Goal: Task Accomplishment & Management: Manage account settings

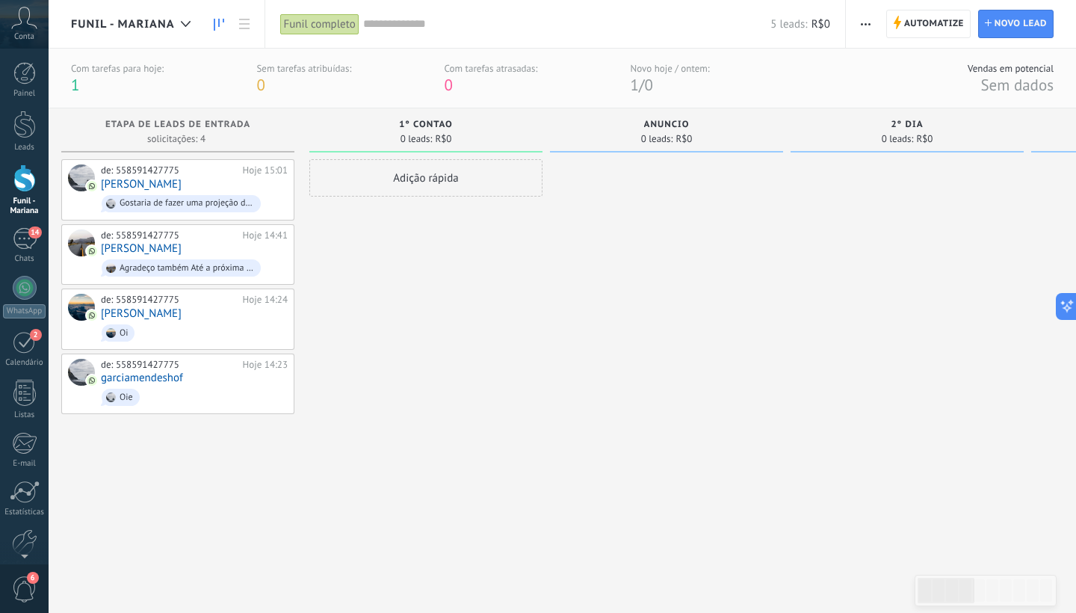
click at [161, 23] on span "Funil - Mariana" at bounding box center [123, 24] width 104 height 14
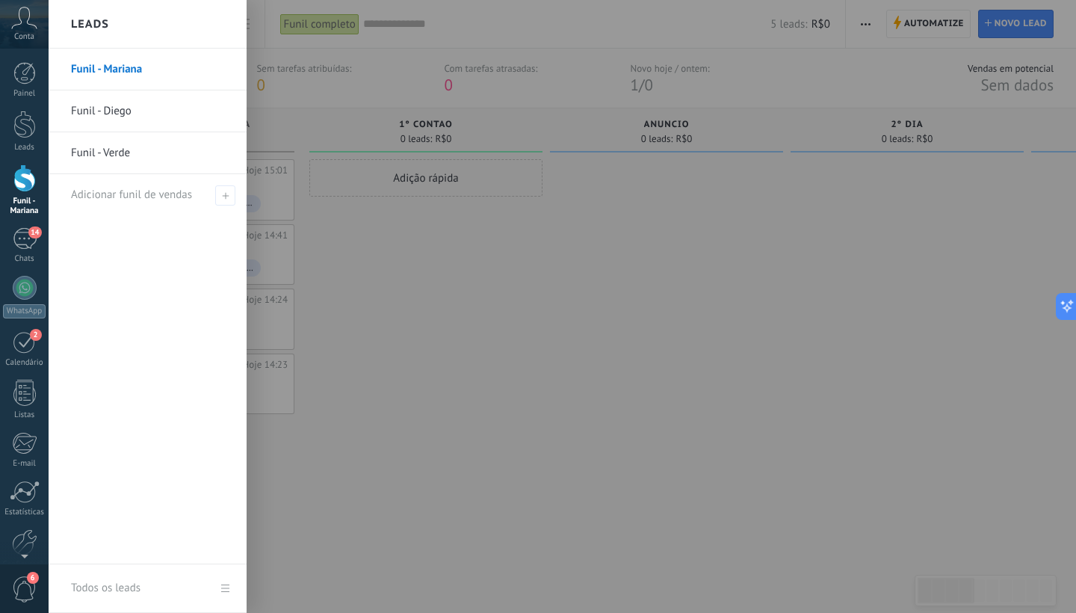
click at [147, 78] on link "Funil - Mariana" at bounding box center [151, 70] width 161 height 42
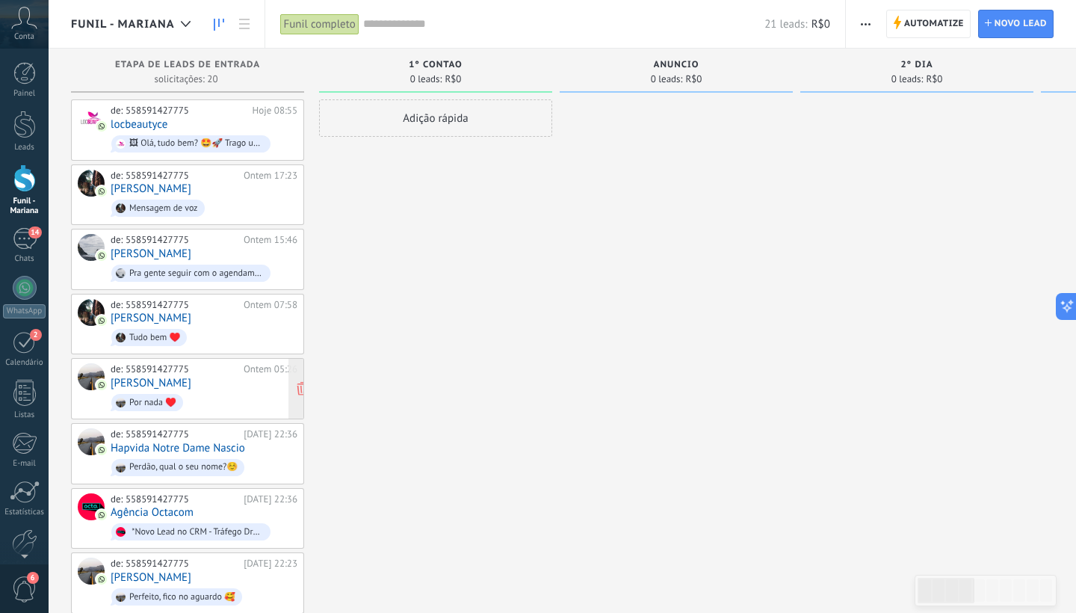
click at [191, 383] on link "[PERSON_NAME]" at bounding box center [151, 383] width 81 height 13
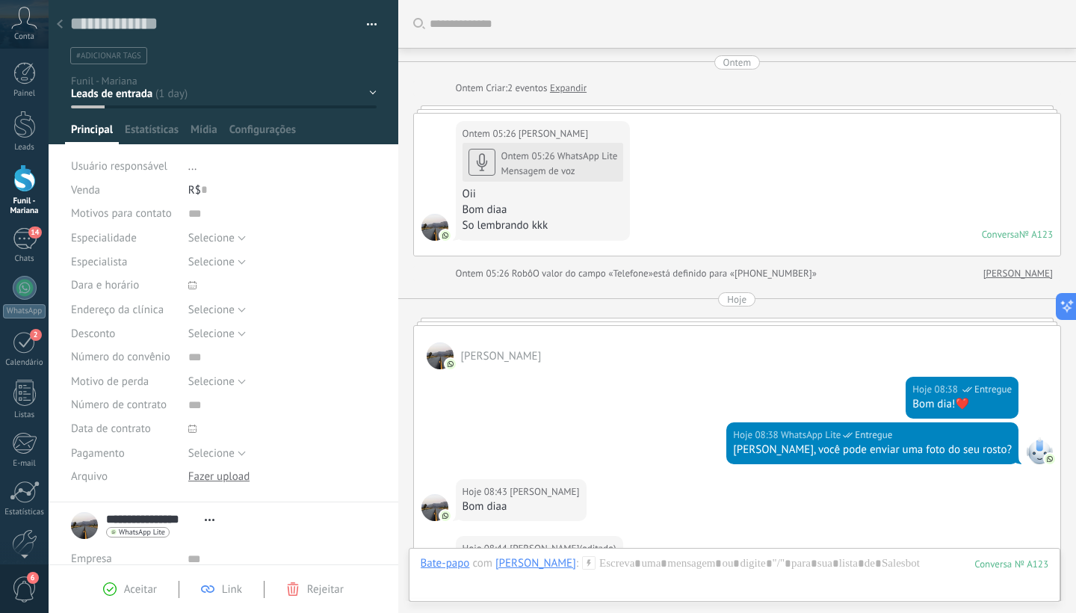
scroll to position [721, 0]
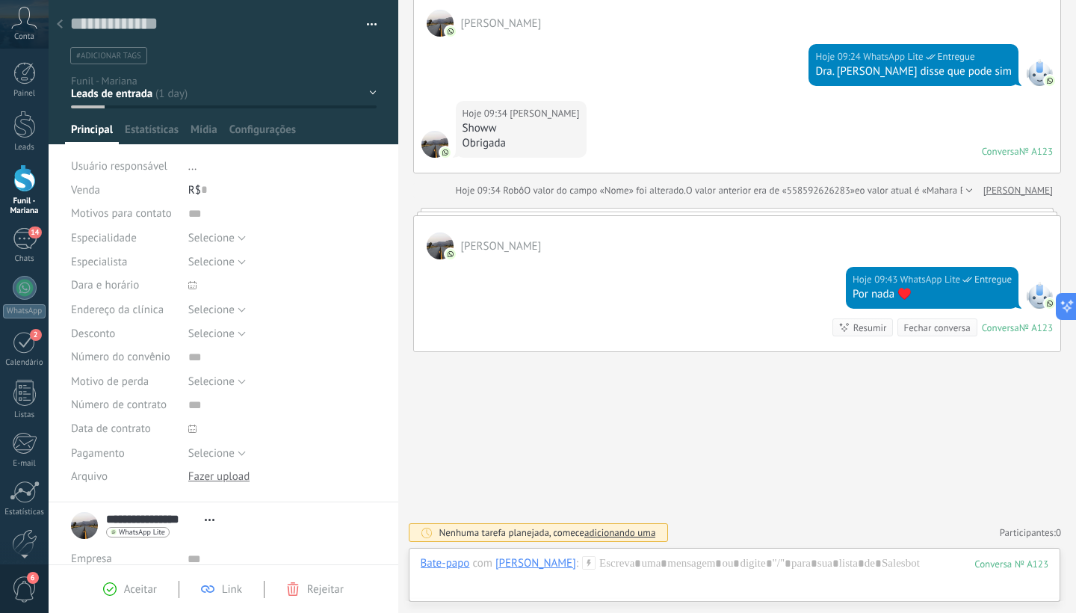
click at [369, 22] on button "button" at bounding box center [367, 24] width 22 height 22
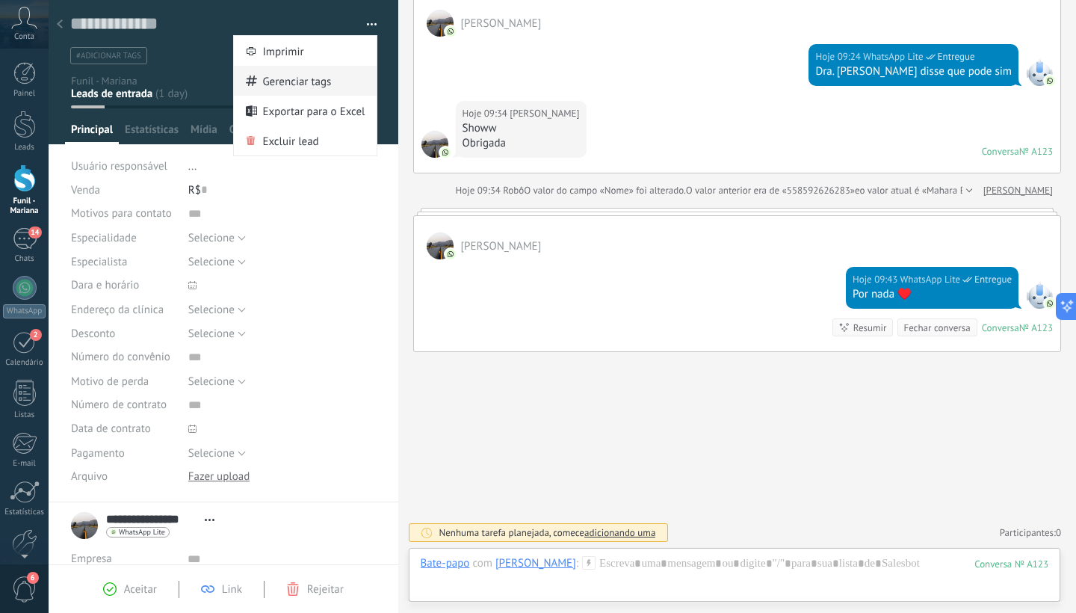
click at [312, 72] on span "Gerenciar tags" at bounding box center [296, 81] width 69 height 30
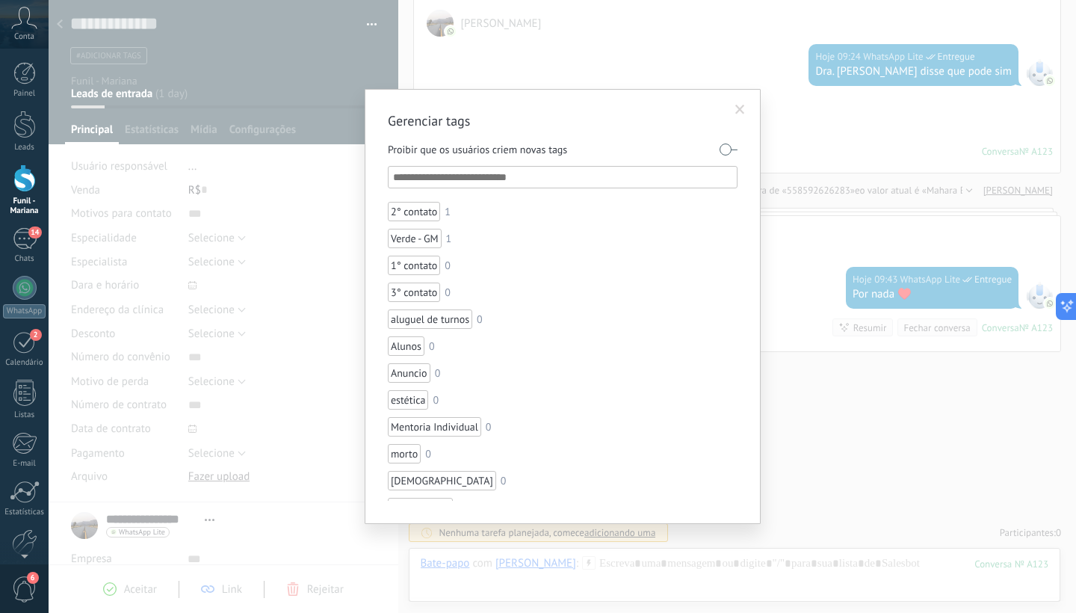
click at [742, 108] on span at bounding box center [741, 110] width 10 height 10
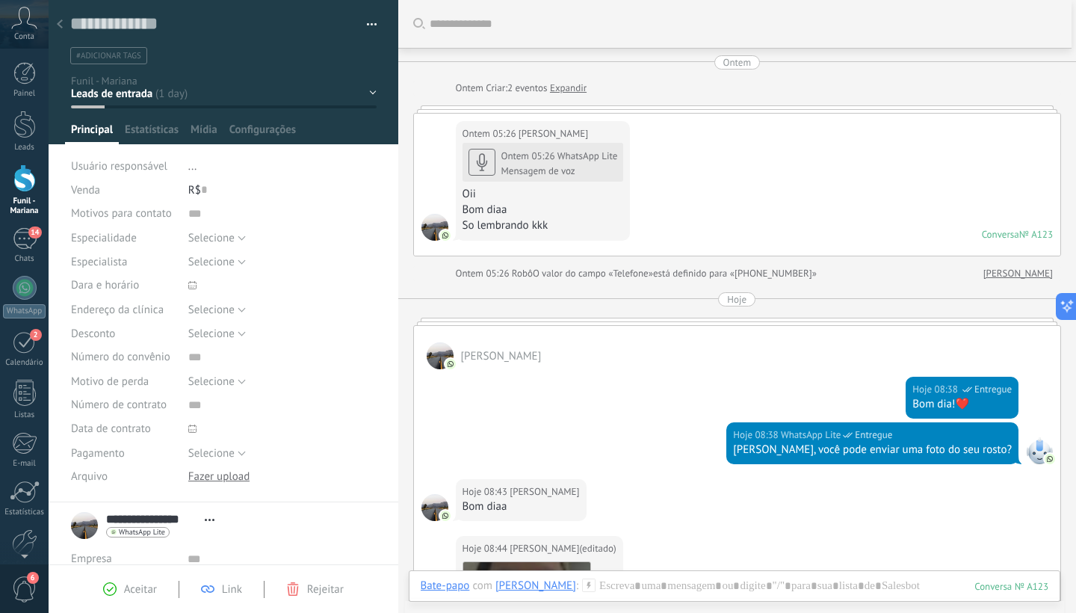
scroll to position [0, 0]
click at [123, 55] on span "#adicionar tags" at bounding box center [108, 56] width 65 height 10
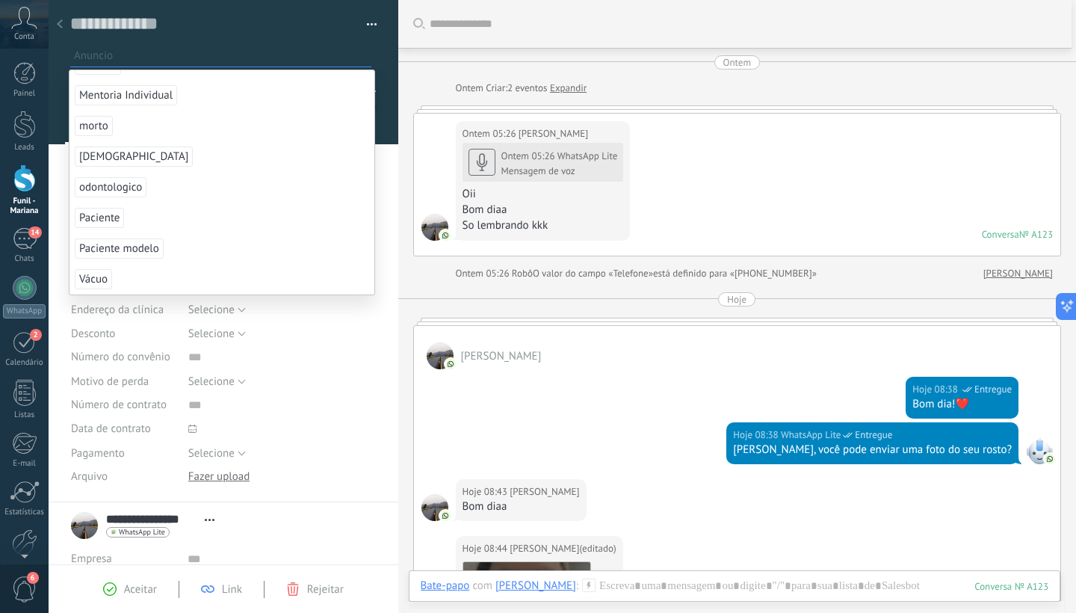
scroll to position [235, 0]
click at [110, 218] on span "Paciente" at bounding box center [99, 218] width 49 height 20
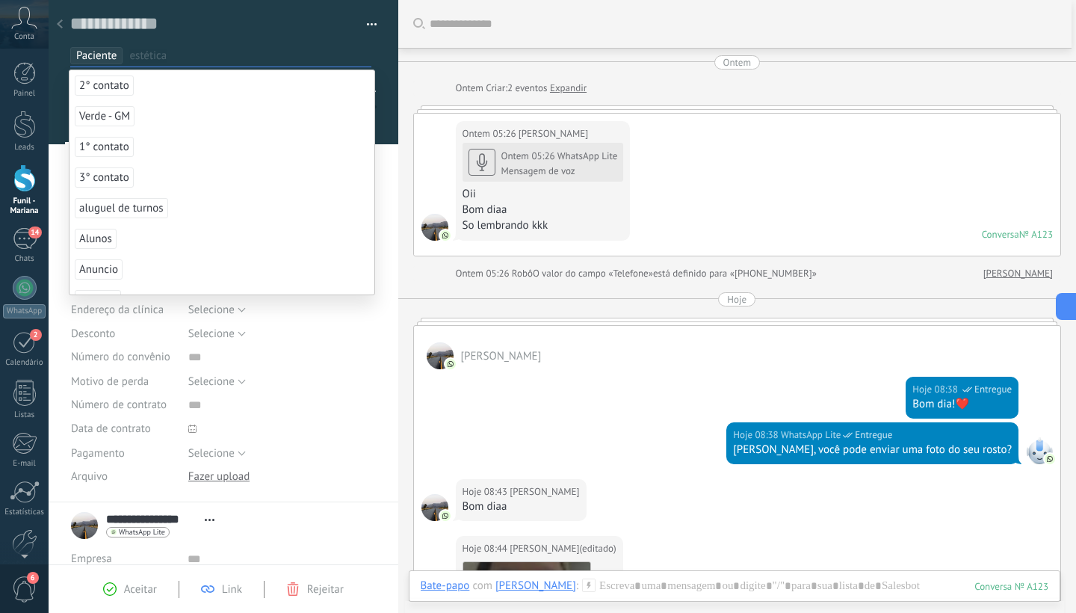
click at [285, 314] on div "Selecione Clínica 1 Clínica 2 Clínica 3 Selecione" at bounding box center [282, 310] width 188 height 24
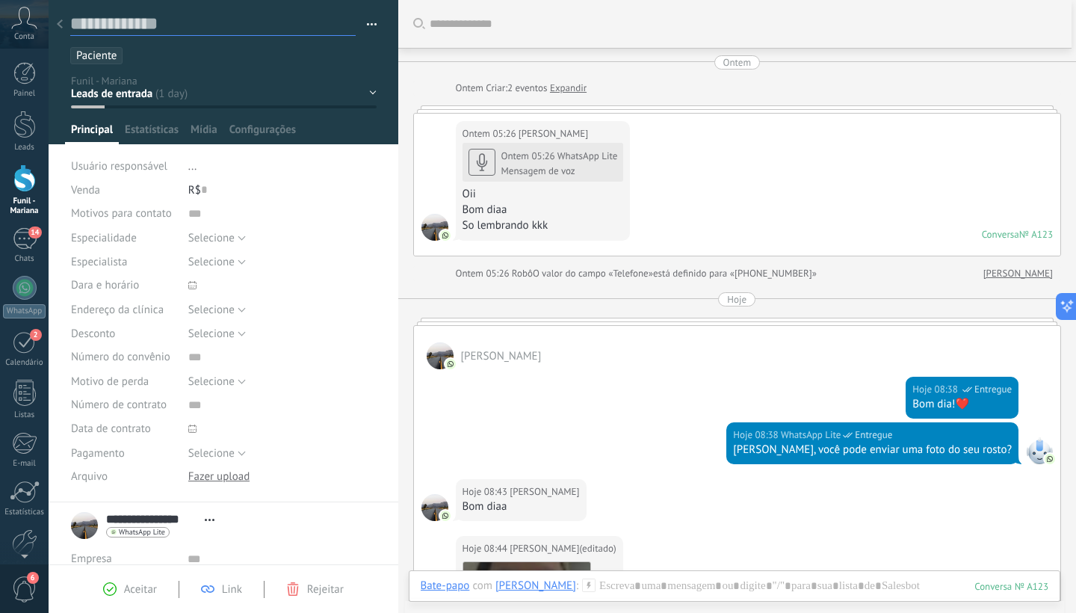
click at [193, 28] on textarea at bounding box center [213, 24] width 286 height 23
click at [198, 28] on textarea at bounding box center [213, 24] width 286 height 23
type textarea "*"
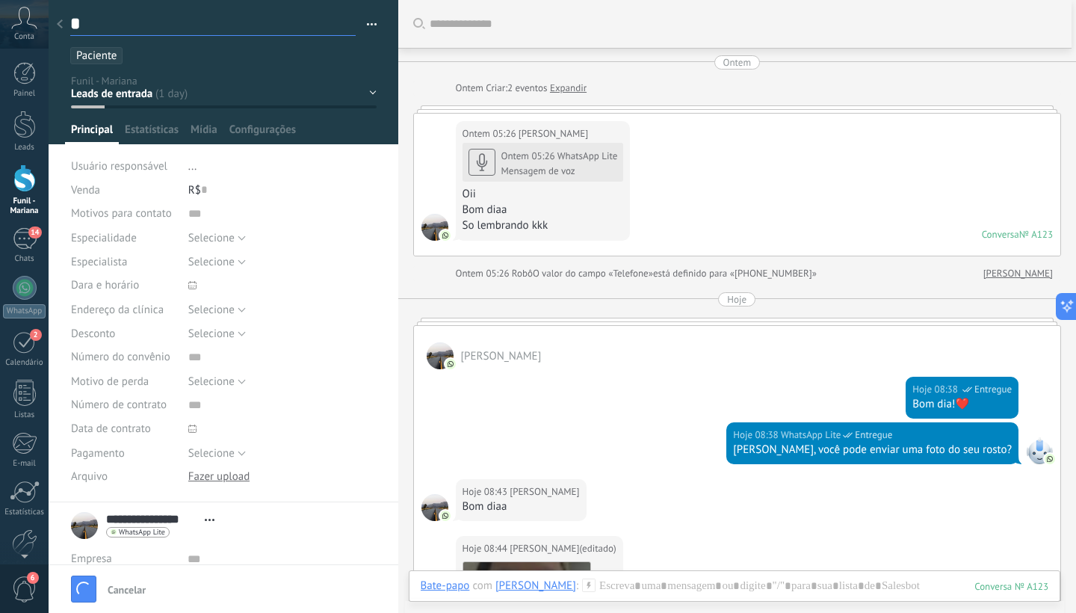
type textarea "**"
type textarea "***"
type textarea "****"
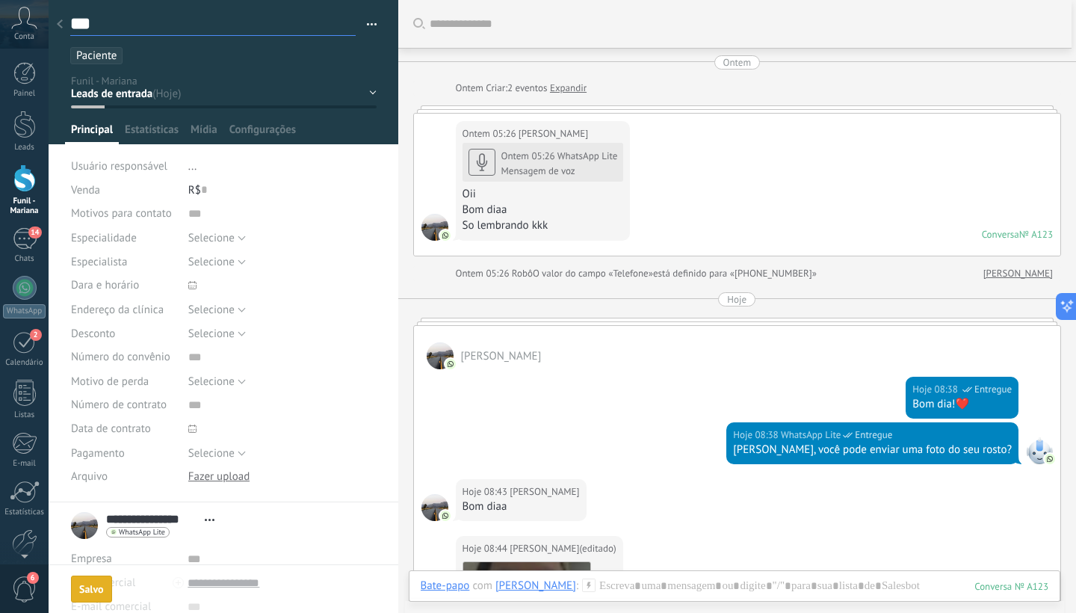
type textarea "****"
type textarea "*****"
type textarea "******"
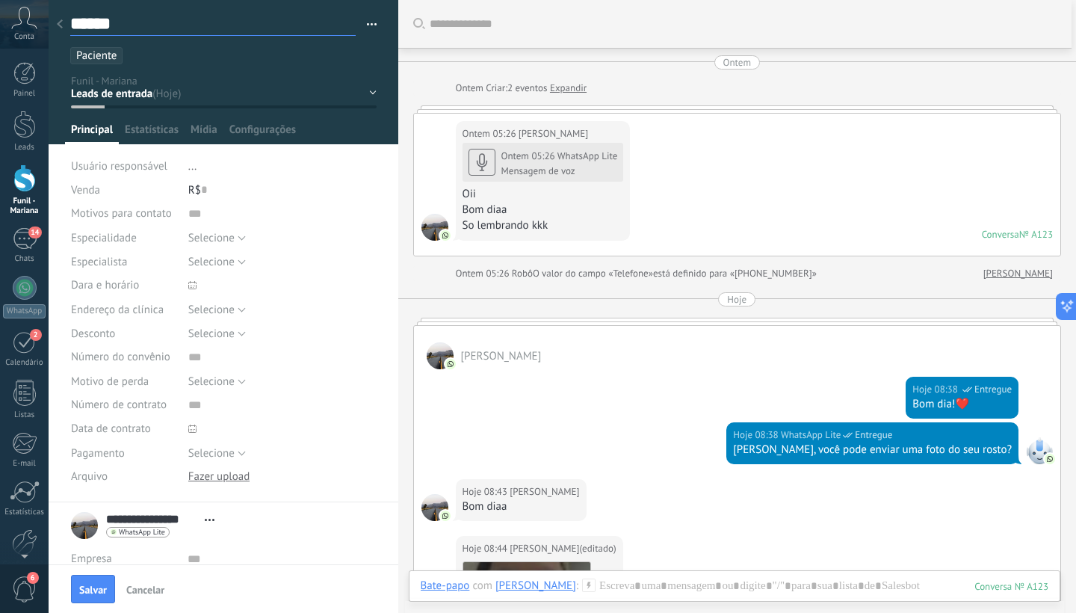
type textarea "******"
type textarea "********"
type textarea "*********"
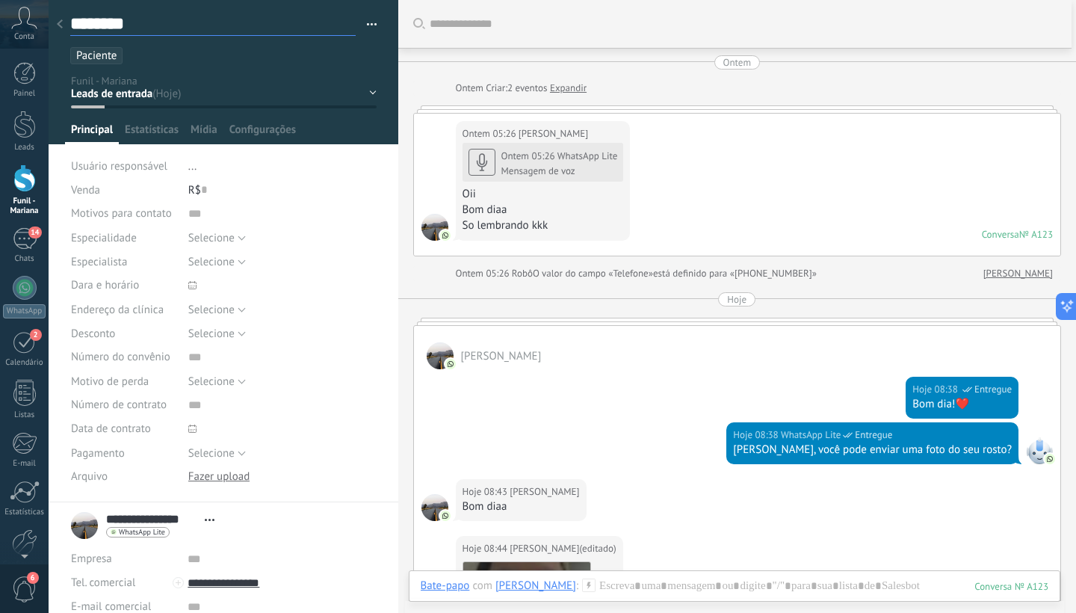
type textarea "*********"
type textarea "**********"
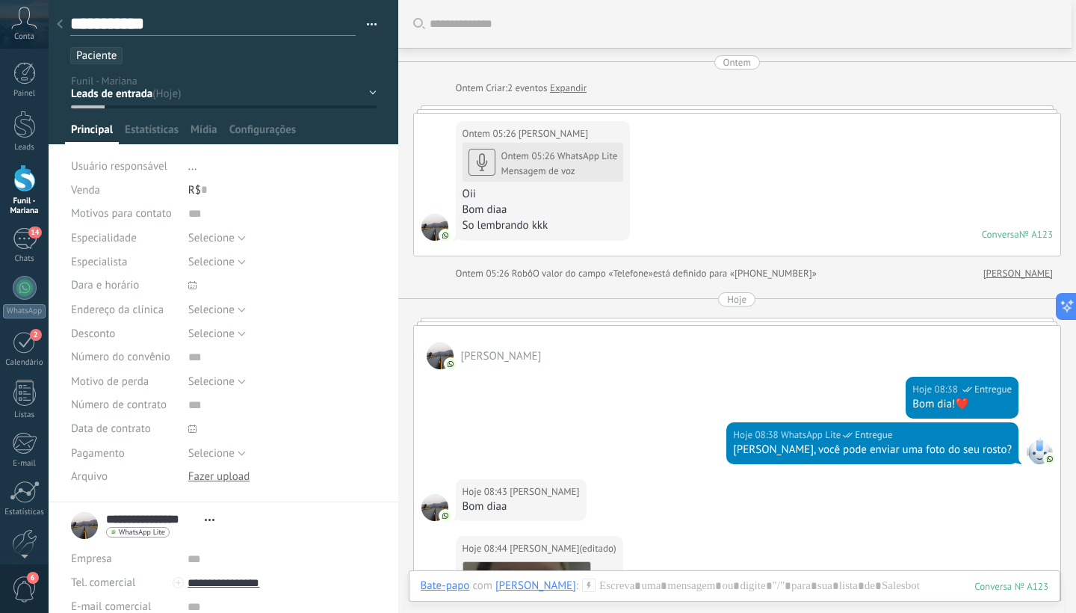
type textarea "**********"
type textarea "*********"
type textarea "********"
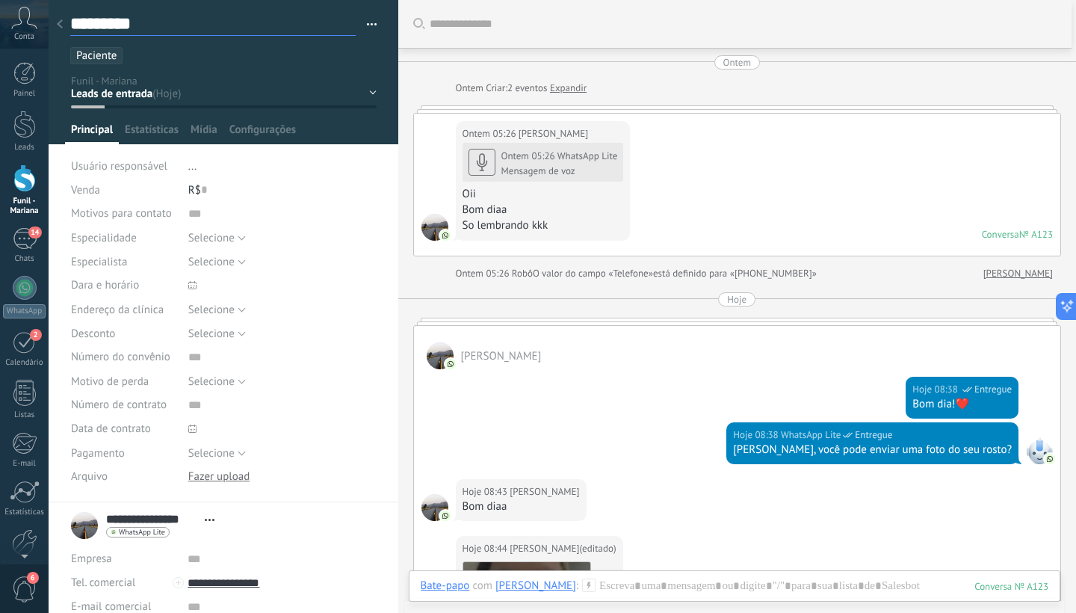
type textarea "********"
type textarea "******"
type textarea "********"
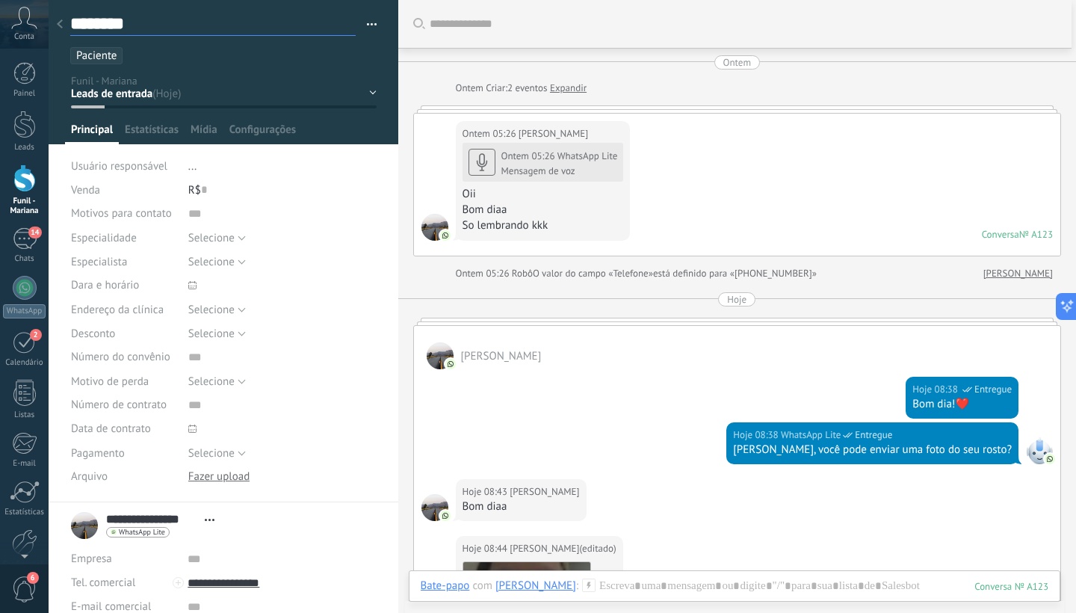
type textarea "*********"
type textarea "**********"
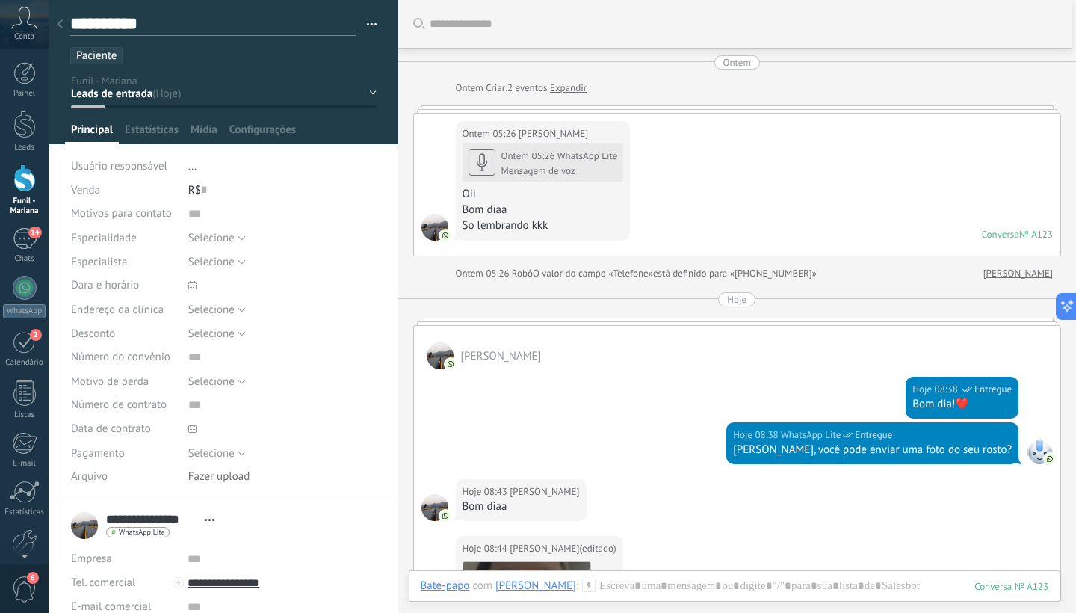
type textarea "**********"
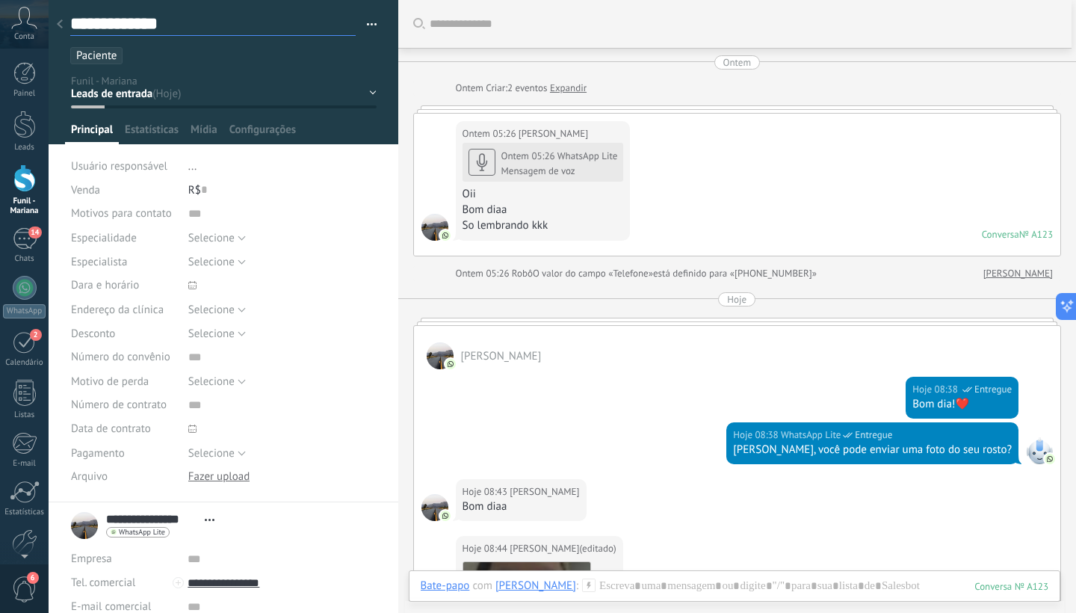
type textarea "**********"
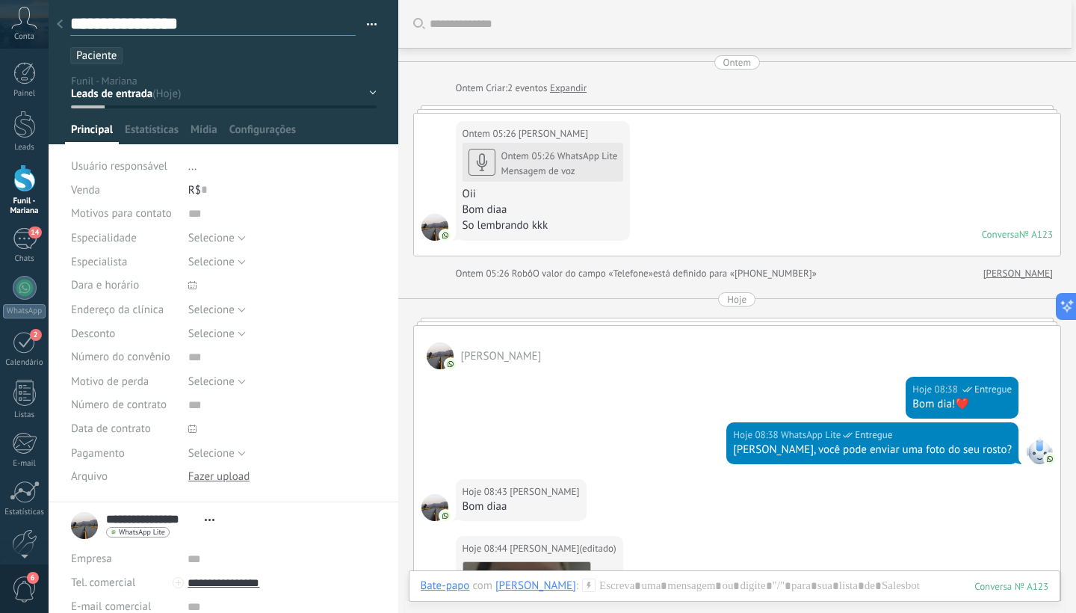
type textarea "**********"
click at [366, 24] on button "button" at bounding box center [367, 24] width 22 height 22
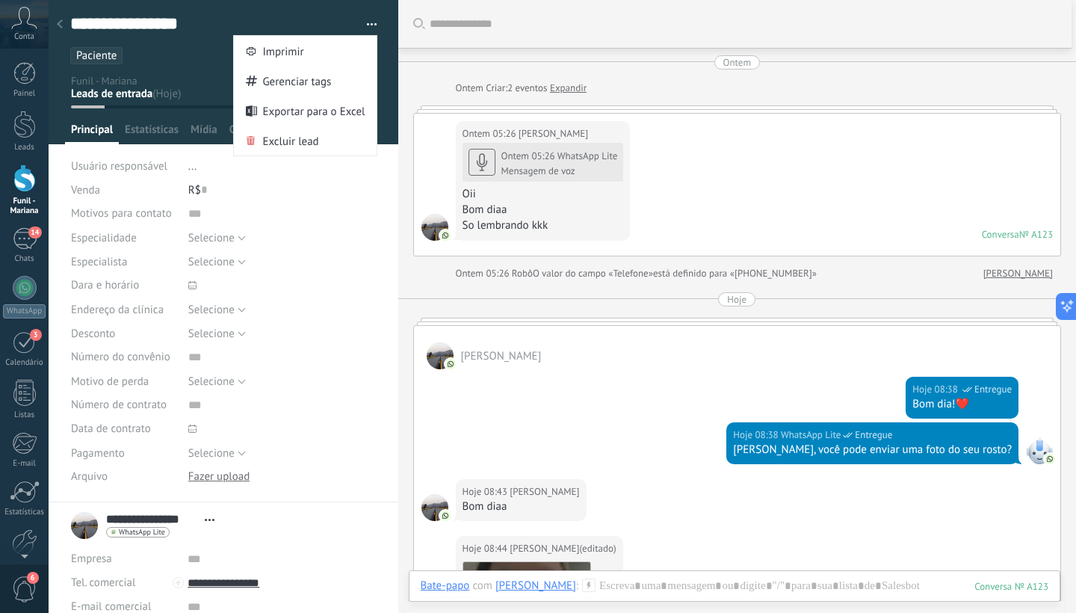
click at [150, 51] on ul "Paciente" at bounding box center [221, 56] width 304 height 20
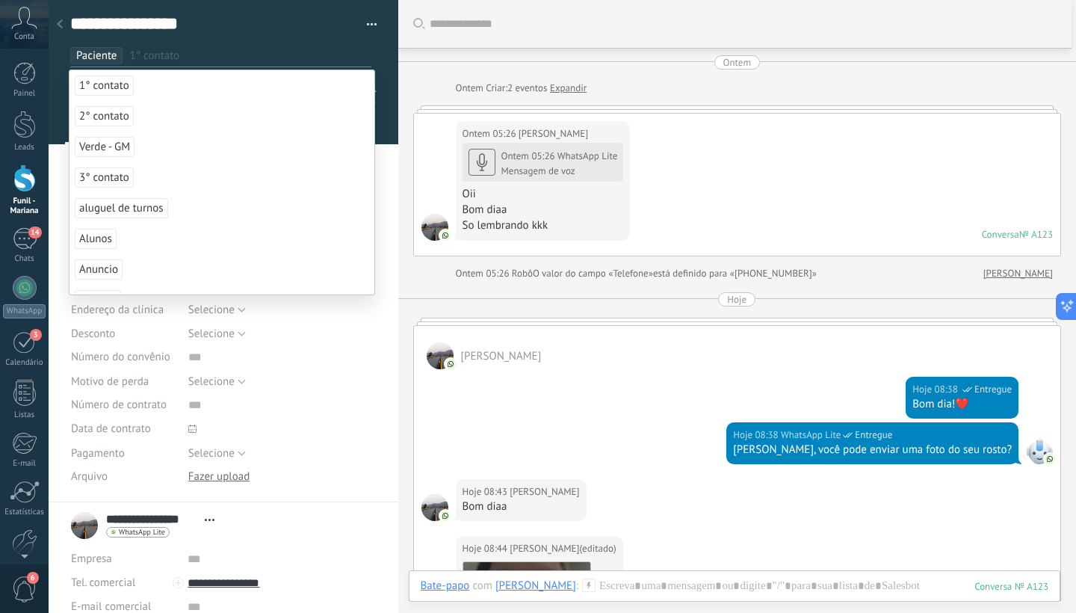
click at [380, 93] on div at bounding box center [224, 72] width 351 height 144
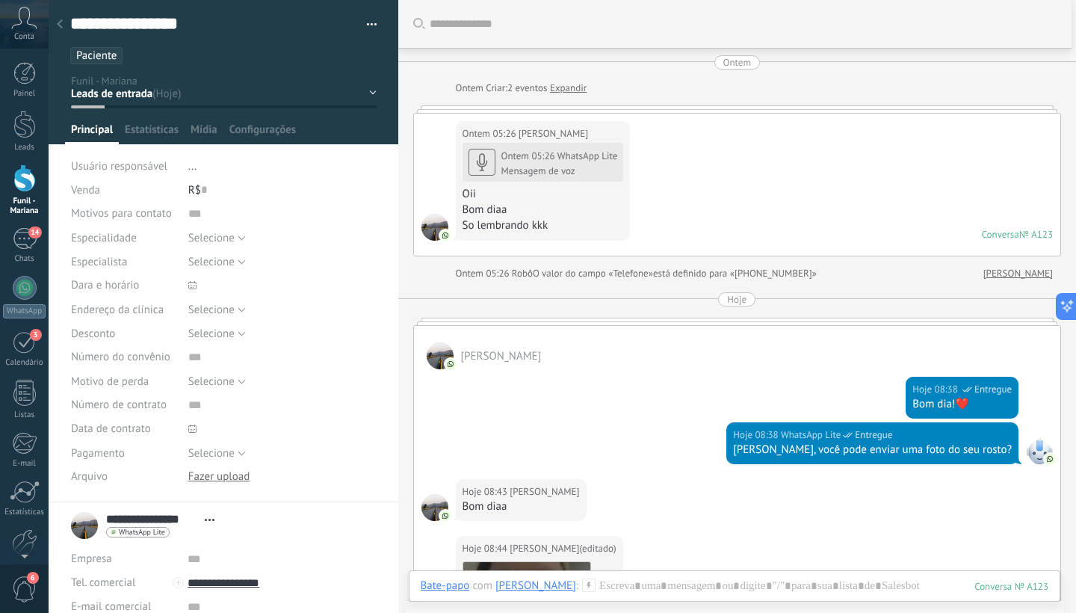
click at [58, 22] on icon at bounding box center [60, 23] width 6 height 9
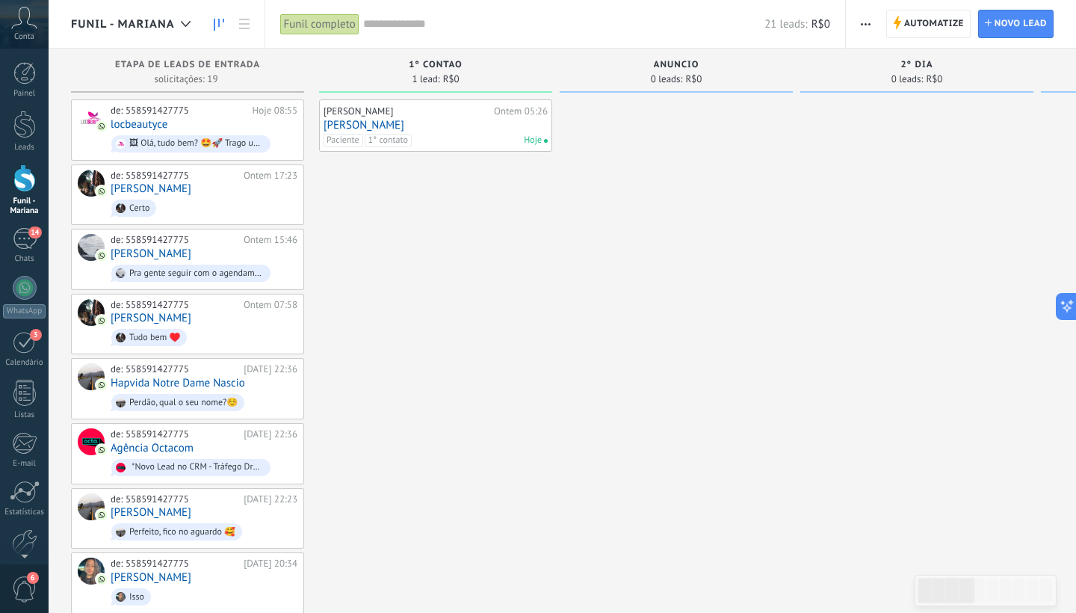
click at [397, 139] on span "1° contato" at bounding box center [388, 140] width 47 height 13
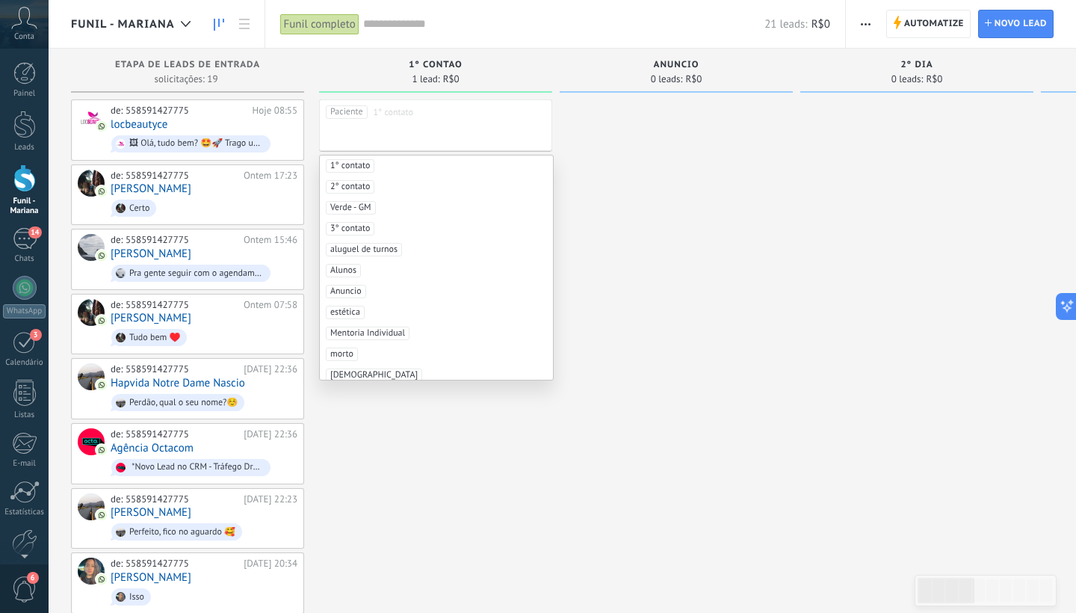
click at [364, 139] on div "Paciente 1° contato" at bounding box center [435, 125] width 233 height 52
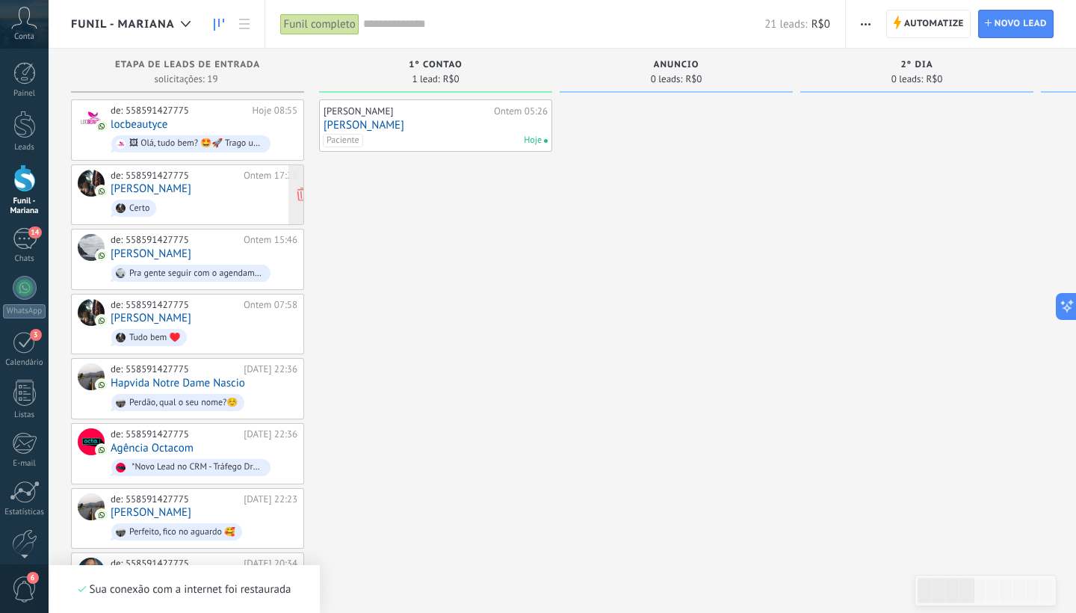
click at [193, 191] on div "de: 558591427775 Ontem 17:23 [PERSON_NAME]" at bounding box center [204, 195] width 187 height 51
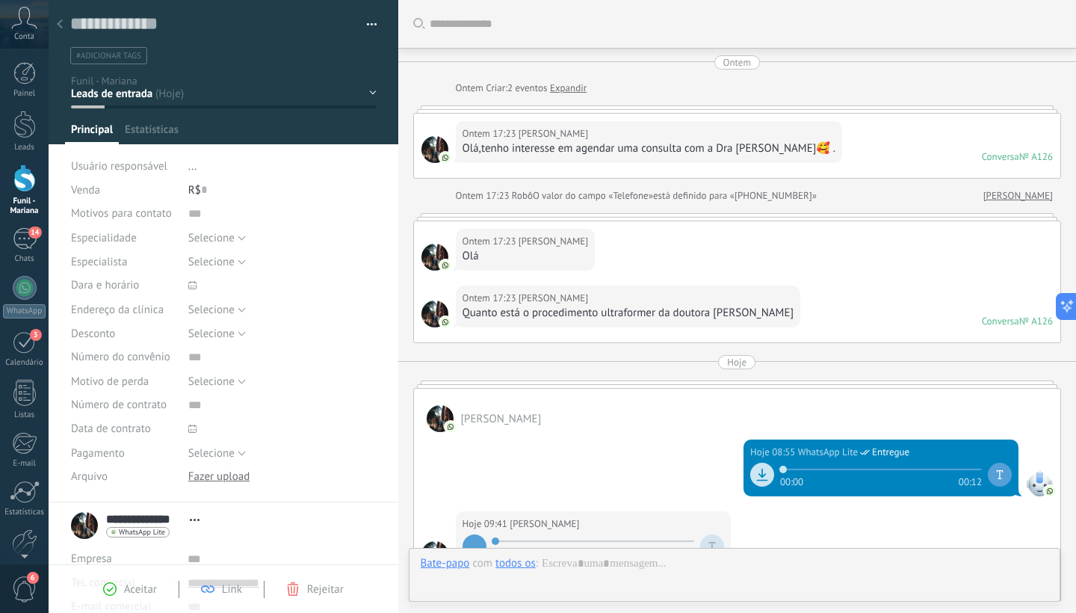
scroll to position [549, 0]
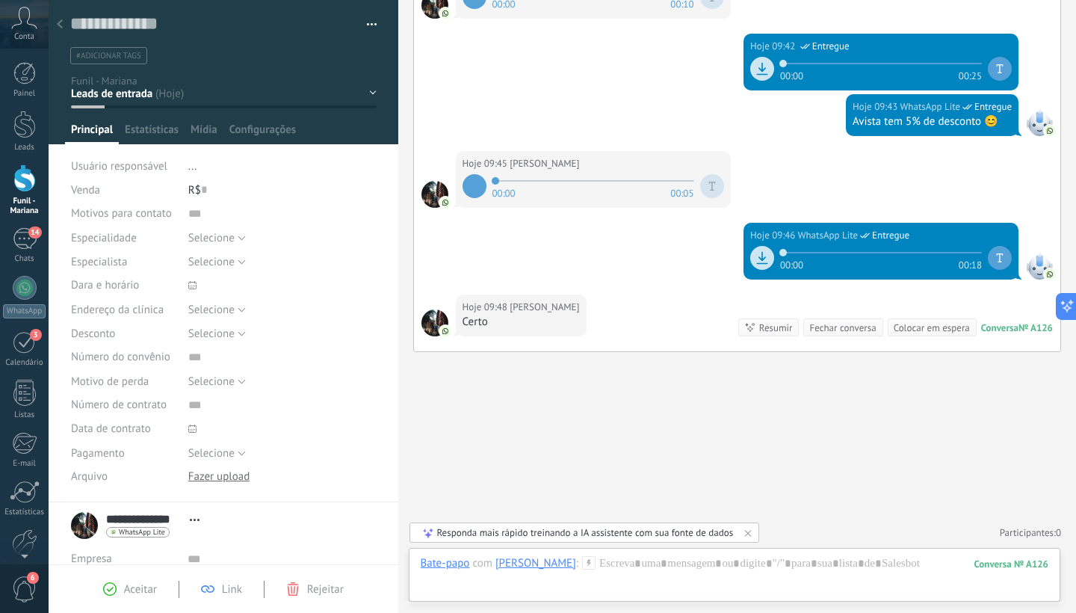
click at [123, 60] on span "#adicionar tags" at bounding box center [108, 56] width 65 height 10
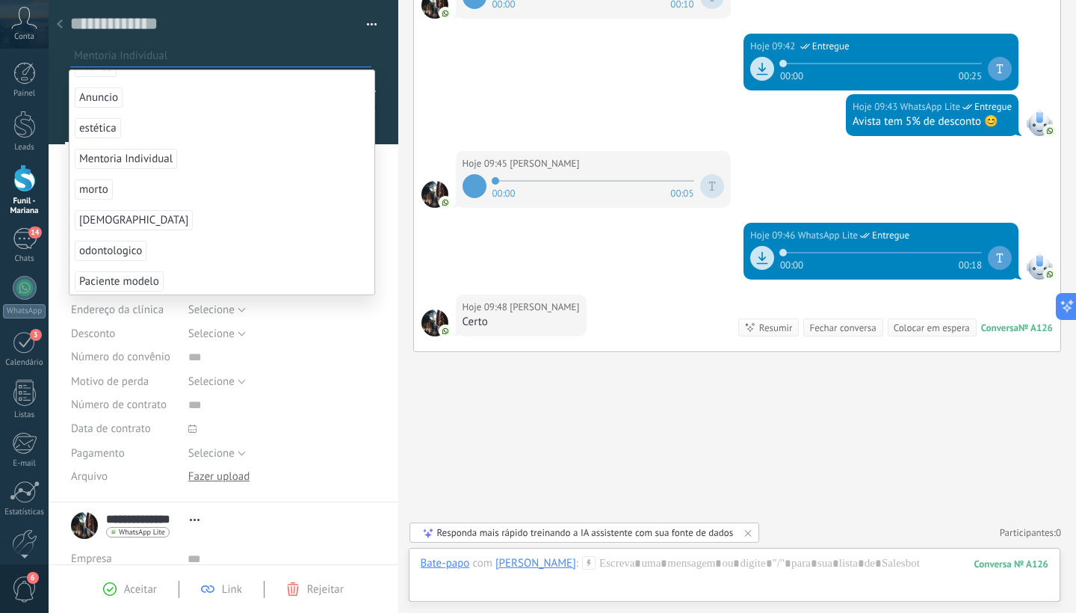
scroll to position [206, 0]
click at [120, 216] on span "[DEMOGRAPHIC_DATA]" at bounding box center [134, 216] width 118 height 20
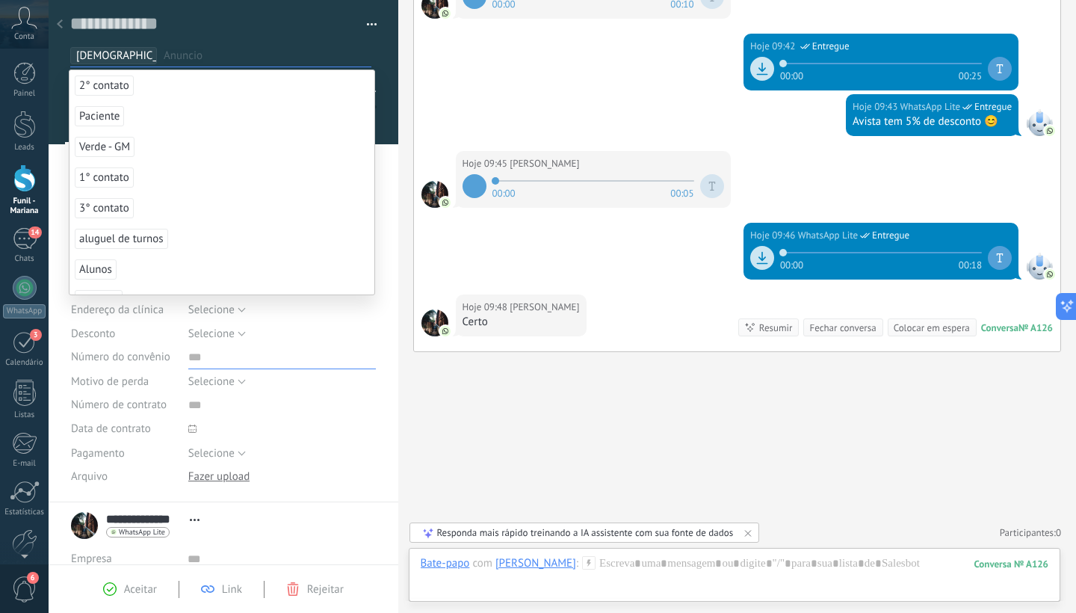
click at [350, 364] on input "text" at bounding box center [282, 357] width 188 height 24
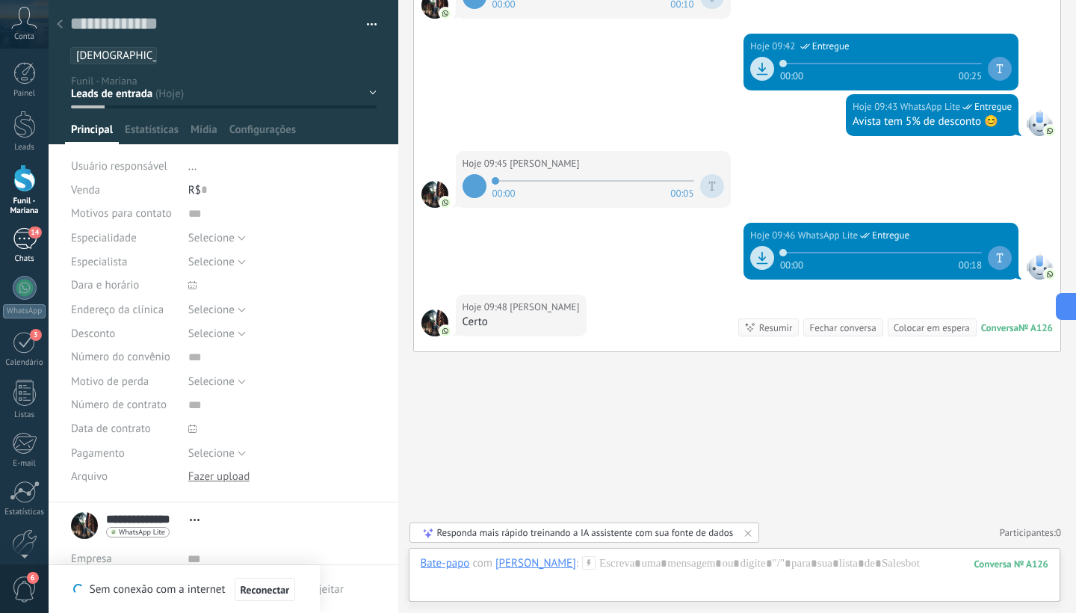
click at [20, 229] on div "14" at bounding box center [25, 239] width 24 height 22
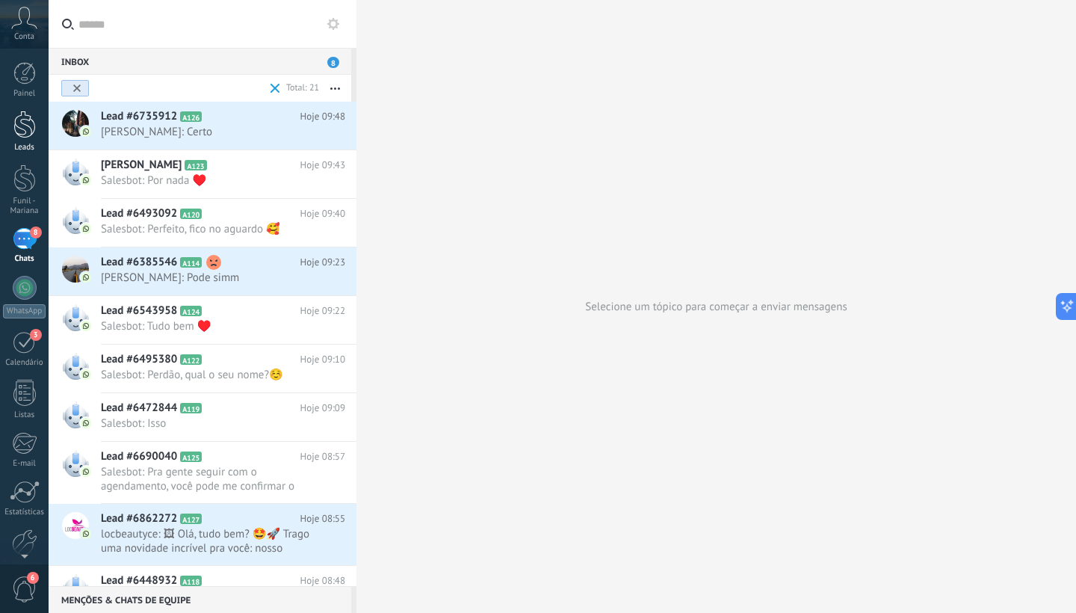
click at [20, 120] on div at bounding box center [24, 125] width 22 height 28
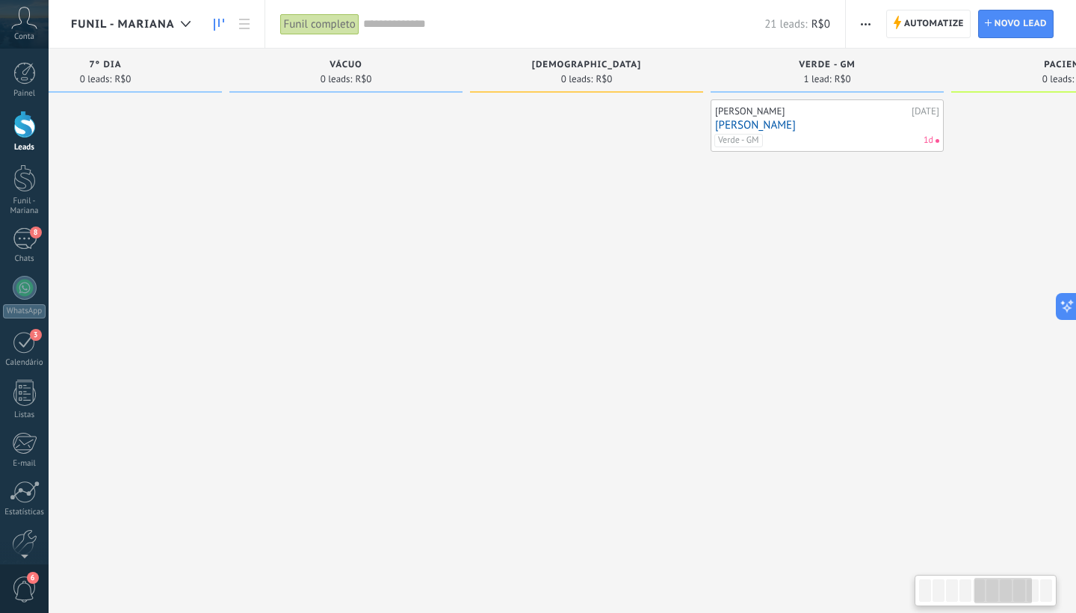
scroll to position [0, 1063]
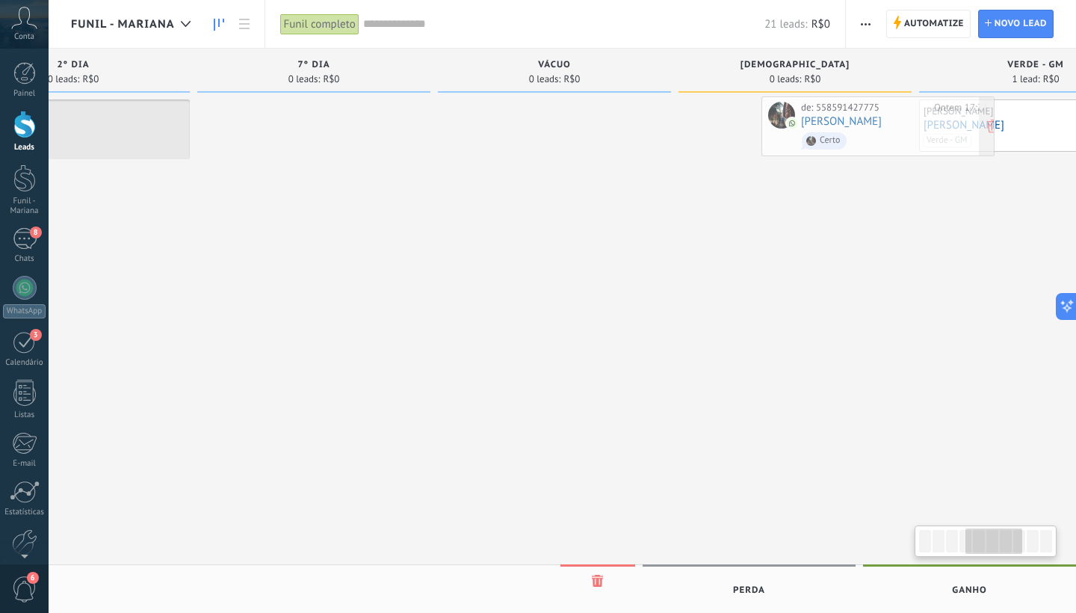
scroll to position [0, 873]
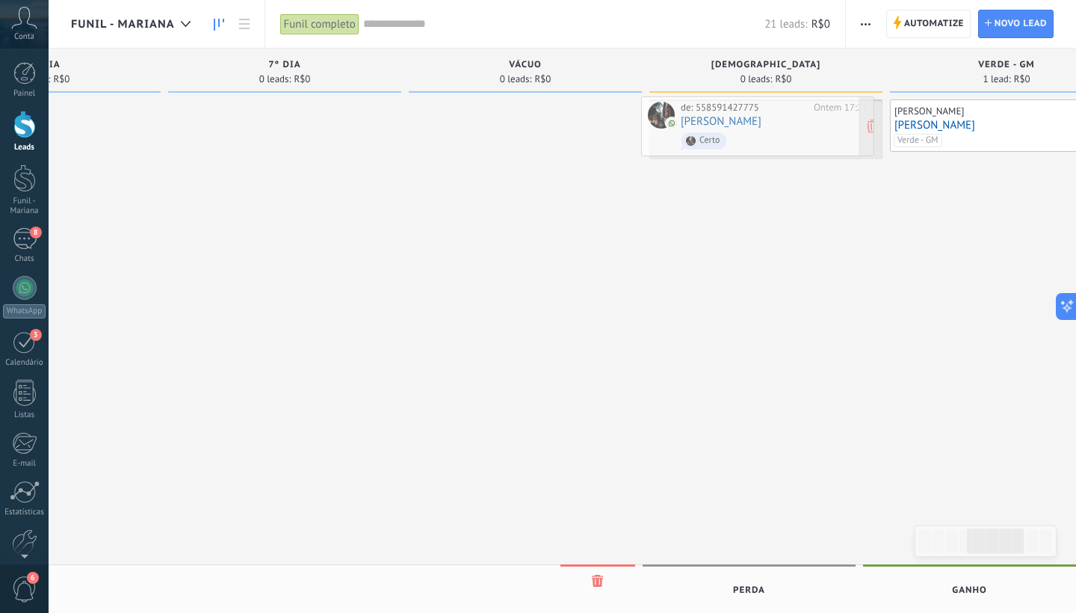
drag, startPoint x: 180, startPoint y: 194, endPoint x: 751, endPoint y: 127, distance: 574.2
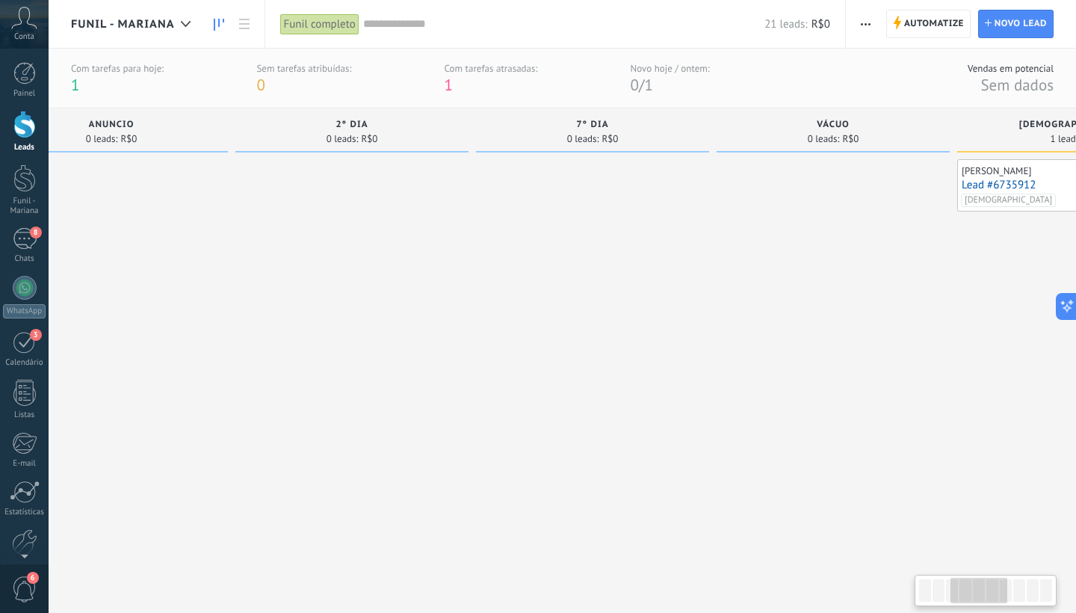
scroll to position [0, 579]
click at [1017, 181] on link "Lead #6735912" at bounding box center [1061, 185] width 224 height 13
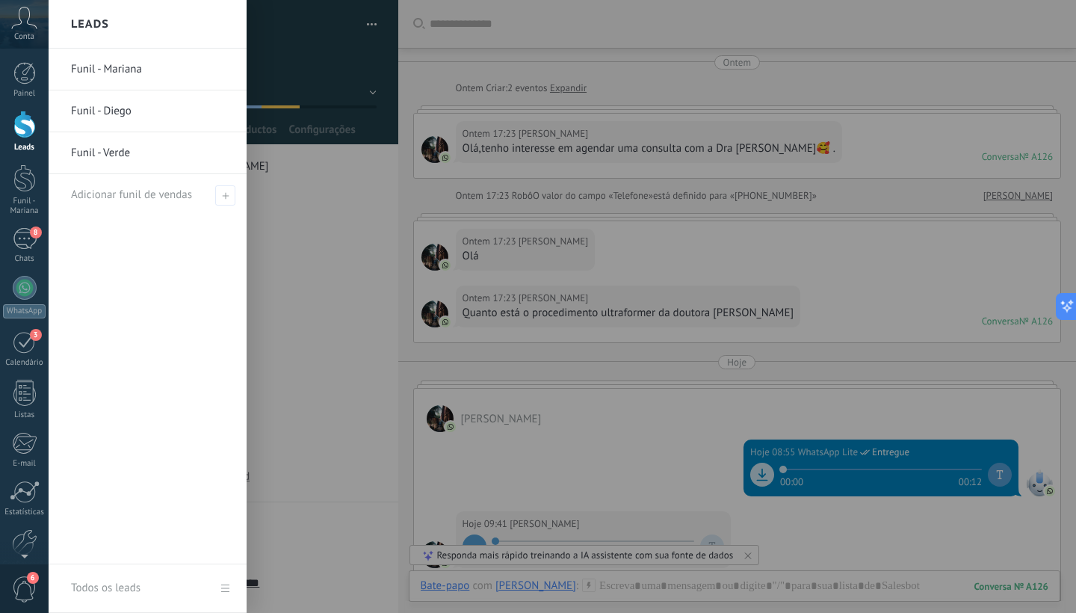
click at [27, 138] on div at bounding box center [24, 125] width 22 height 28
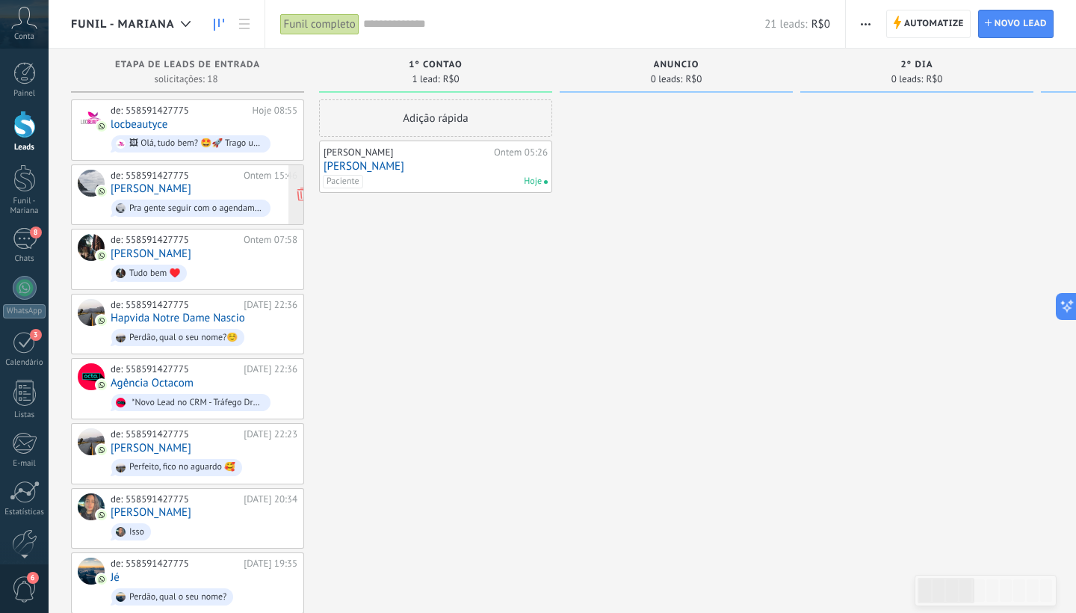
click at [188, 189] on div "de: 558591427775 Ontem 15:46 [PERSON_NAME] gente seguir com o agendamento, você…" at bounding box center [204, 195] width 187 height 51
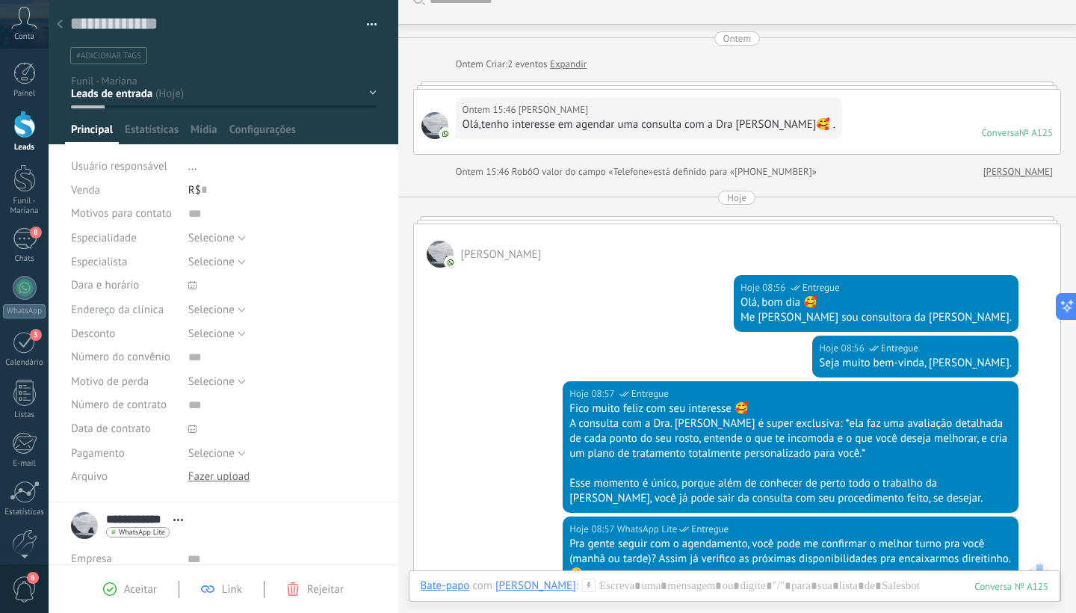
scroll to position [18, 0]
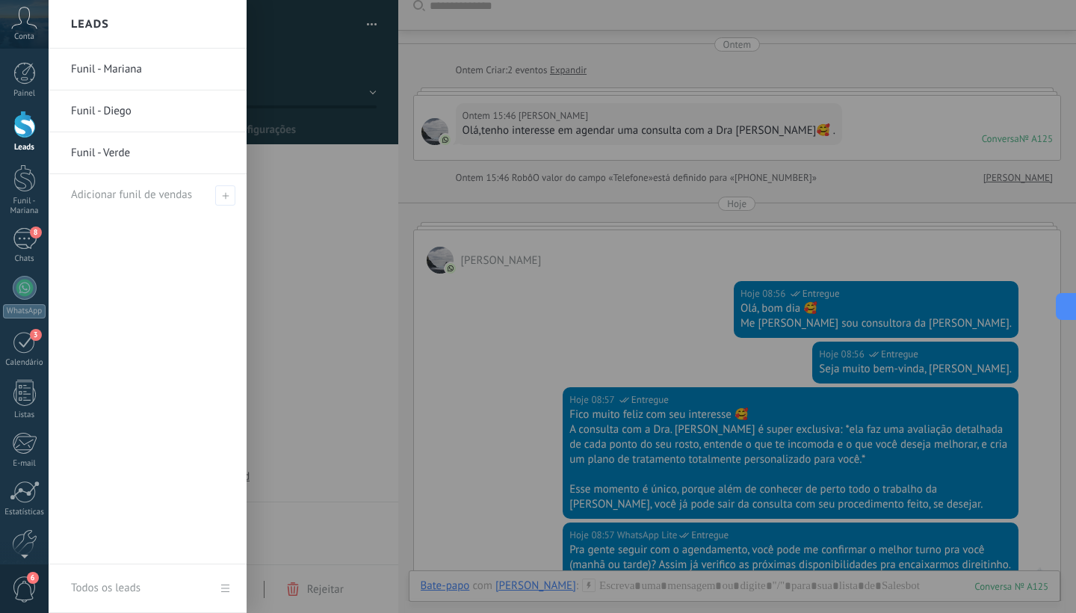
click at [19, 127] on div at bounding box center [24, 125] width 22 height 28
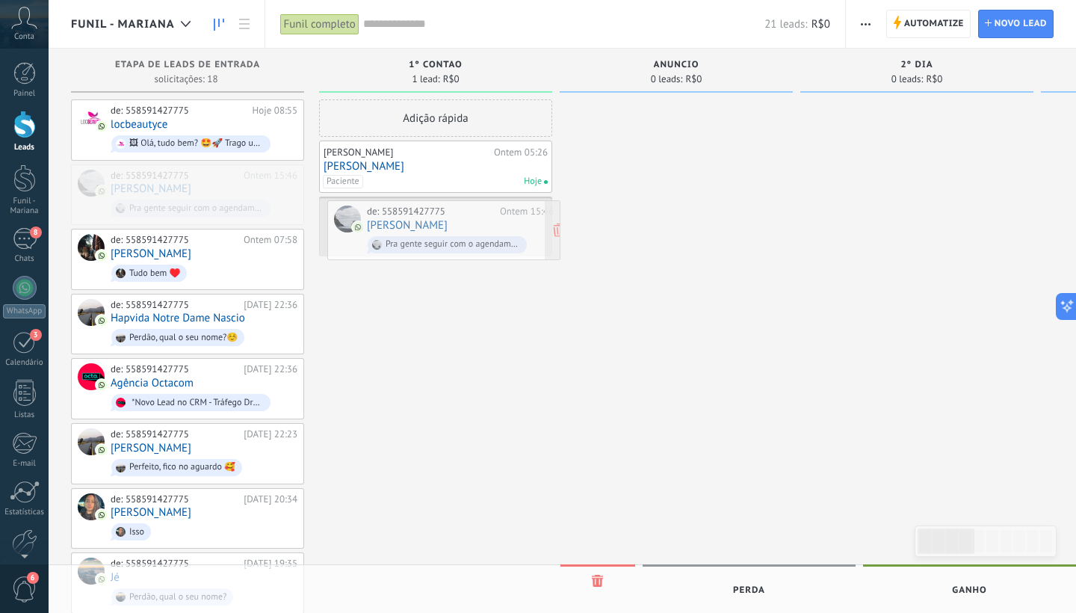
drag, startPoint x: 144, startPoint y: 185, endPoint x: 400, endPoint y: 223, distance: 259.1
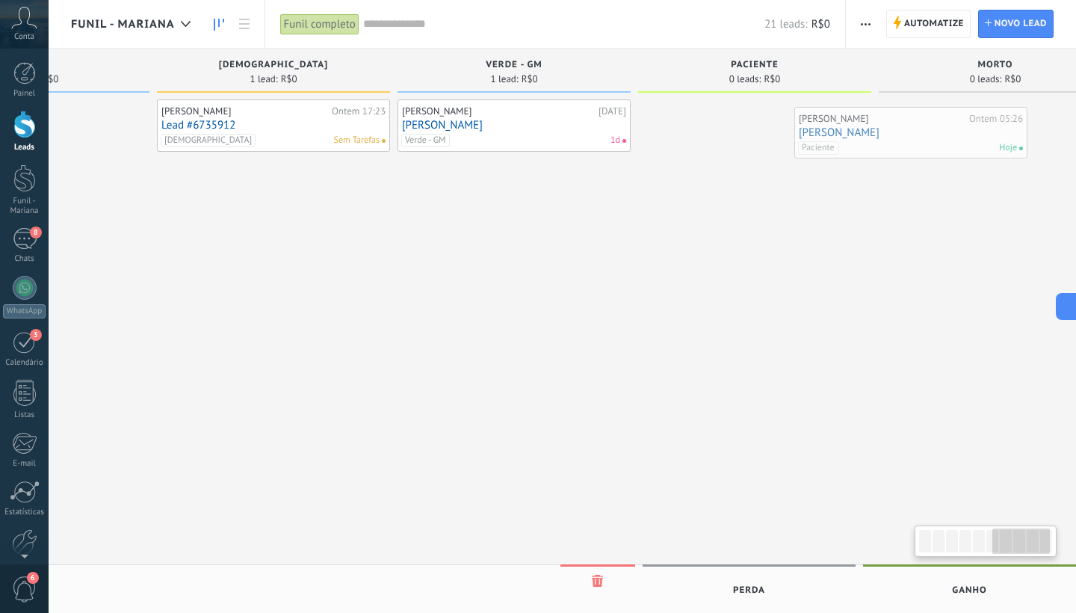
scroll to position [0, 1386]
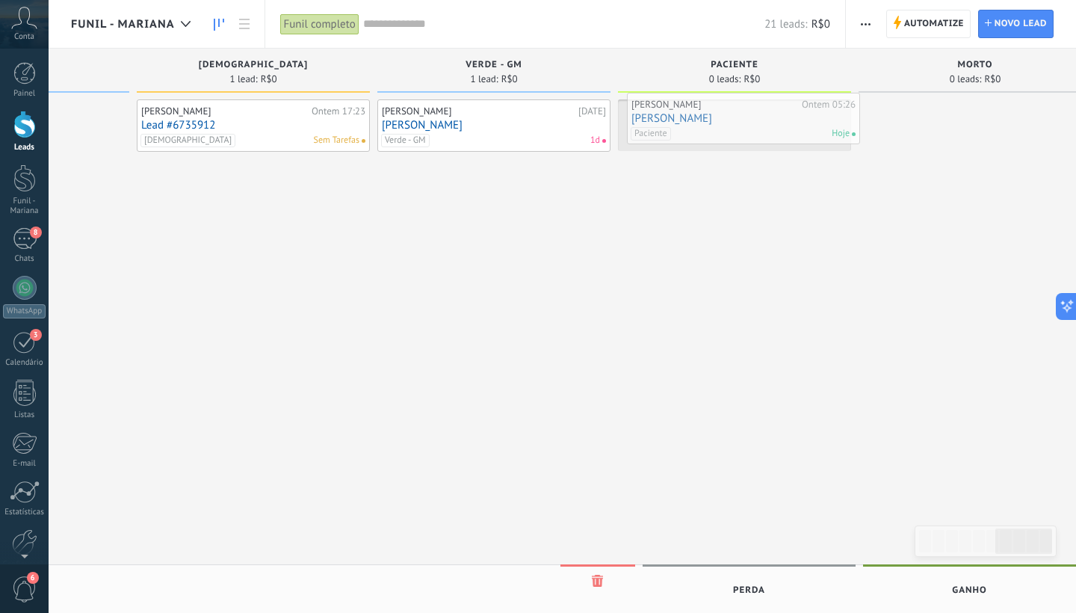
drag, startPoint x: 403, startPoint y: 163, endPoint x: 711, endPoint y: 115, distance: 311.7
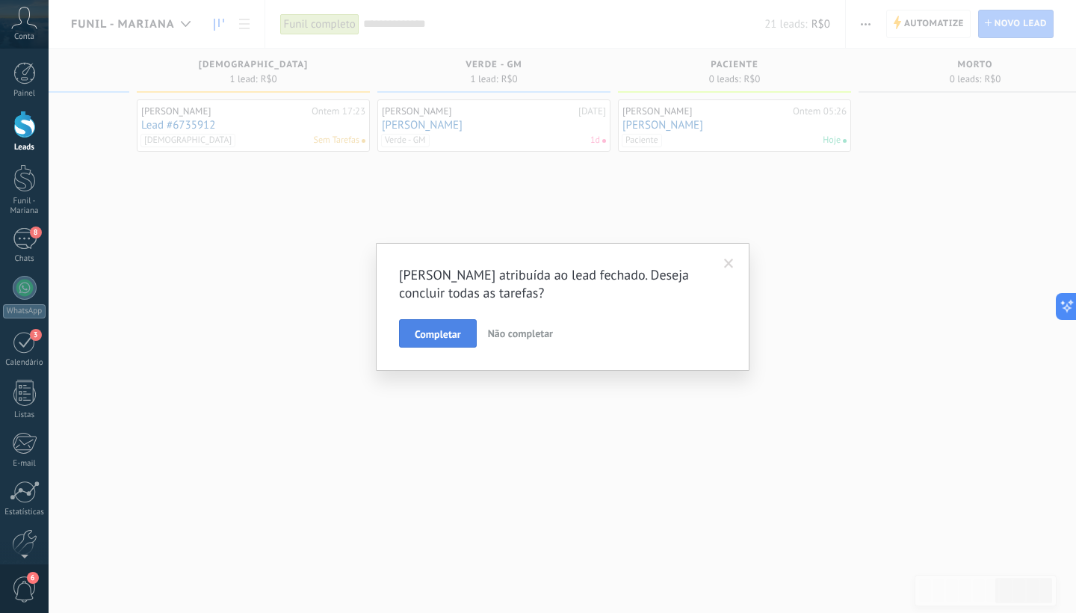
click at [465, 330] on button "Completar" at bounding box center [438, 333] width 78 height 28
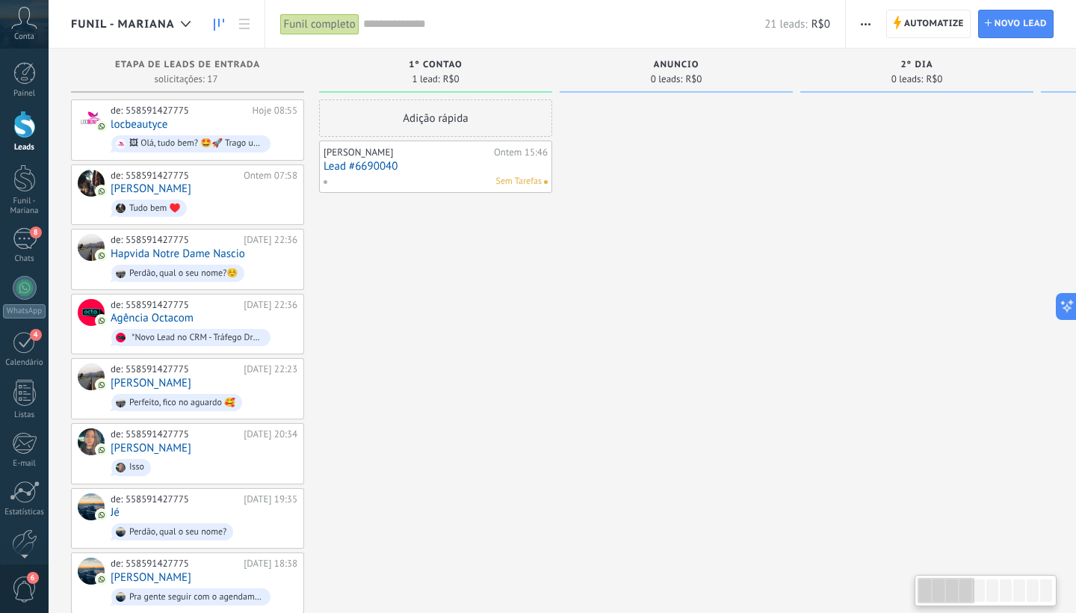
scroll to position [0, 0]
click at [213, 191] on div "de: 558591427775 Ontem 07:58 [PERSON_NAME] bem ♥️" at bounding box center [204, 195] width 187 height 51
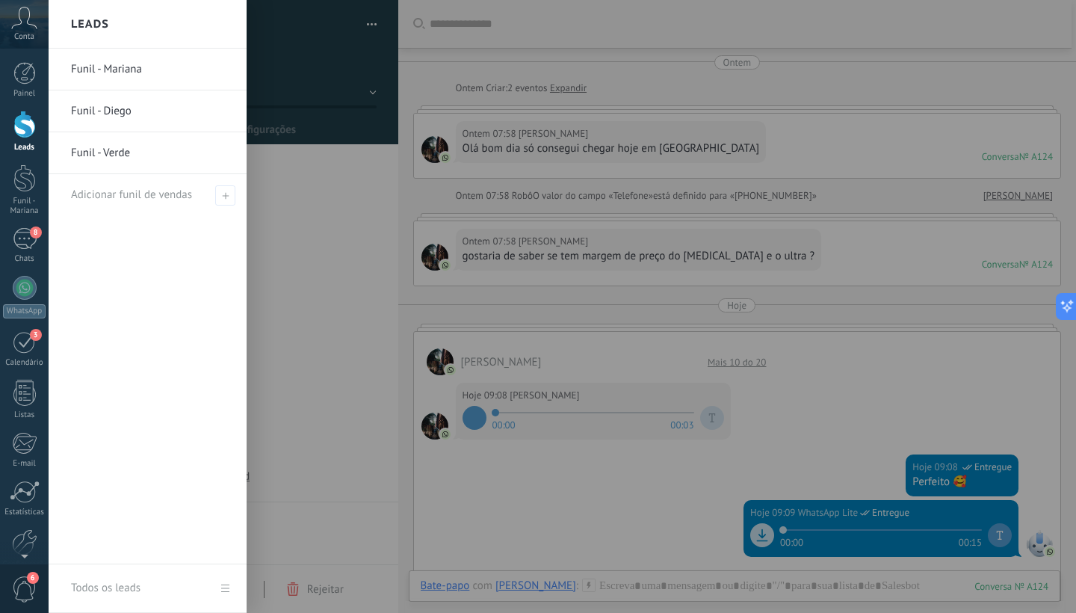
click at [22, 138] on div at bounding box center [24, 125] width 22 height 28
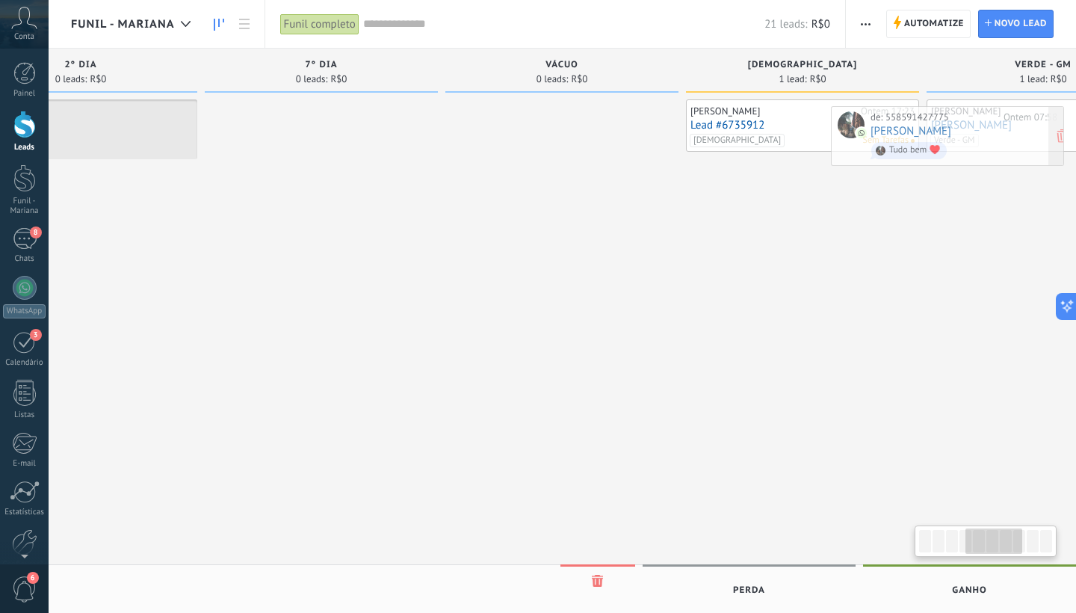
scroll to position [0, 863]
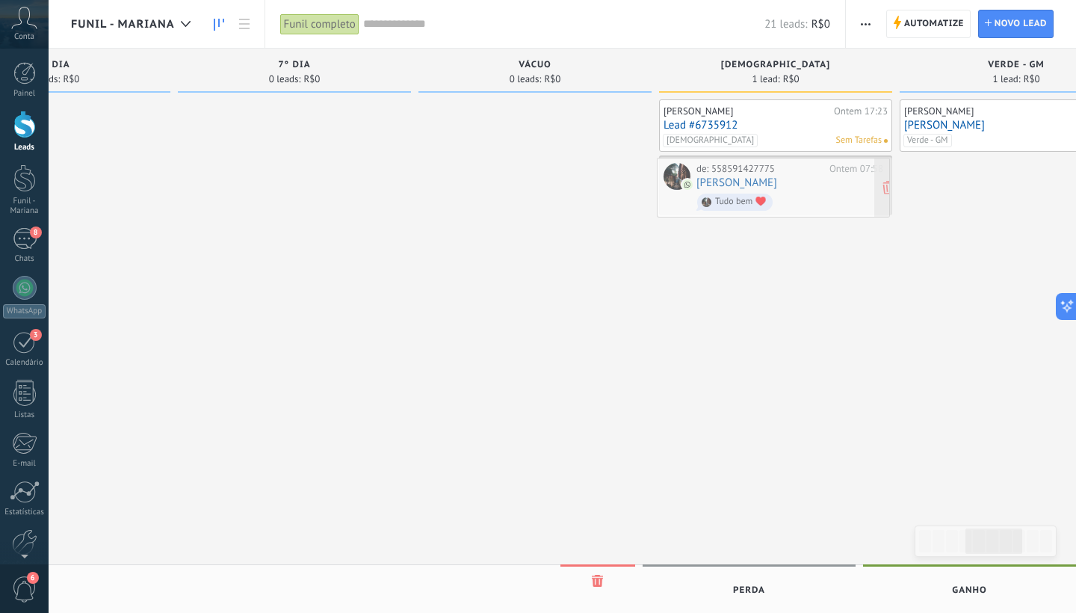
drag, startPoint x: 183, startPoint y: 192, endPoint x: 769, endPoint y: 187, distance: 586.1
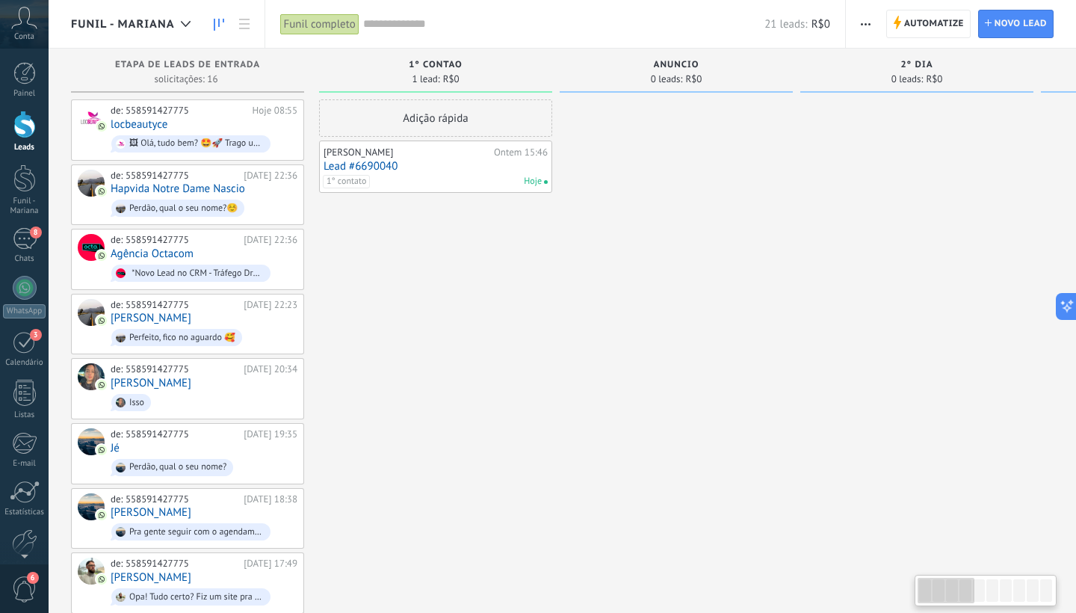
scroll to position [0, 0]
click at [191, 188] on link "Hapvida Notre Dame Nascio" at bounding box center [178, 188] width 135 height 13
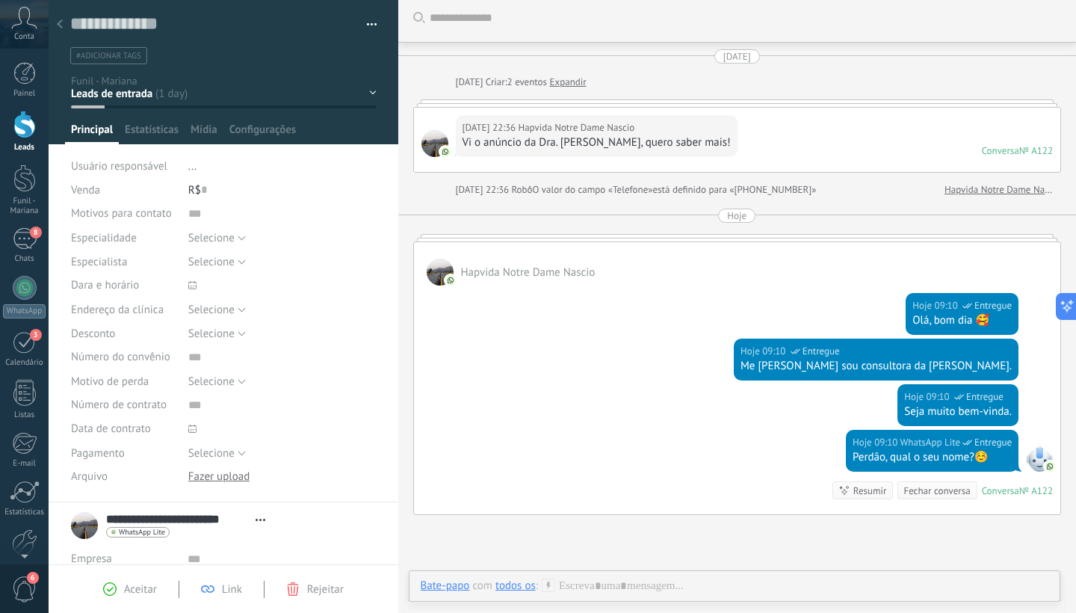
scroll to position [5, 0]
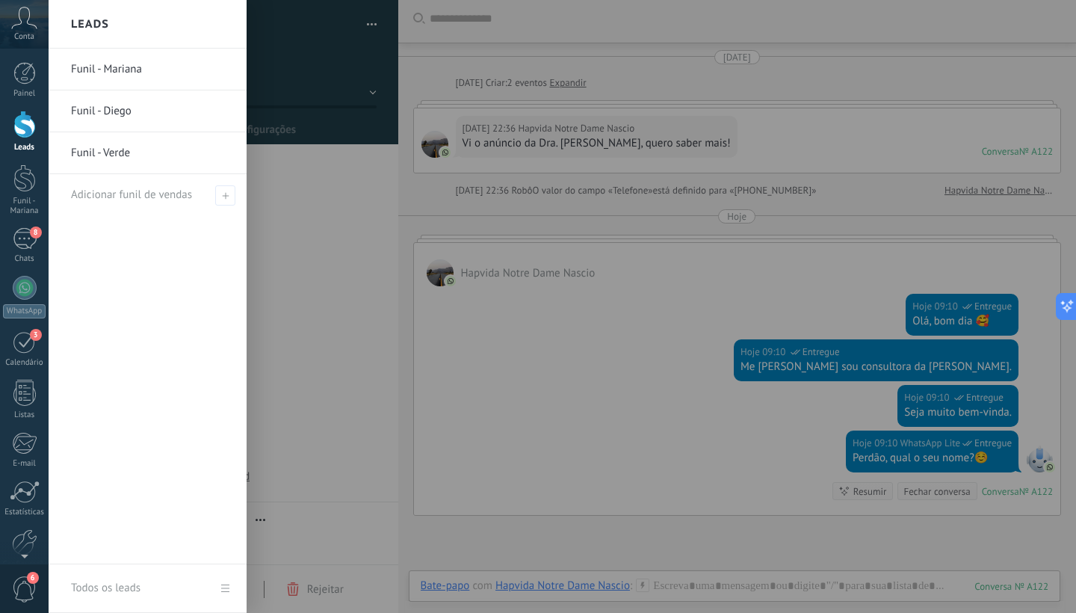
click at [25, 137] on div at bounding box center [24, 125] width 22 height 28
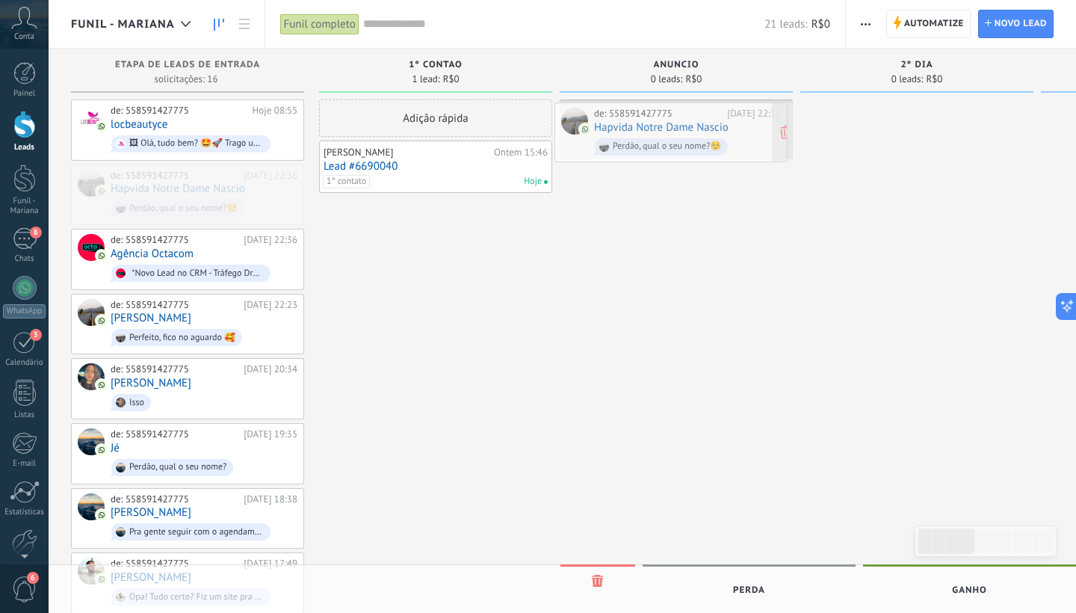
drag, startPoint x: 225, startPoint y: 186, endPoint x: 709, endPoint y: 125, distance: 487.5
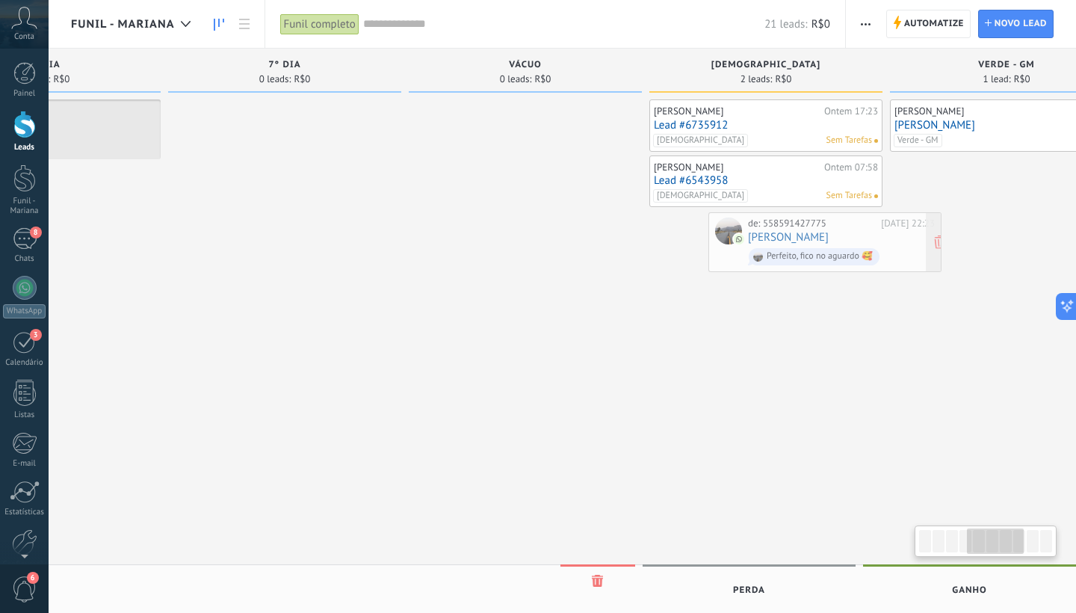
scroll to position [0, 883]
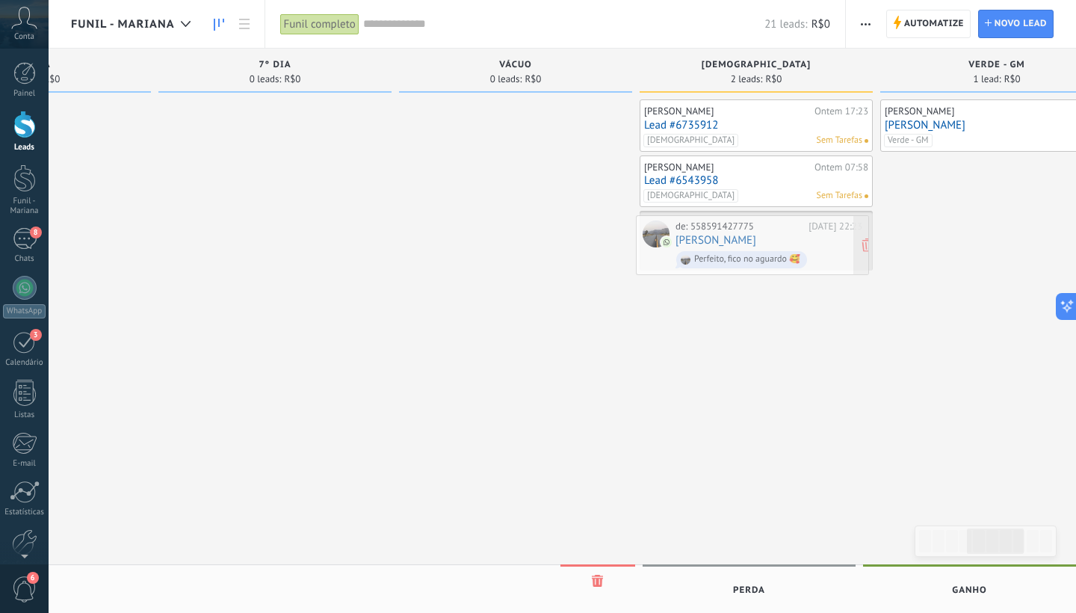
drag, startPoint x: 224, startPoint y: 255, endPoint x: 789, endPoint y: 244, distance: 565.2
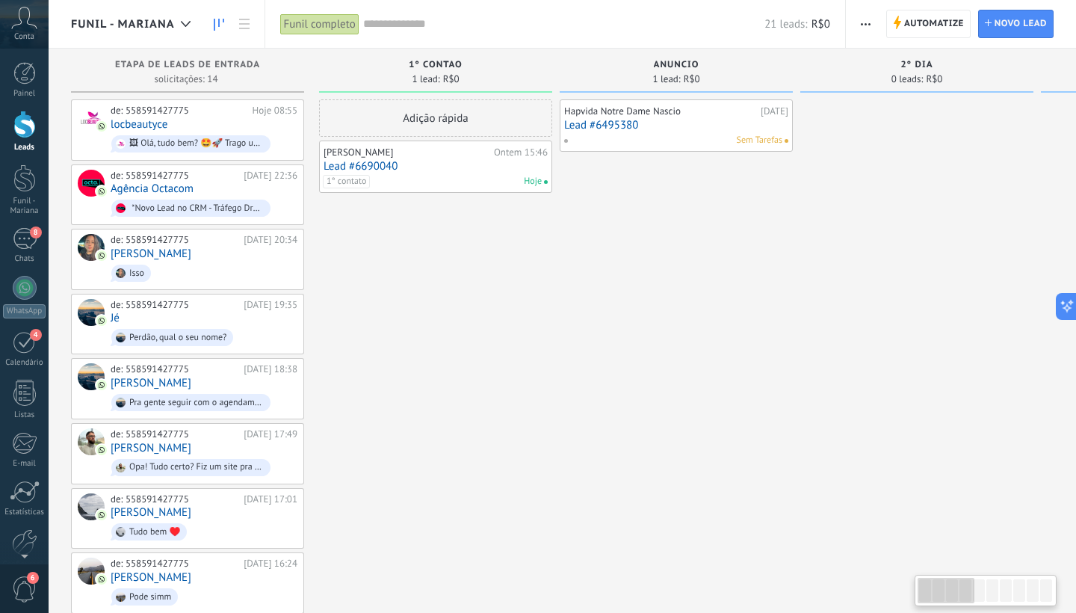
scroll to position [0, 0]
click at [207, 249] on div "de: 558591427775 [DATE] 20:34 [PERSON_NAME]" at bounding box center [204, 259] width 187 height 51
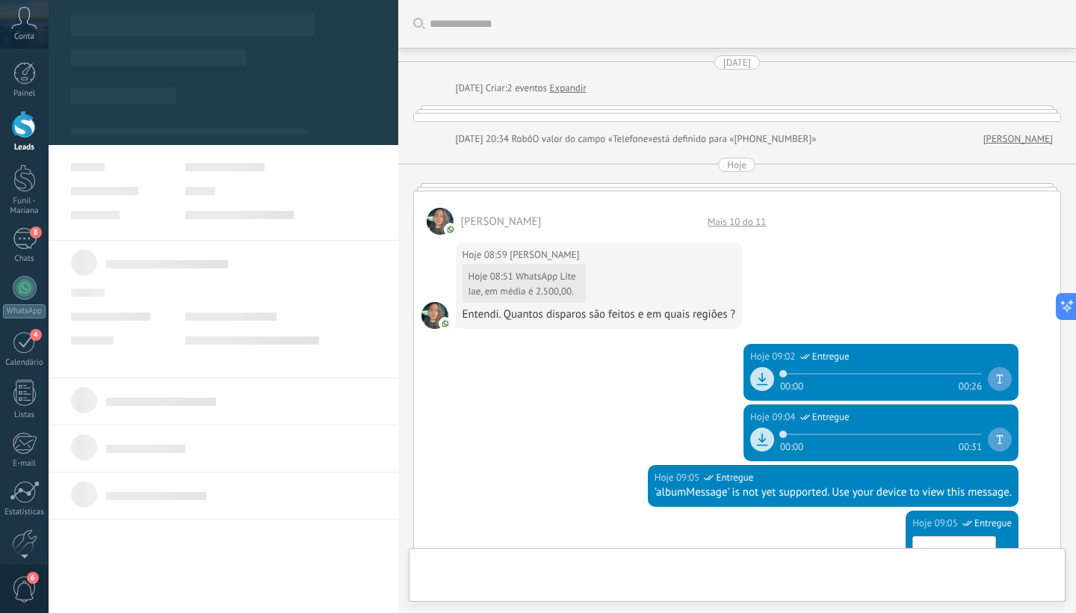
type textarea "**********"
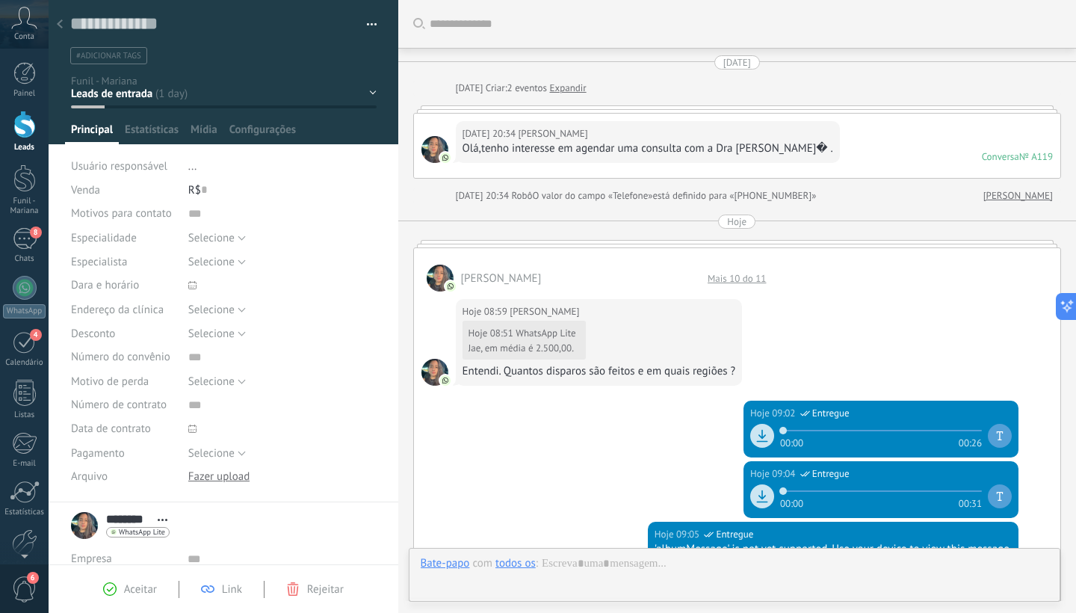
scroll to position [723, 0]
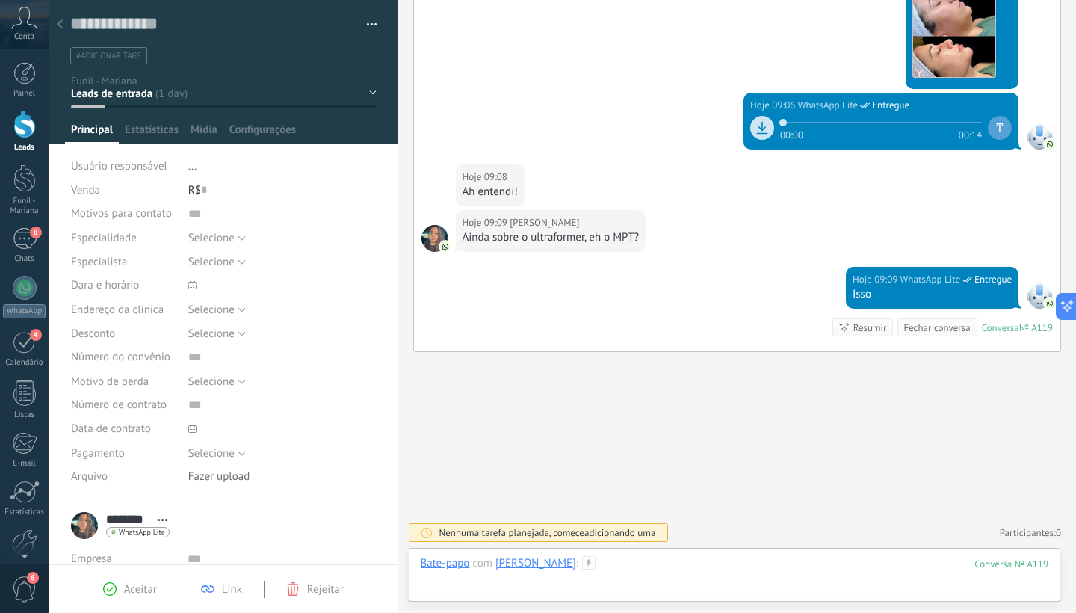
click at [502, 587] on div at bounding box center [735, 578] width 629 height 45
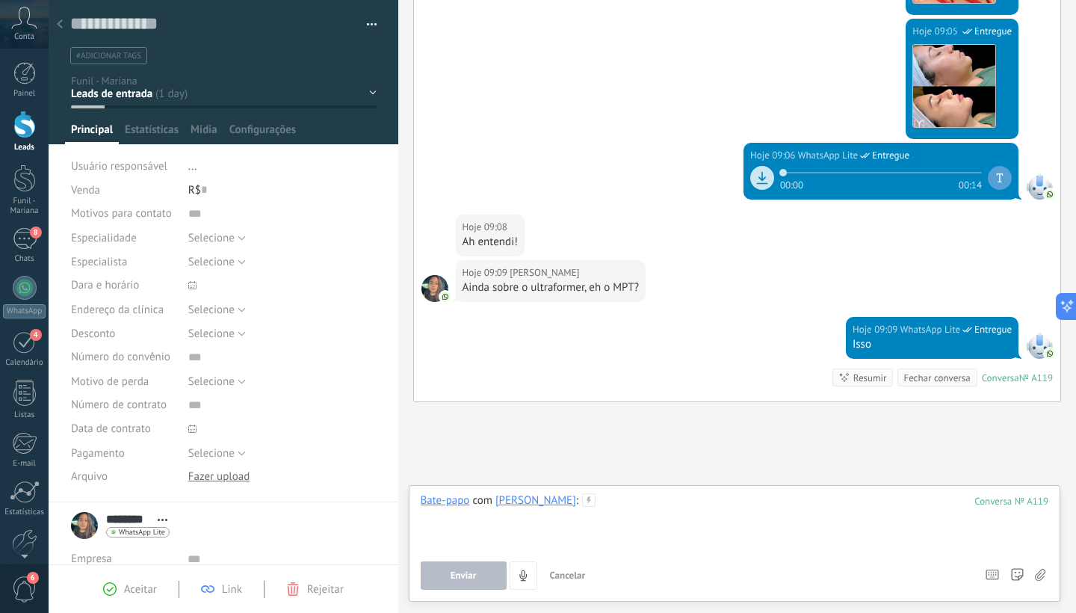
scroll to position [701, 0]
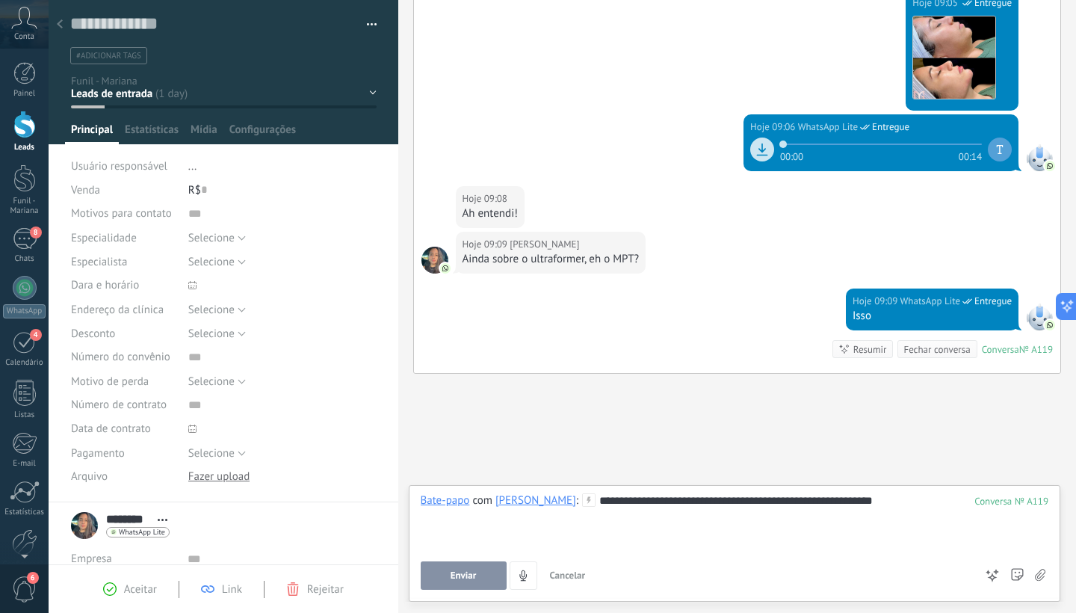
click at [845, 499] on div "**********" at bounding box center [735, 521] width 629 height 57
click at [883, 506] on div "**********" at bounding box center [735, 521] width 629 height 57
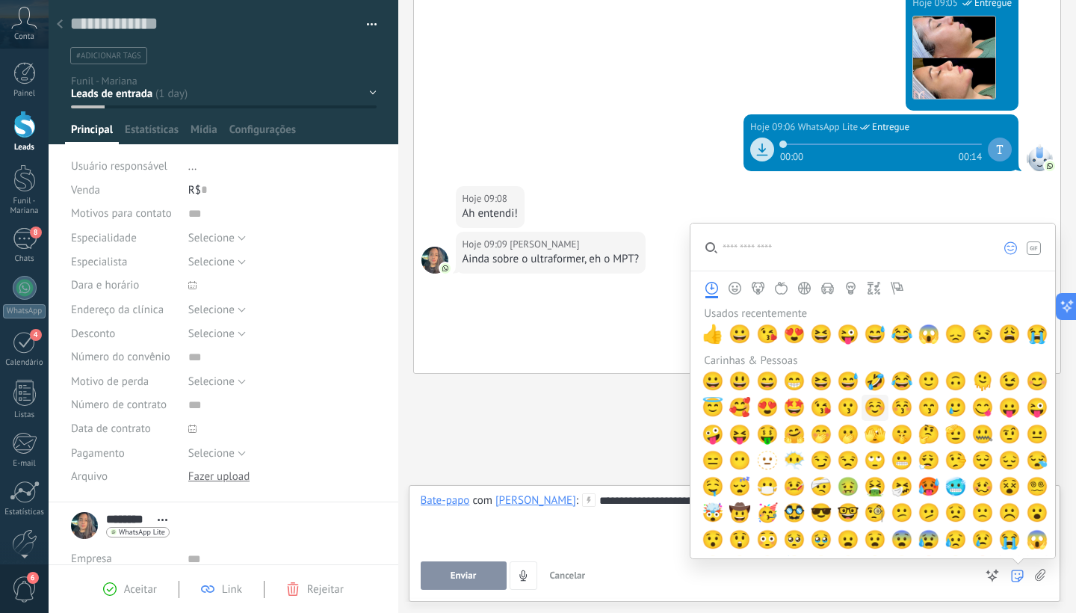
click at [875, 410] on span "☺️" at bounding box center [875, 407] width 22 height 21
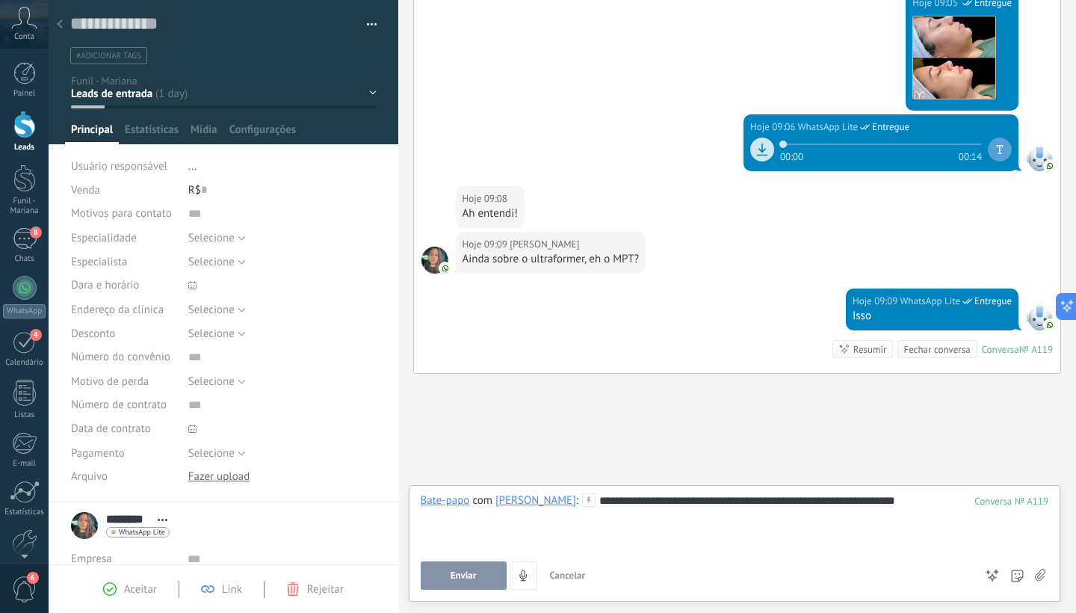
click at [693, 581] on div "Enviar Cancelar Rastrear cliques em links ? Reduzir links longos e rastrear cli…" at bounding box center [698, 575] width 555 height 28
click at [460, 569] on button "Enviar" at bounding box center [464, 575] width 86 height 28
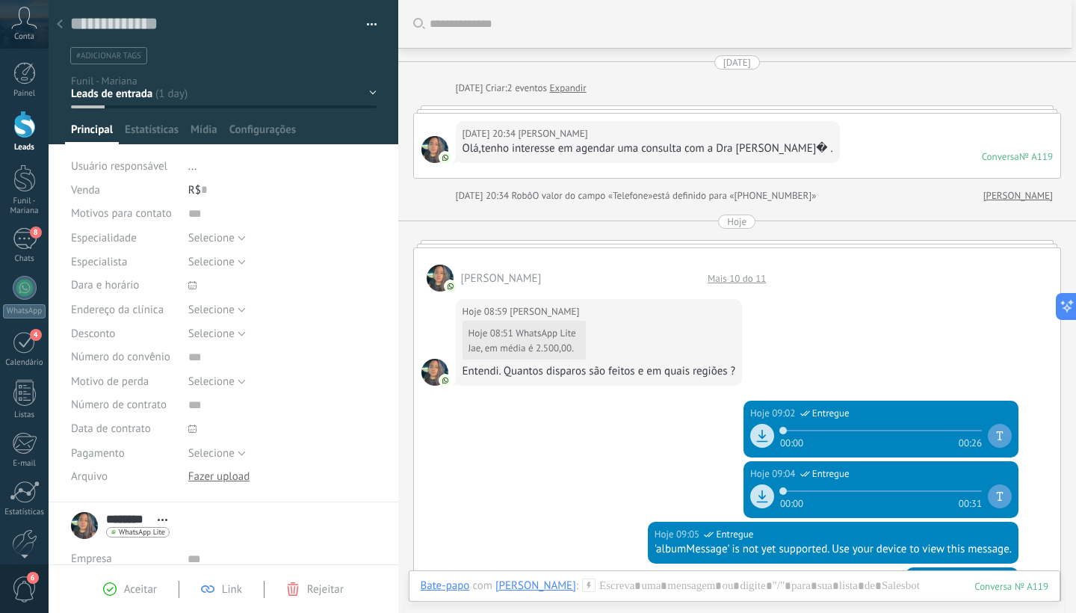
scroll to position [0, 0]
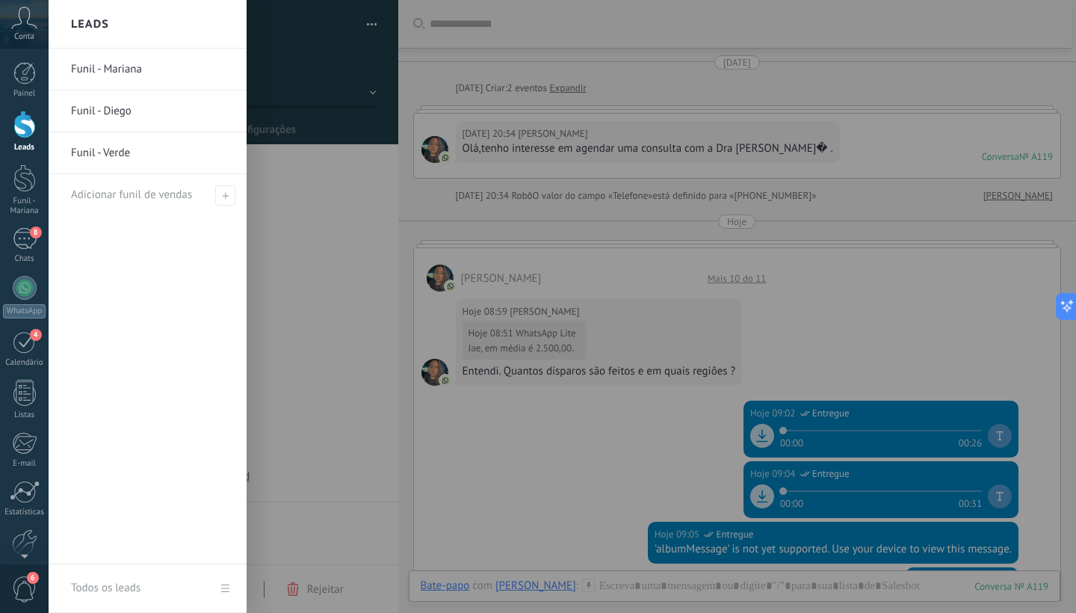
click at [23, 135] on div at bounding box center [24, 125] width 22 height 28
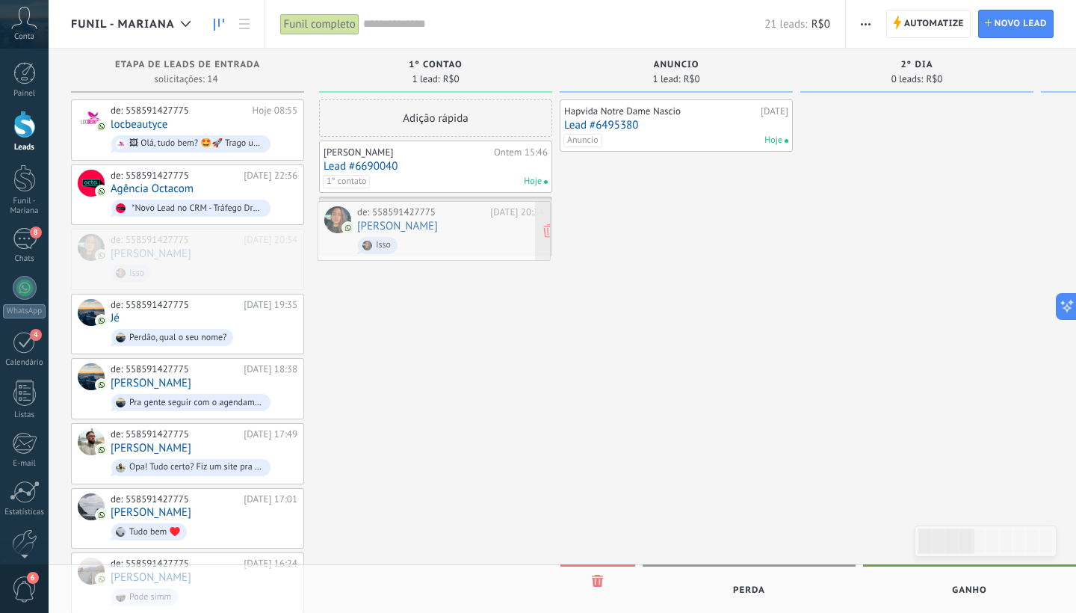
drag, startPoint x: 177, startPoint y: 267, endPoint x: 424, endPoint y: 241, distance: 248.0
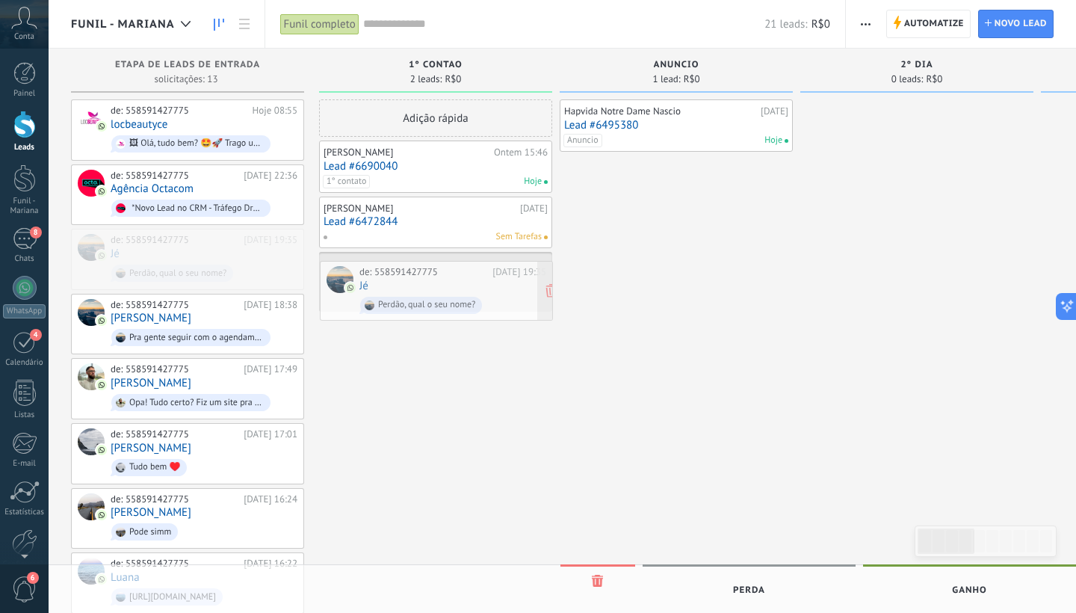
drag, startPoint x: 235, startPoint y: 246, endPoint x: 484, endPoint y: 280, distance: 251.3
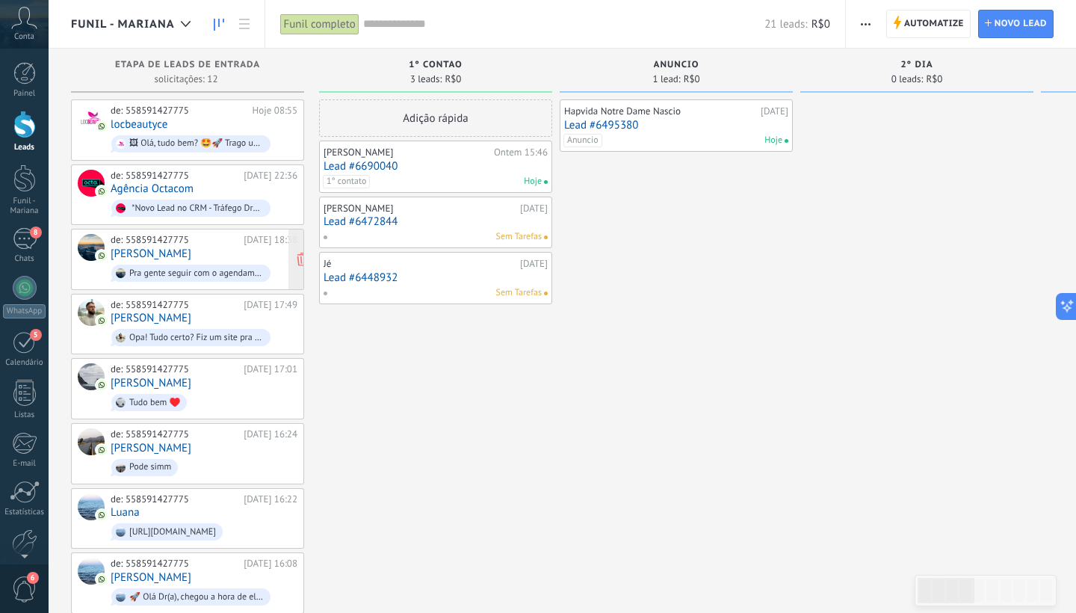
click at [235, 265] on div "Pra gente seguir com o agendamento, você pode me confirmar o melhor turno pra v…" at bounding box center [190, 273] width 159 height 17
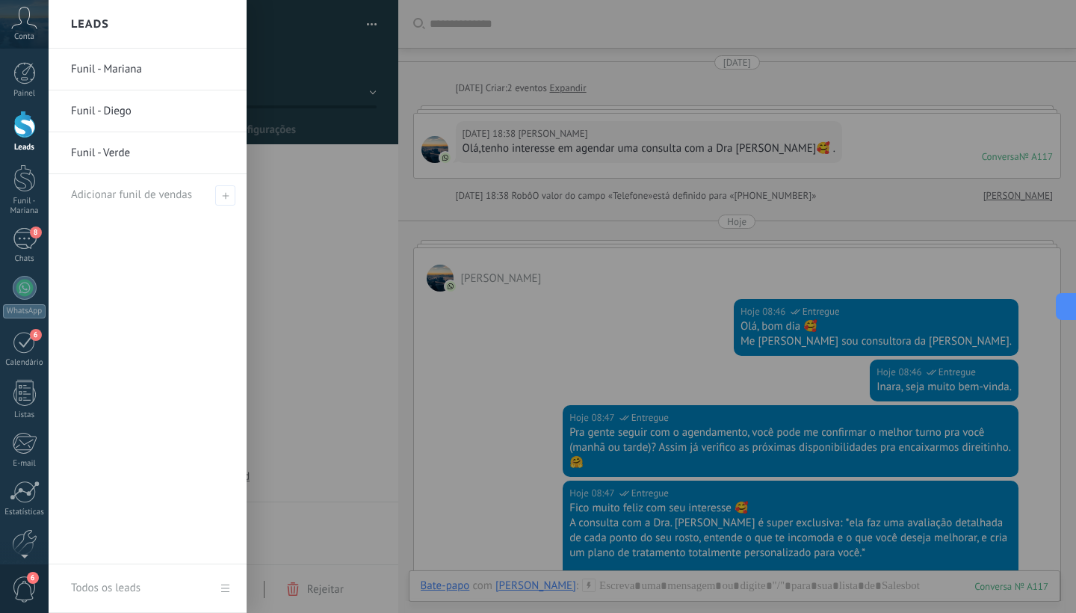
click at [30, 147] on div "Leads" at bounding box center [24, 148] width 43 height 10
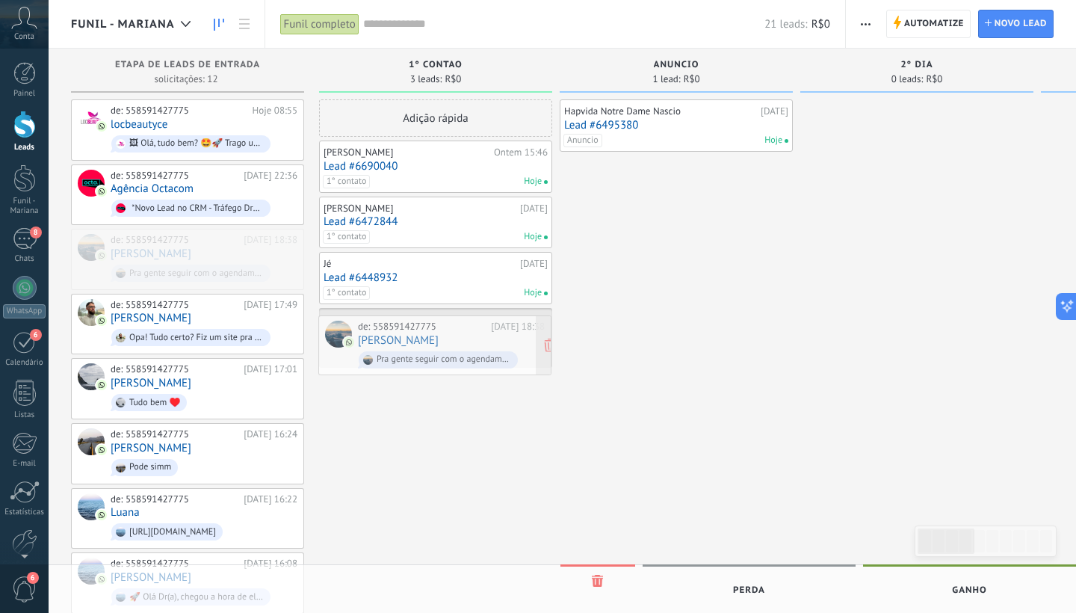
drag, startPoint x: 206, startPoint y: 262, endPoint x: 454, endPoint y: 351, distance: 262.9
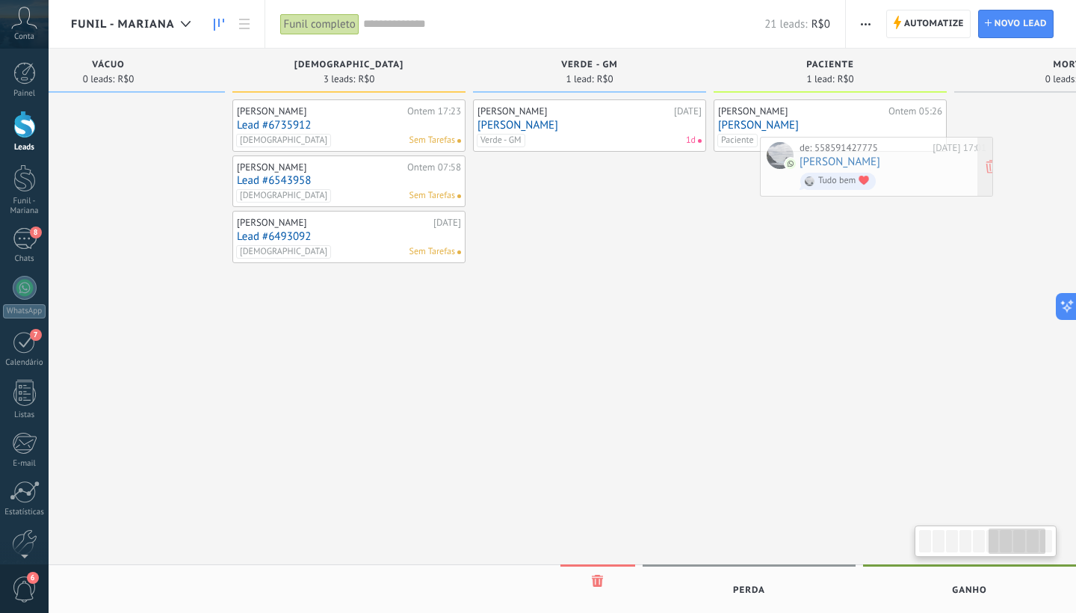
scroll to position [0, 1313]
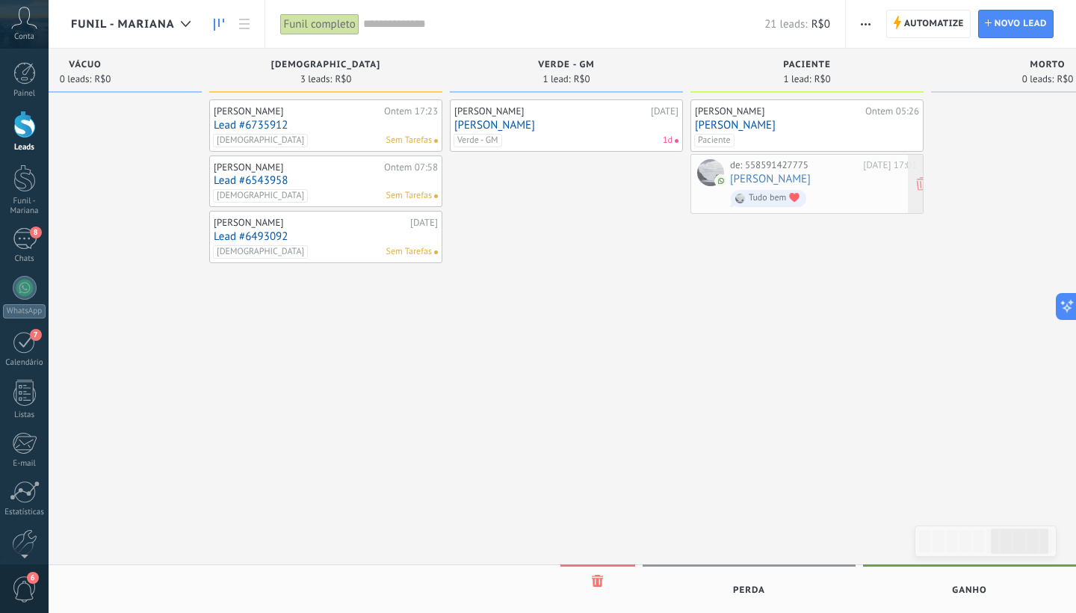
drag, startPoint x: 212, startPoint y: 318, endPoint x: 831, endPoint y: 182, distance: 634.5
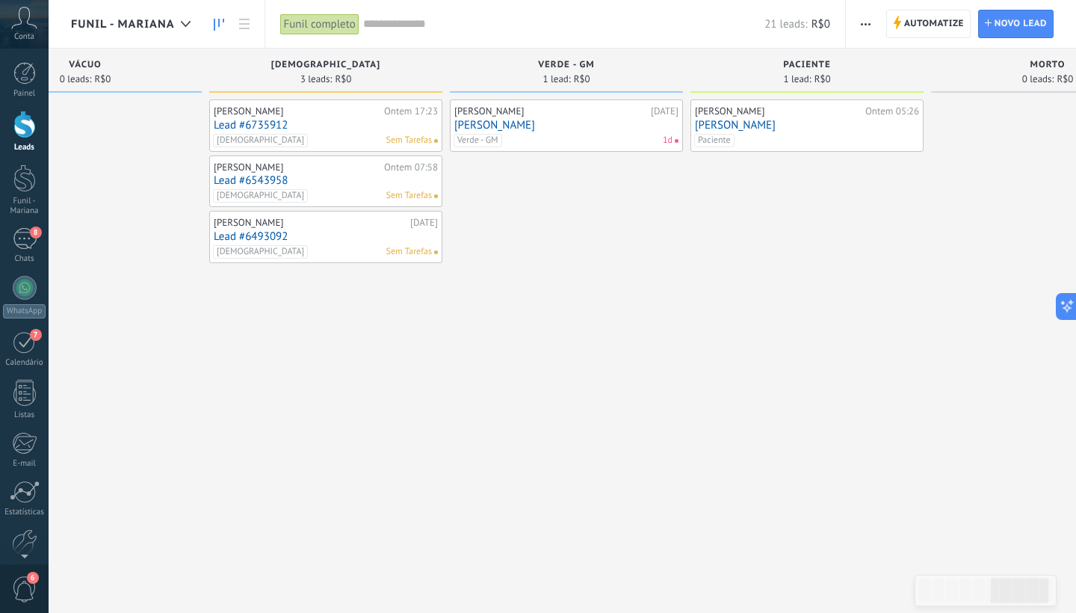
click at [815, 235] on div "[PERSON_NAME] Ontem 05:26 [PERSON_NAME]" at bounding box center [807, 421] width 233 height 644
click at [804, 164] on div "[PERSON_NAME] Ontem 05:26 [PERSON_NAME]" at bounding box center [807, 421] width 233 height 644
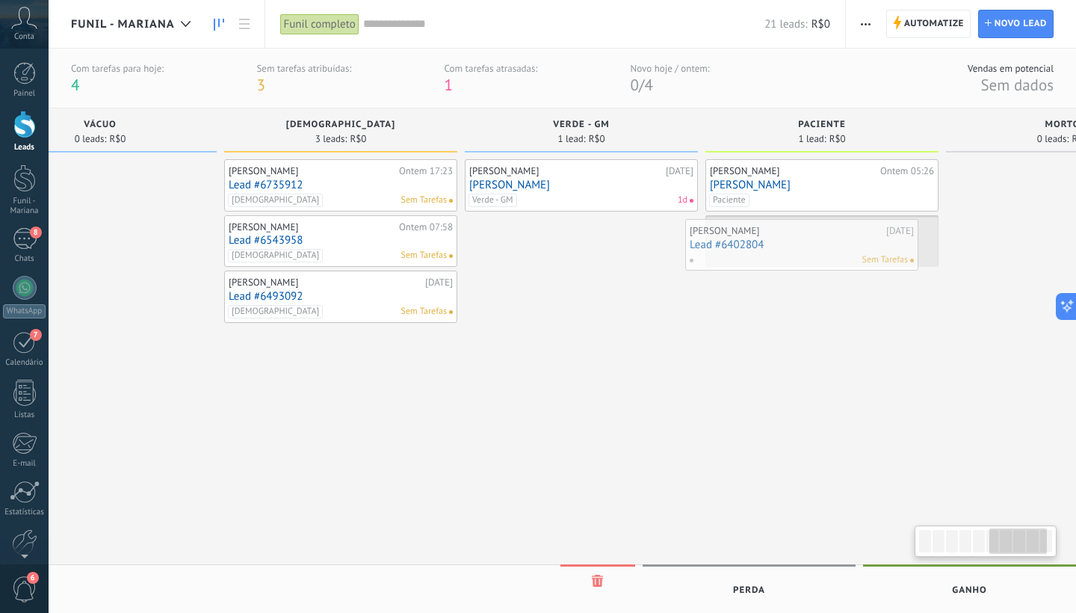
scroll to position [0, 1307]
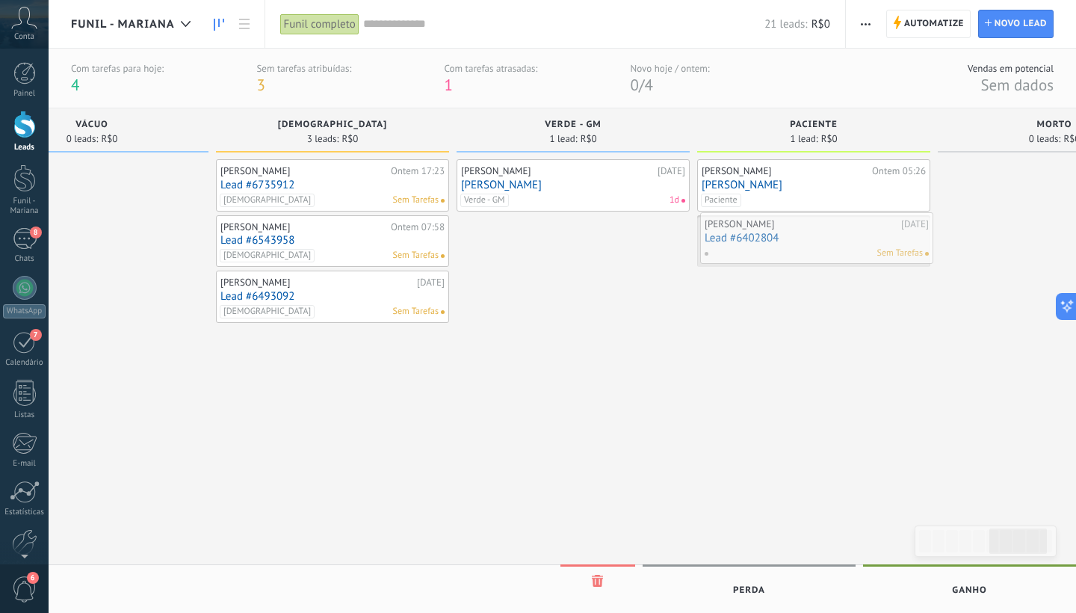
drag, startPoint x: 906, startPoint y: 191, endPoint x: 806, endPoint y: 244, distance: 113.4
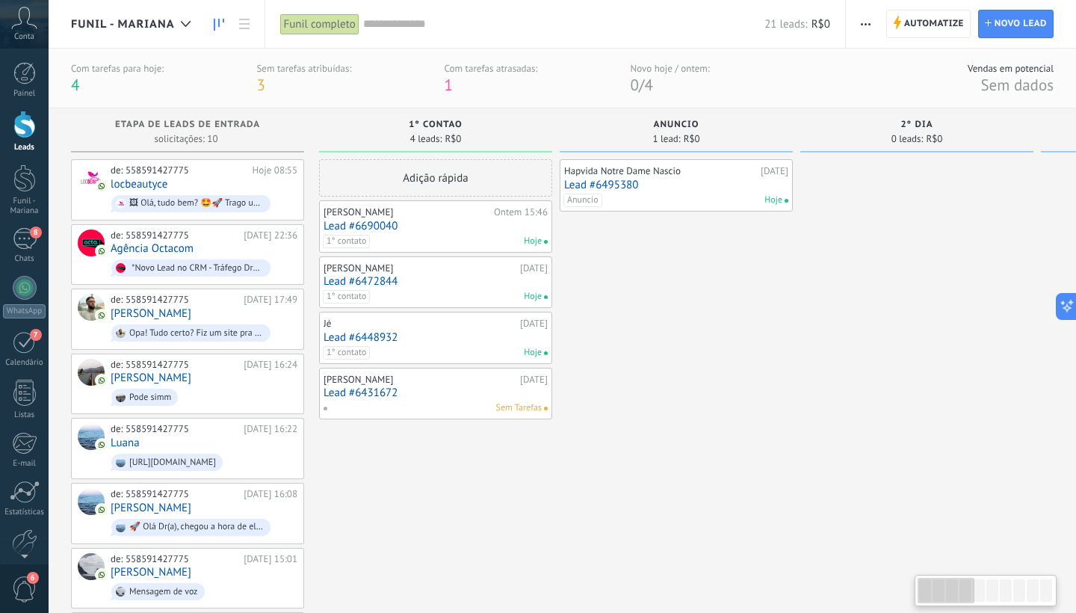
scroll to position [0, 0]
click at [206, 377] on div "de: 558591427775 [DATE] 16:24 [PERSON_NAME] Pode simm" at bounding box center [204, 384] width 187 height 51
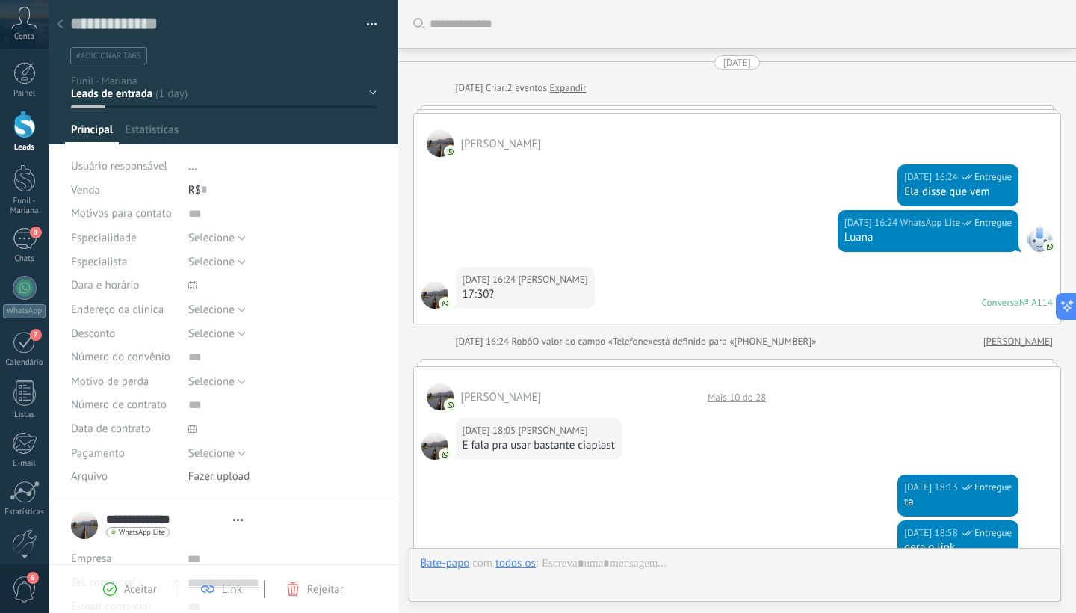
type textarea "**********"
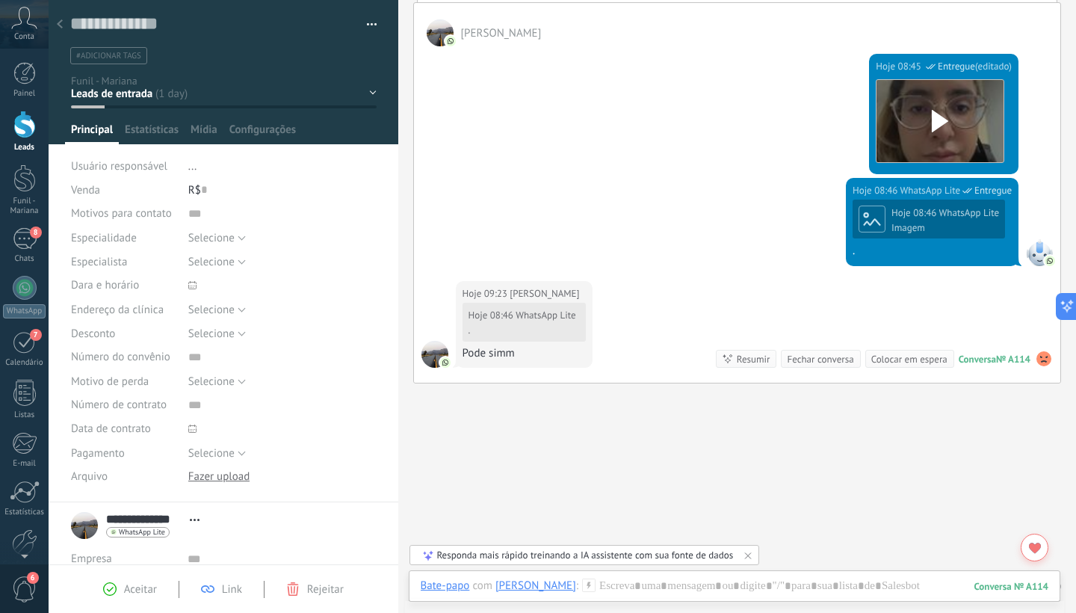
scroll to position [994, 0]
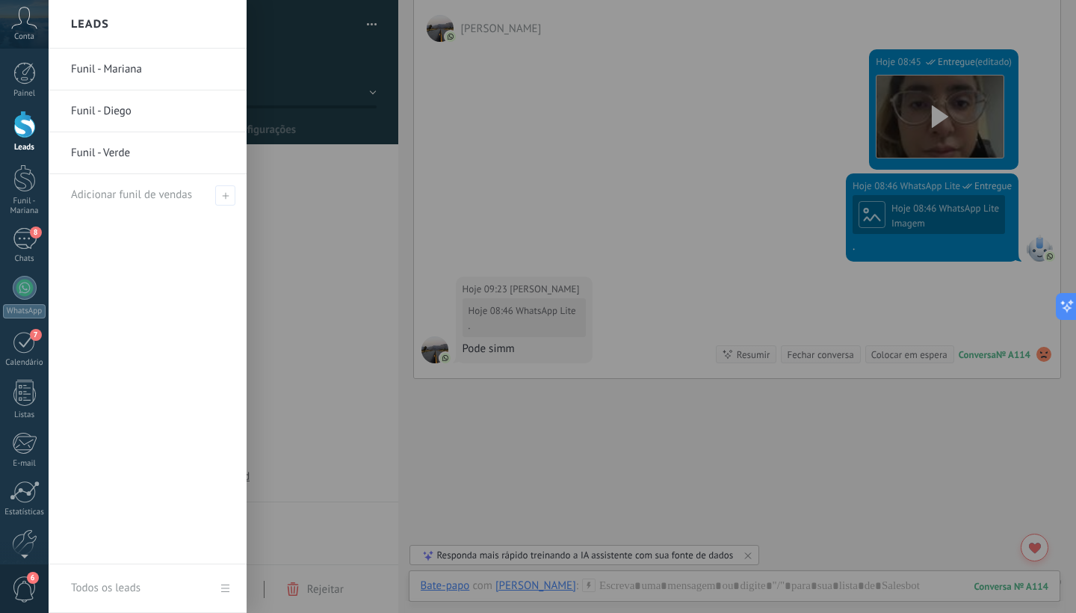
click at [25, 138] on div at bounding box center [24, 125] width 22 height 28
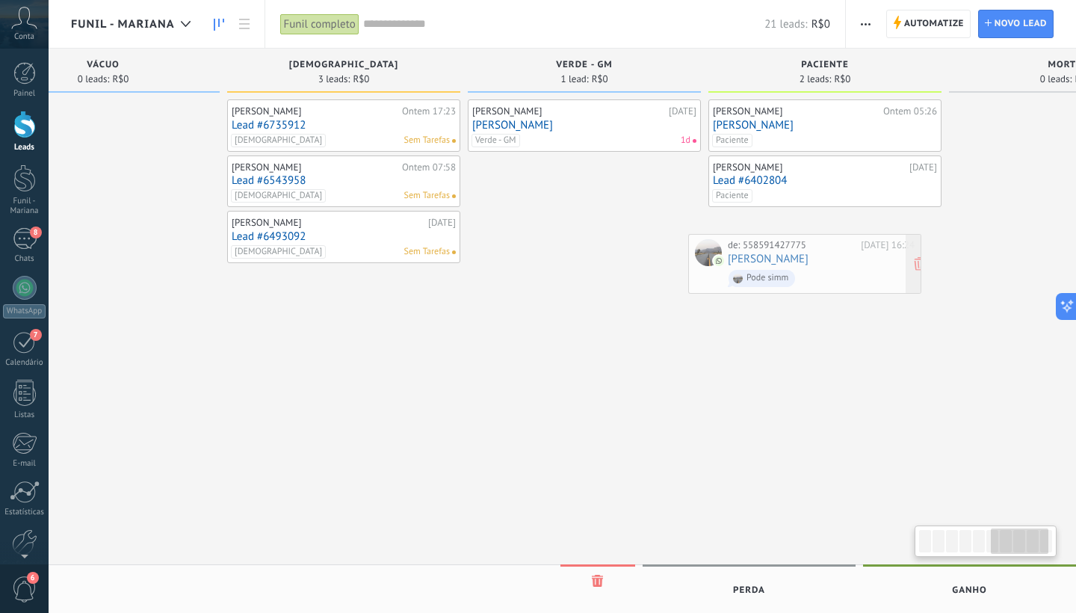
scroll to position [0, 1316]
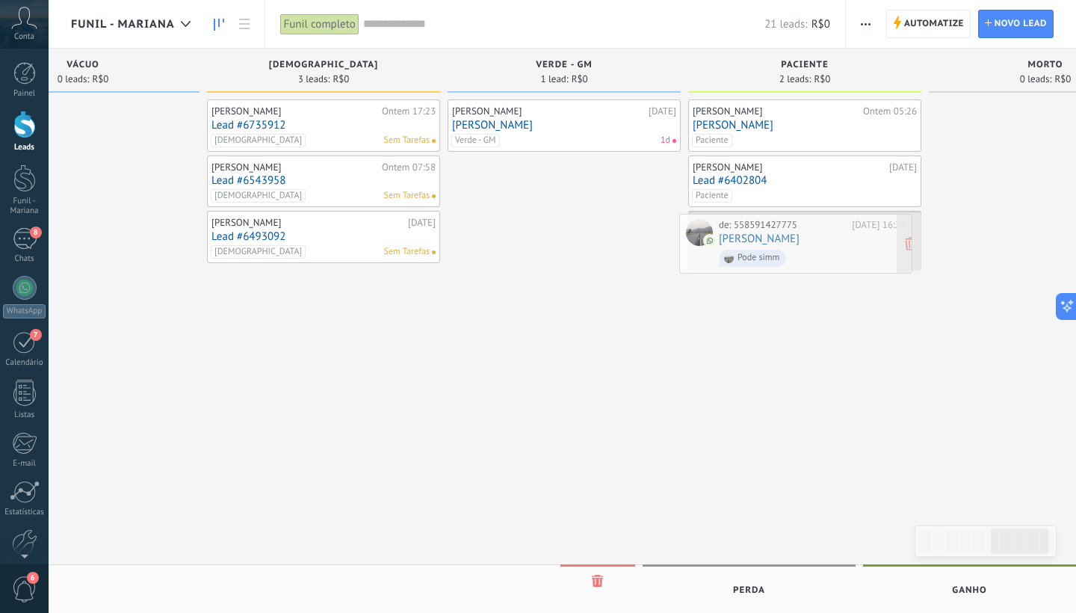
drag, startPoint x: 205, startPoint y: 319, endPoint x: 813, endPoint y: 243, distance: 613.2
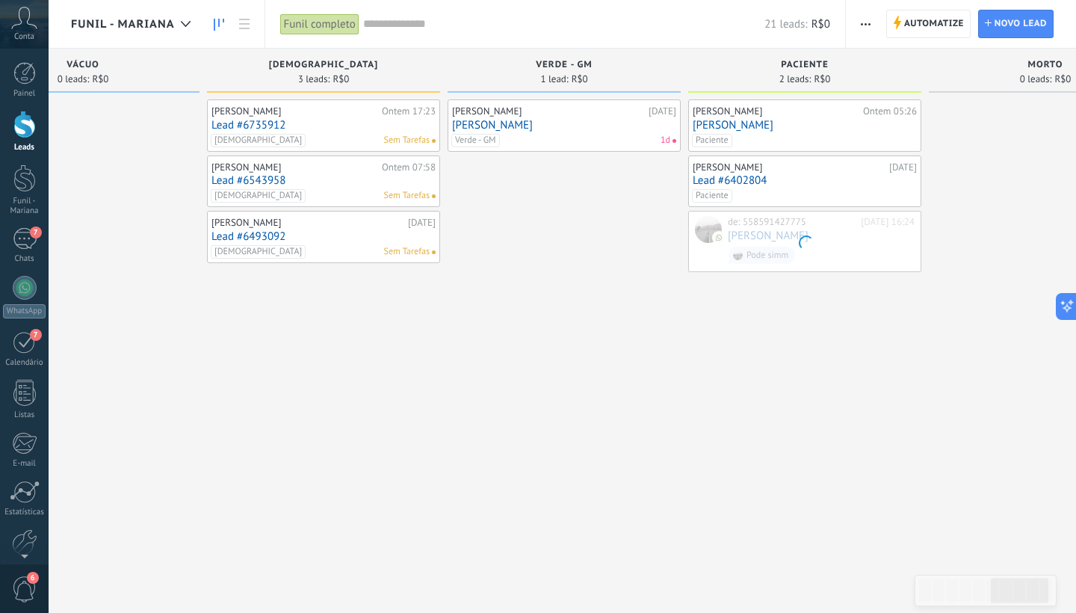
click at [736, 375] on div "[PERSON_NAME] Ontem 05:26 [PERSON_NAME] [PERSON_NAME] [DATE] Lead #6402804 Paci…" at bounding box center [804, 388] width 233 height 579
click at [706, 351] on div "[PERSON_NAME] Ontem 05:26 [PERSON_NAME] [PERSON_NAME] [DATE] Lead #6402804 Paci…" at bounding box center [804, 388] width 233 height 579
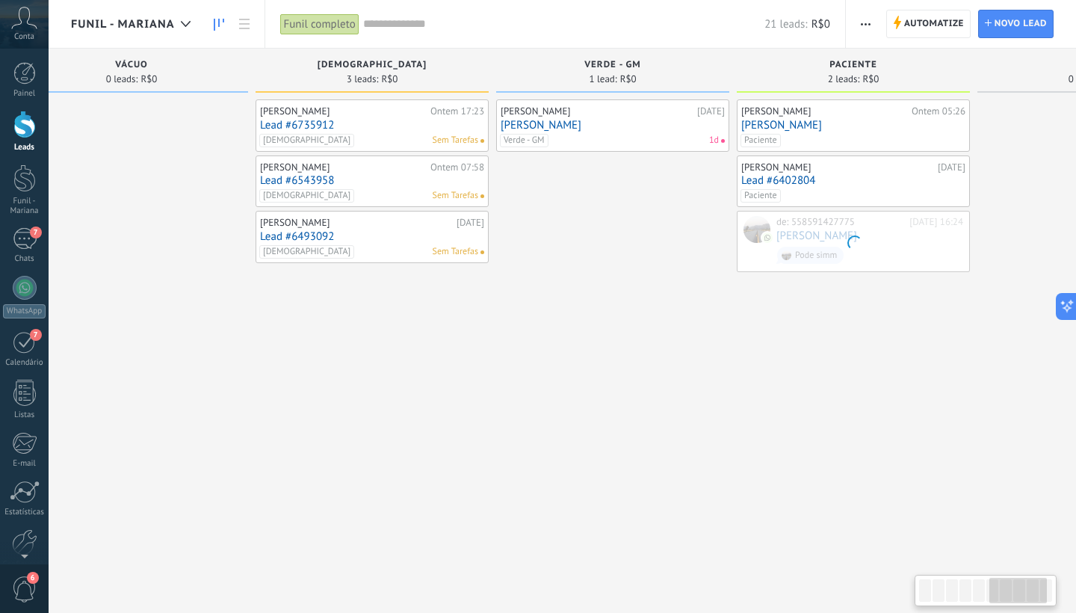
scroll to position [0, 1309]
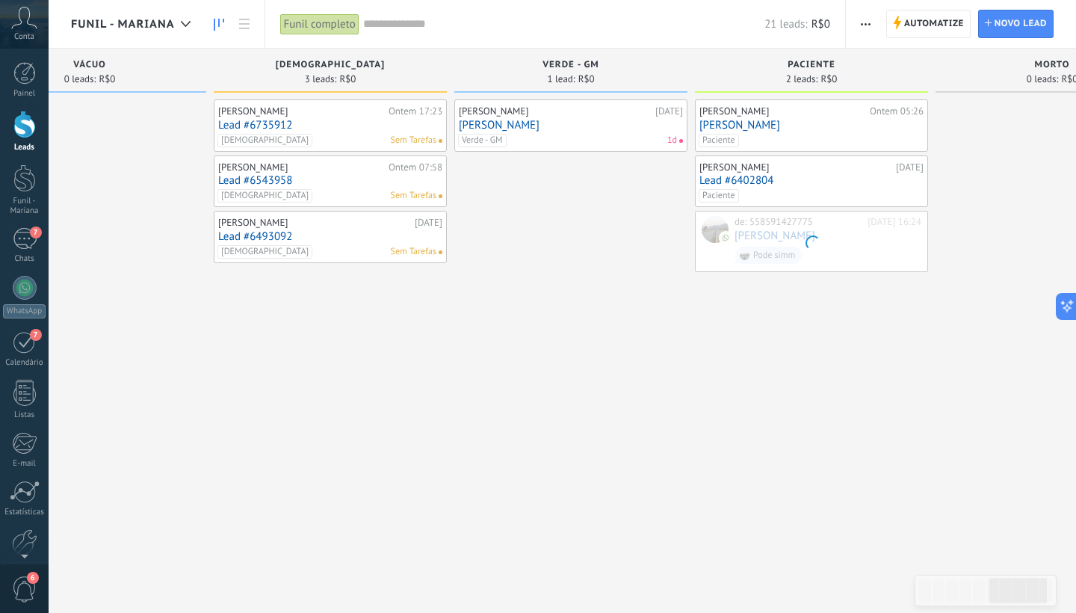
drag, startPoint x: 782, startPoint y: 237, endPoint x: 658, endPoint y: 256, distance: 125.6
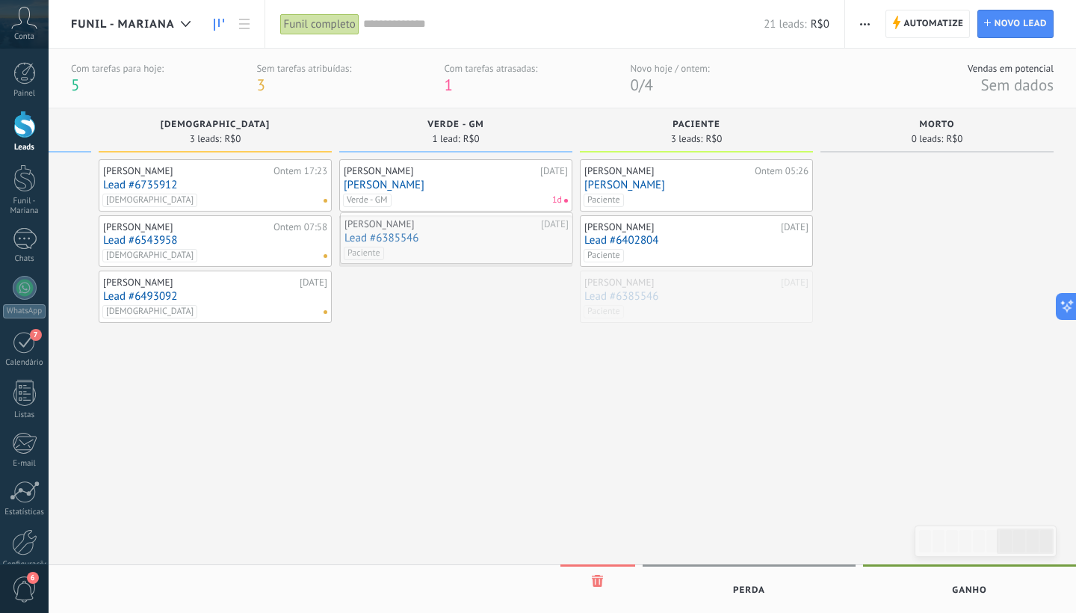
drag, startPoint x: 667, startPoint y: 295, endPoint x: 427, endPoint y: 237, distance: 246.8
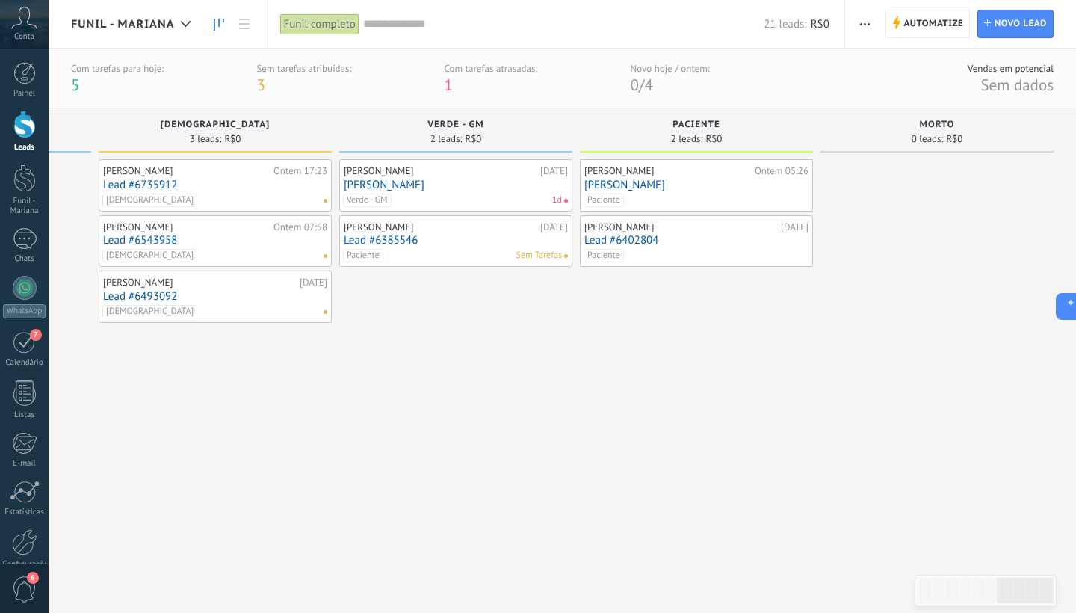
click at [383, 243] on link "Lead #6385546" at bounding box center [456, 240] width 224 height 13
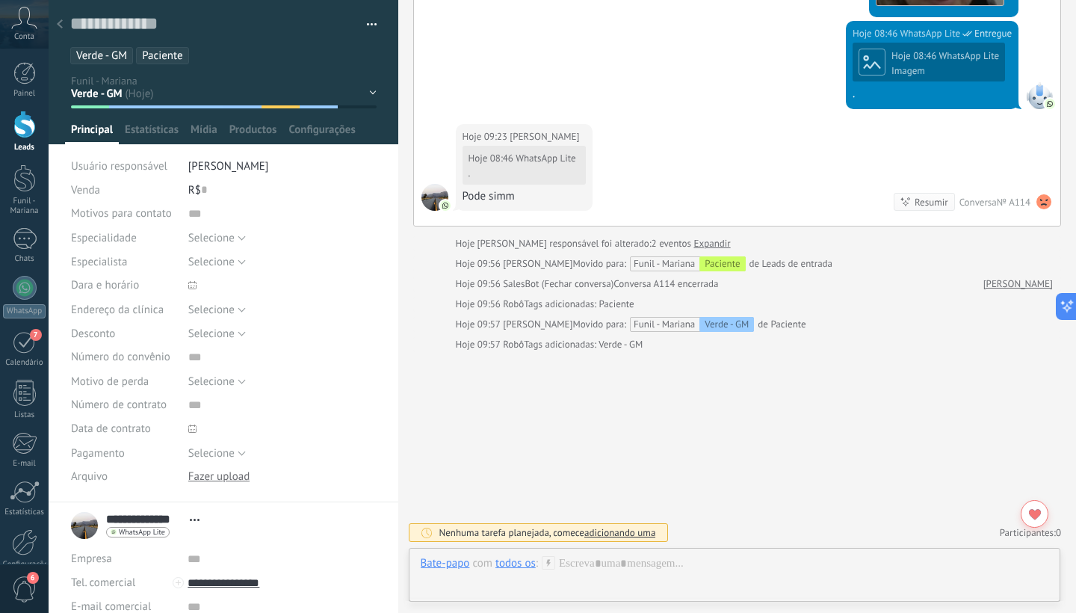
scroll to position [22, 0]
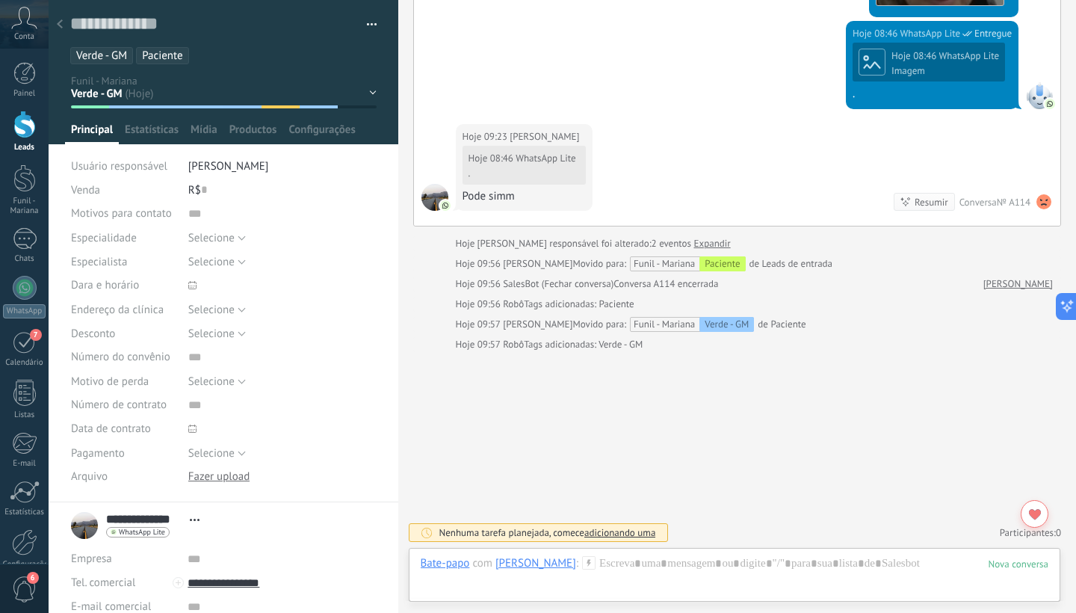
click at [212, 61] on ul "Verde - GM Paciente" at bounding box center [221, 56] width 304 height 20
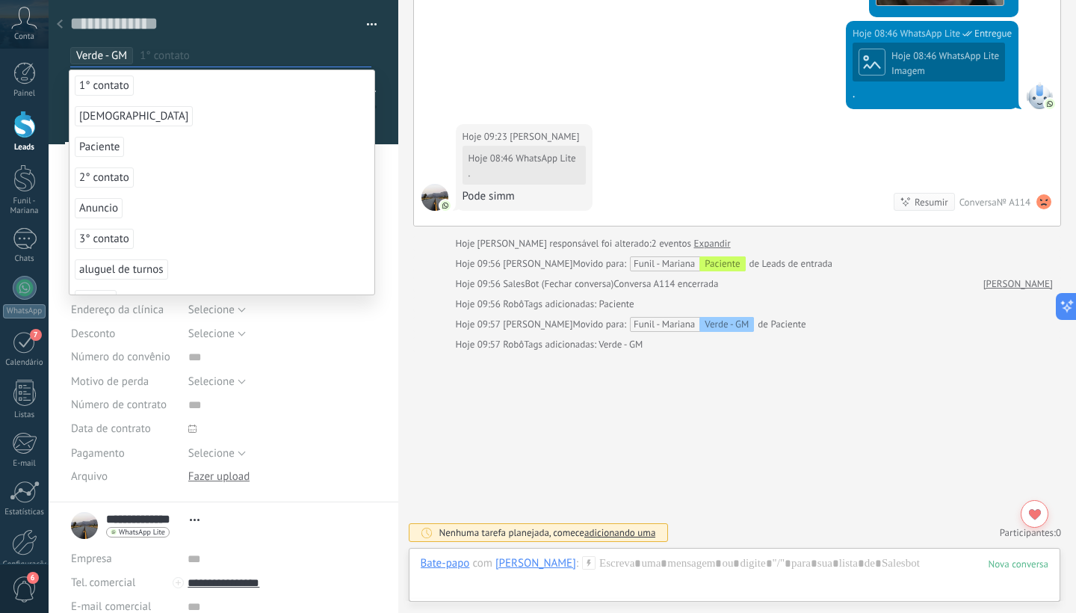
click at [380, 124] on div at bounding box center [224, 72] width 351 height 144
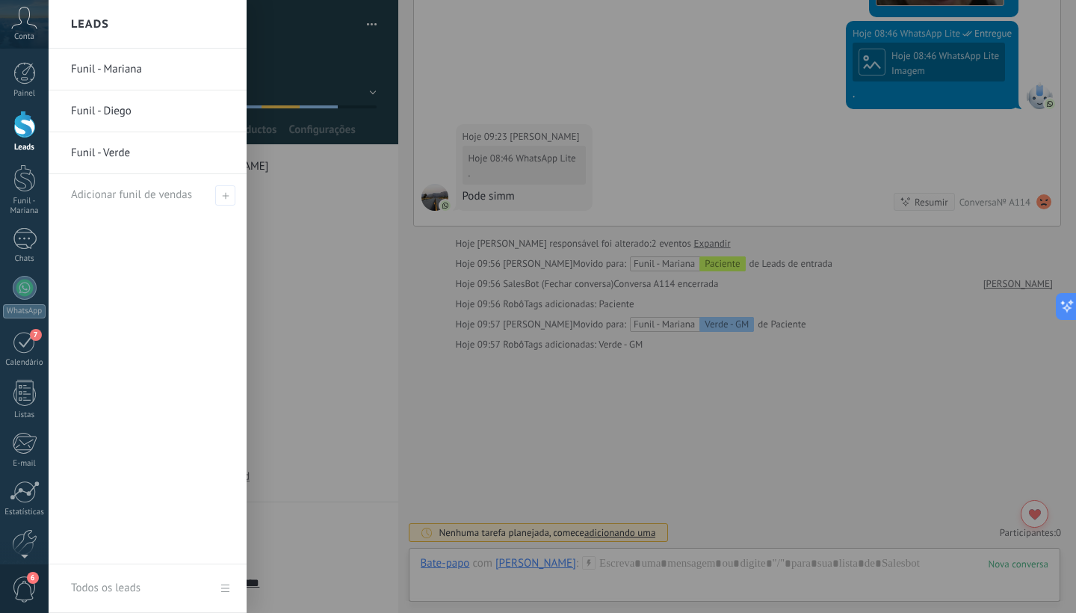
click at [22, 127] on div at bounding box center [24, 125] width 22 height 28
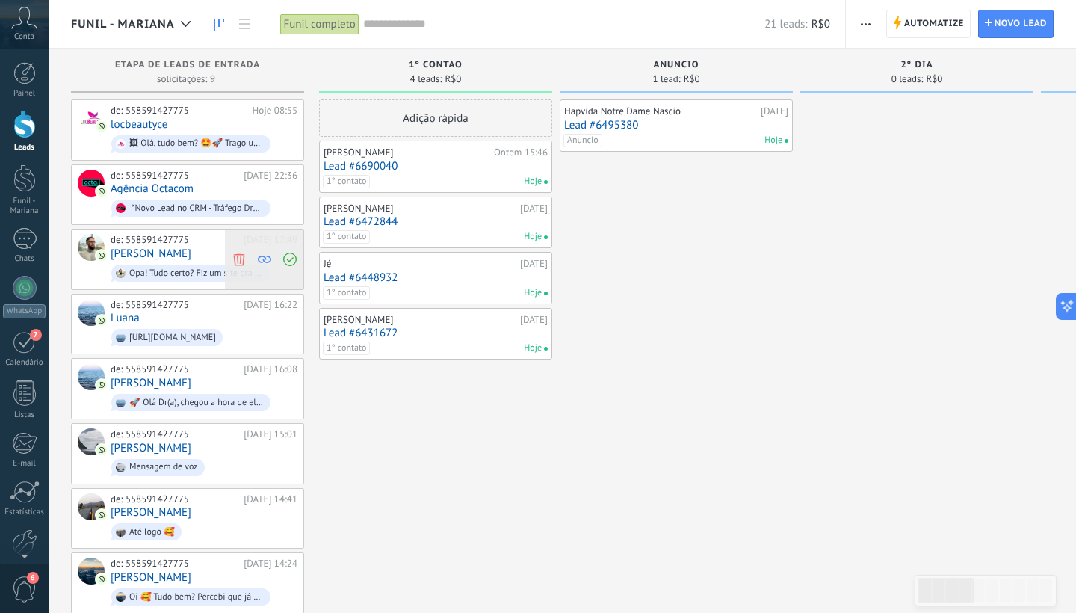
click at [239, 256] on icon at bounding box center [238, 259] width 13 height 13
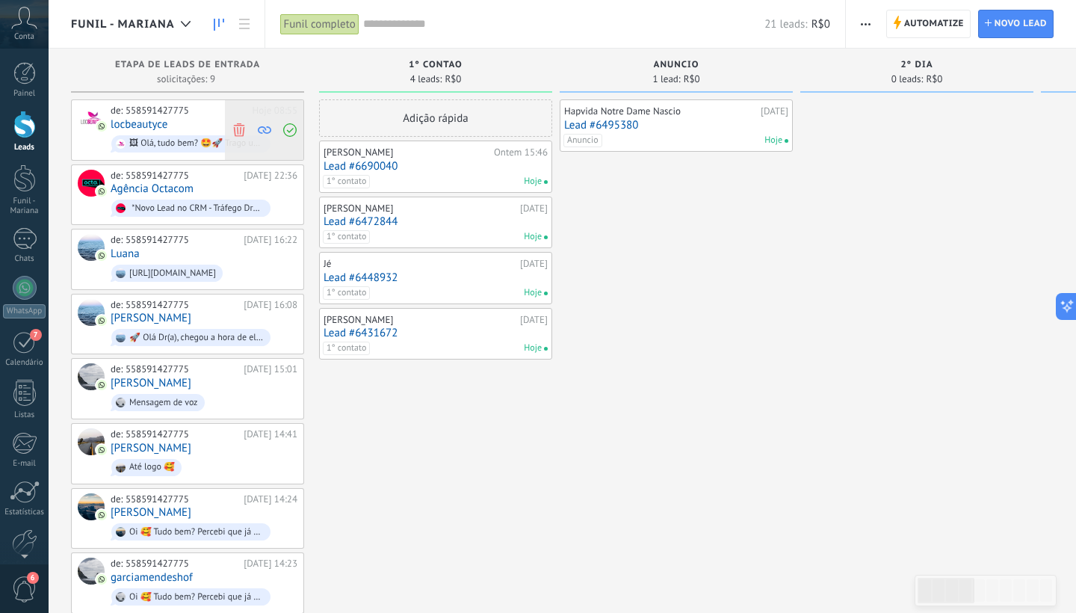
click at [242, 131] on icon at bounding box center [238, 129] width 13 height 13
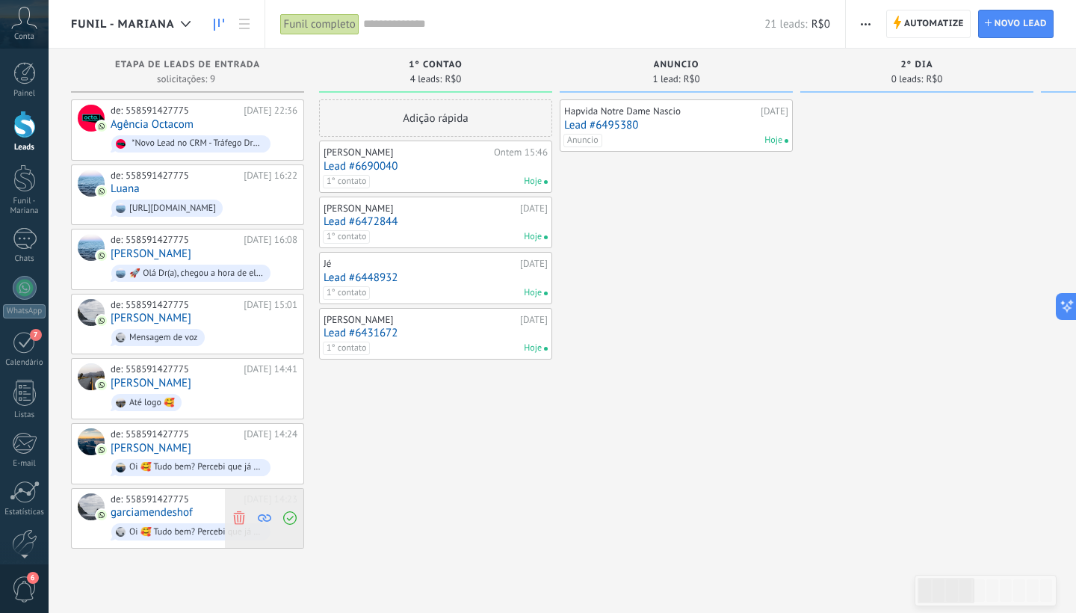
click at [238, 511] on icon at bounding box center [238, 517] width 13 height 13
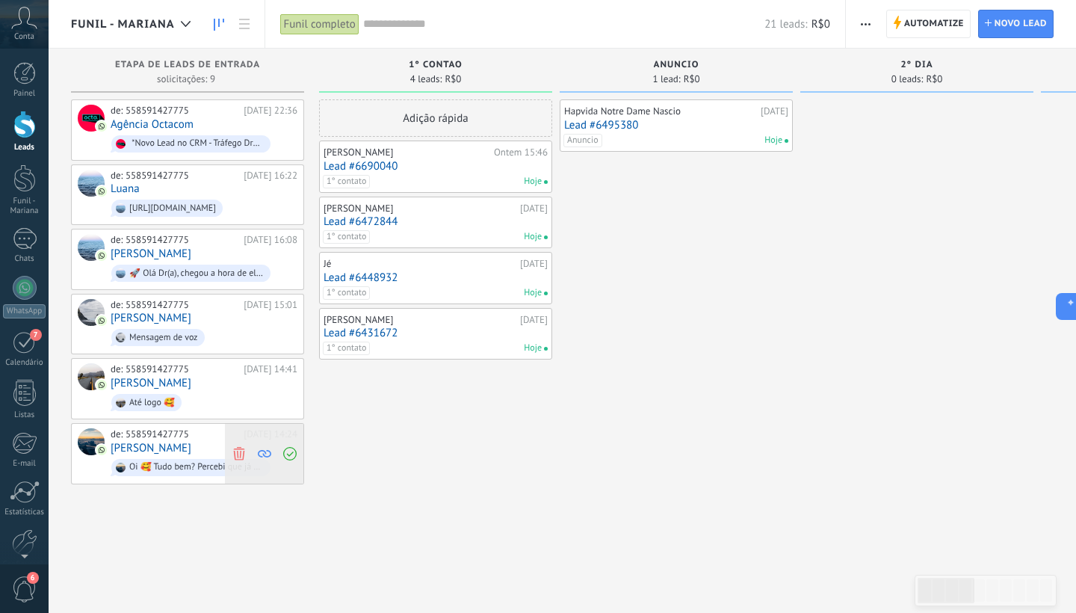
click at [237, 446] on icon at bounding box center [238, 452] width 13 height 13
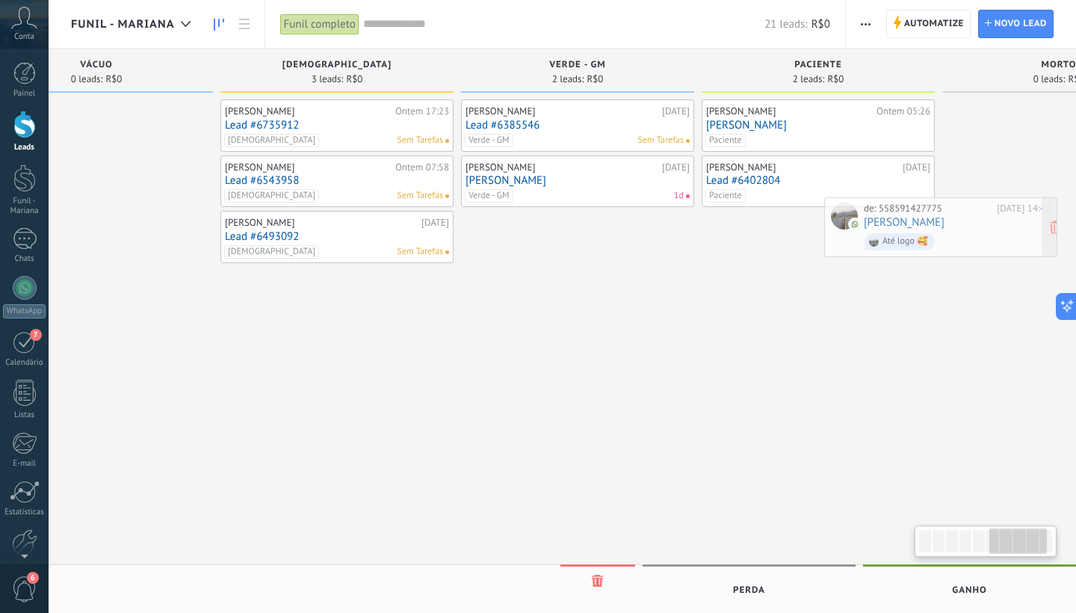
scroll to position [0, 1334]
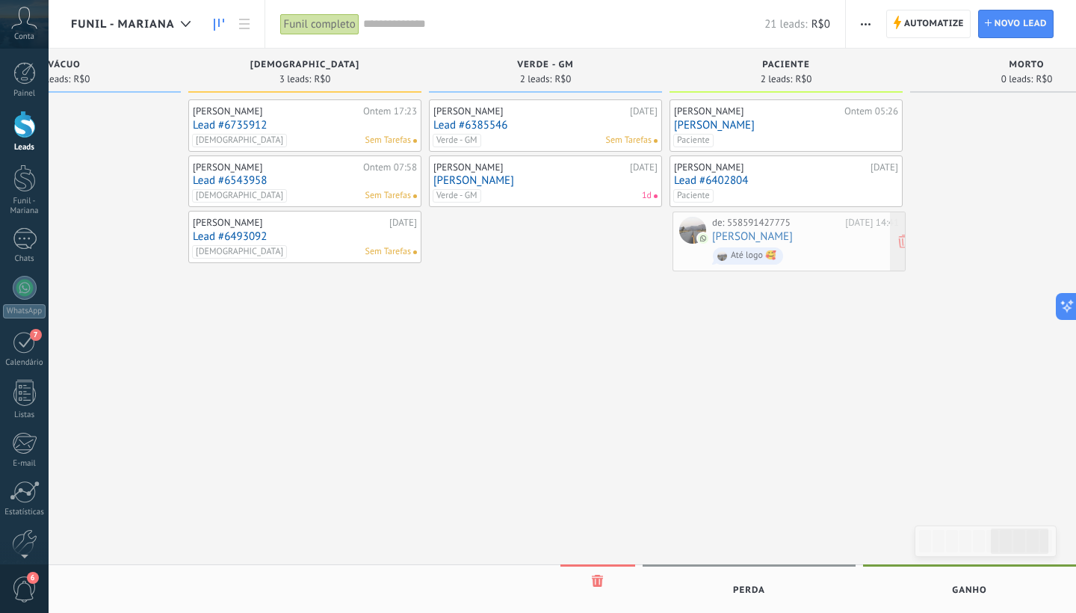
drag, startPoint x: 203, startPoint y: 385, endPoint x: 805, endPoint y: 243, distance: 618.3
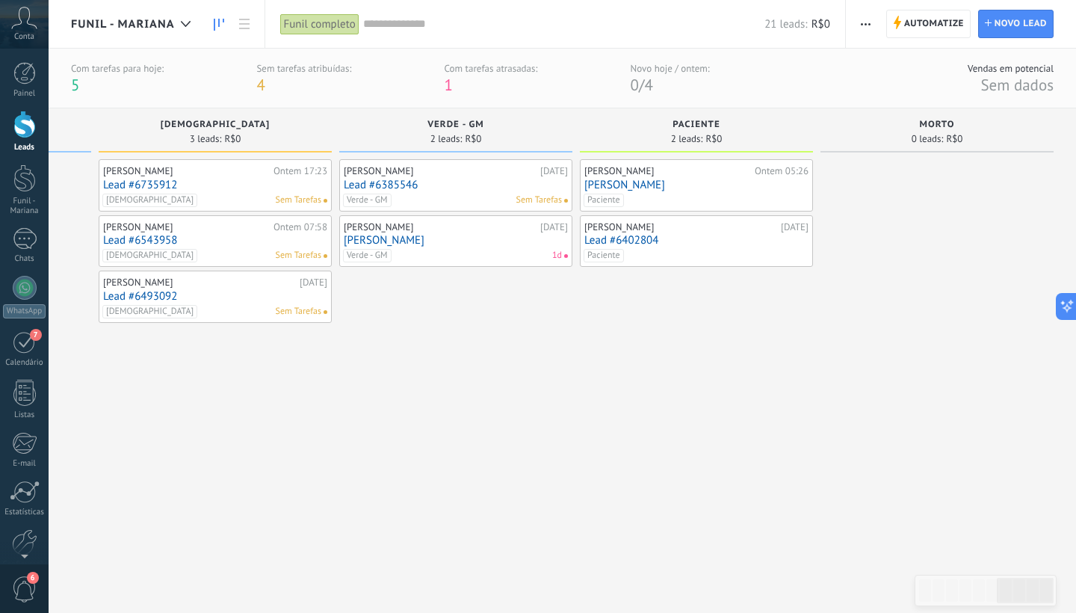
scroll to position [0, 0]
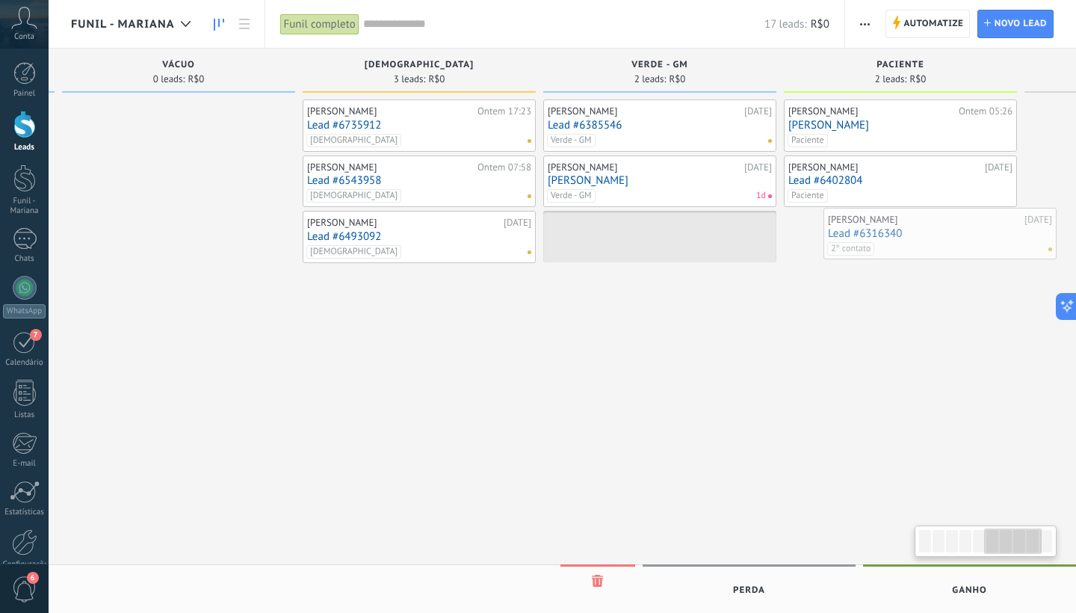
scroll to position [0, 1257]
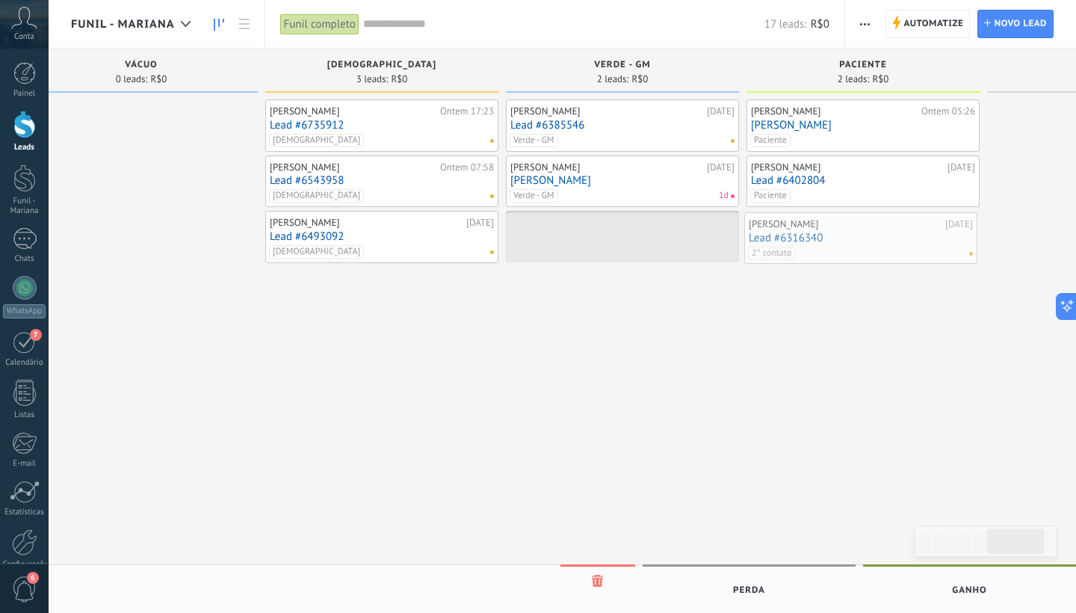
drag, startPoint x: 279, startPoint y: 129, endPoint x: 843, endPoint y: 242, distance: 575.6
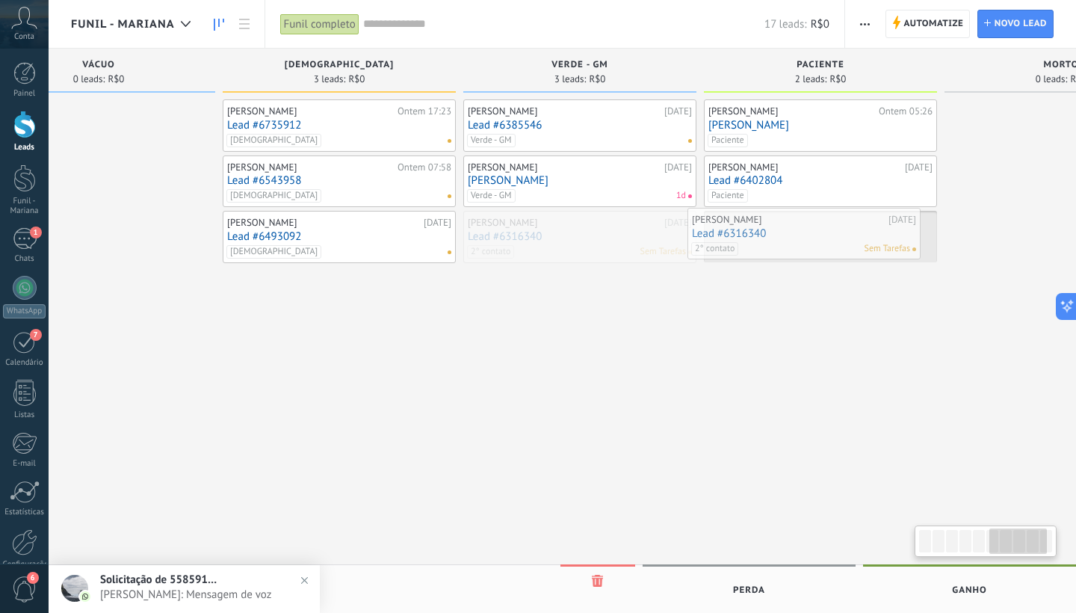
scroll to position [0, 1307]
drag, startPoint x: 635, startPoint y: 233, endPoint x: 820, endPoint y: 232, distance: 184.6
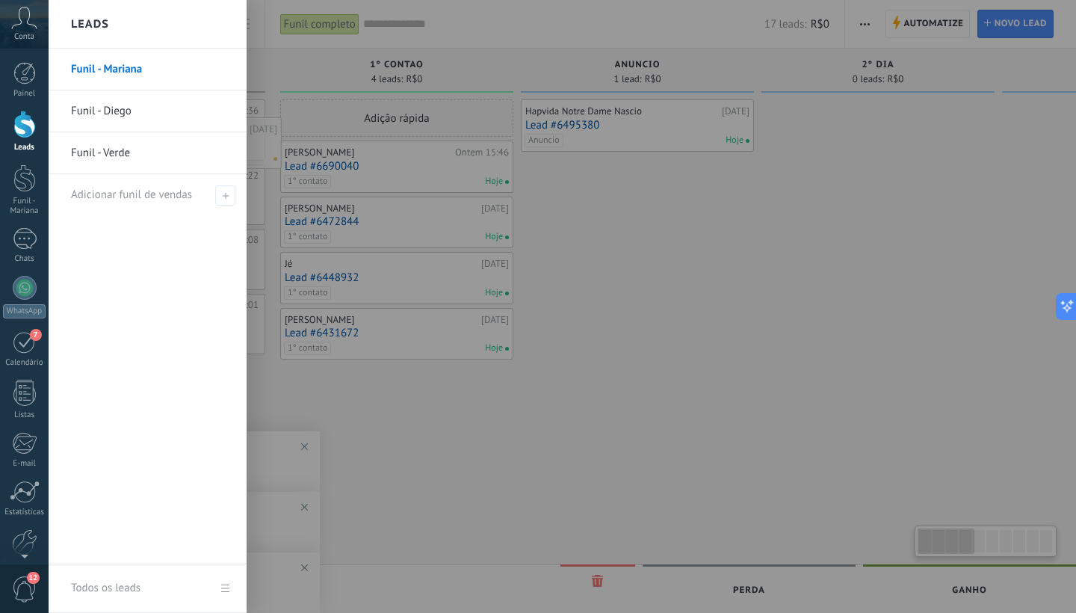
scroll to position [0, 0]
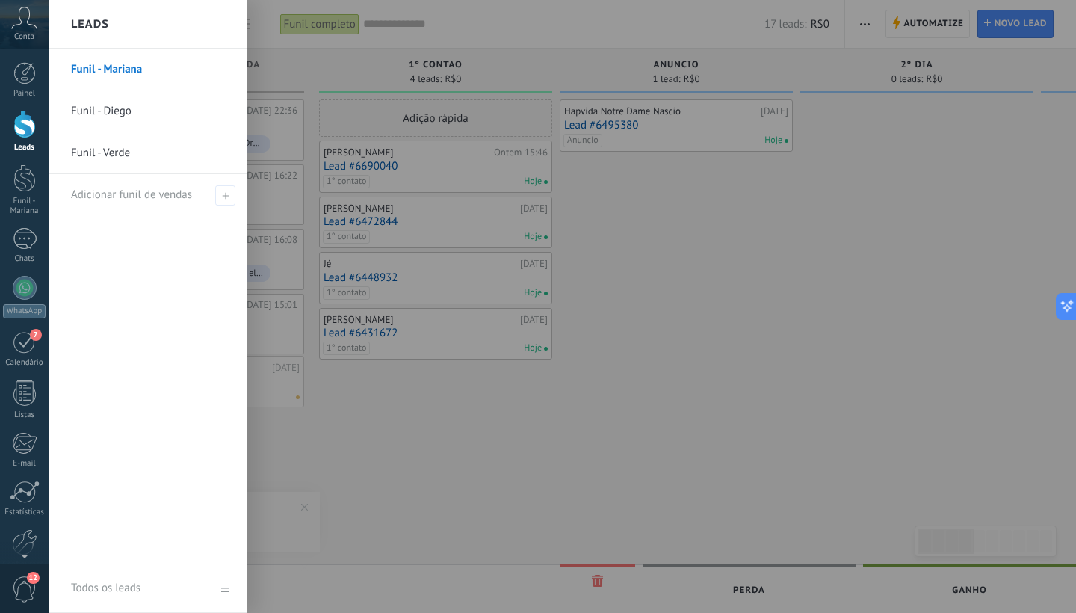
drag, startPoint x: 564, startPoint y: 124, endPoint x: 179, endPoint y: 380, distance: 462.5
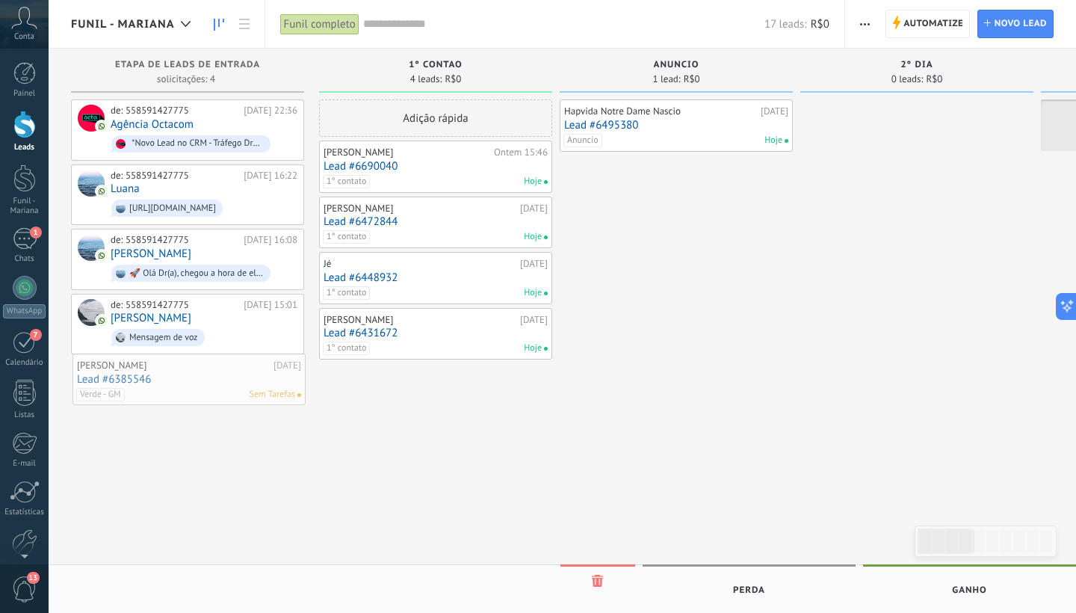
drag, startPoint x: 592, startPoint y: 126, endPoint x: 228, endPoint y: 380, distance: 444.0
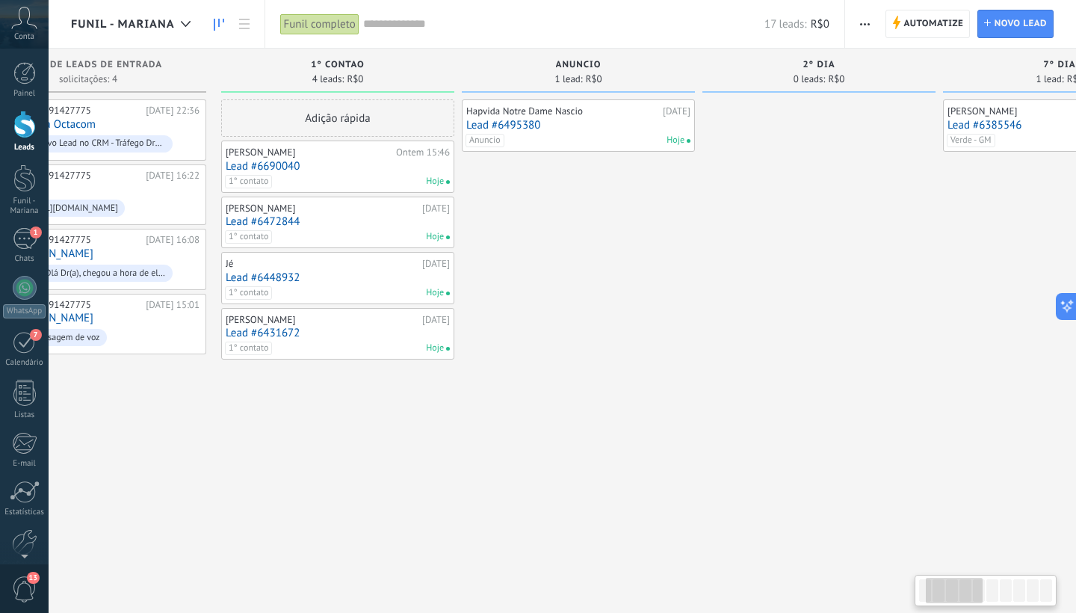
scroll to position [0, 173]
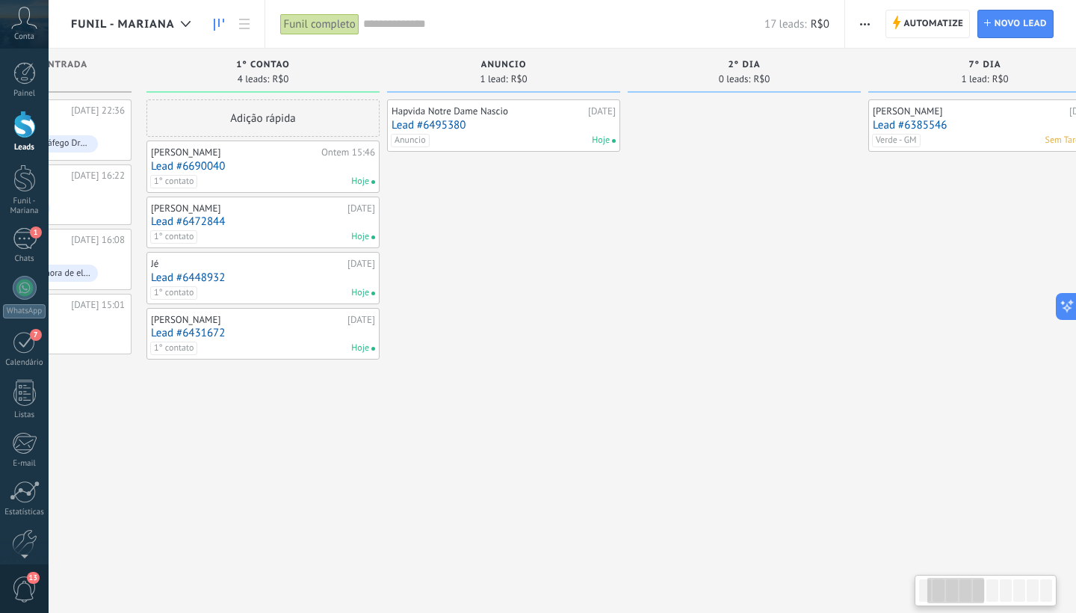
click at [989, 129] on link "Lead #6385546" at bounding box center [985, 125] width 224 height 13
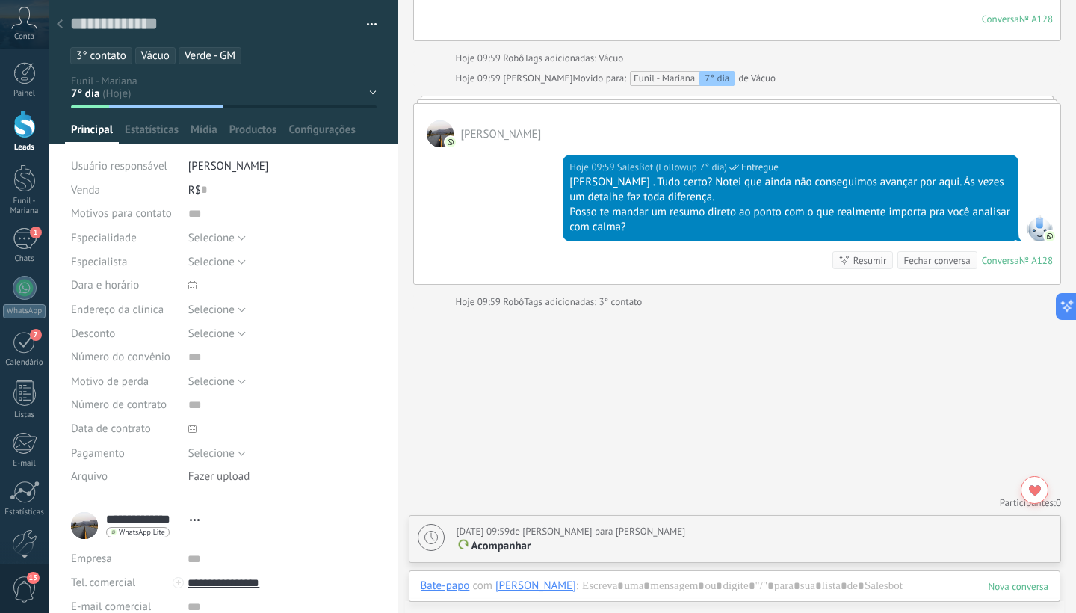
scroll to position [22, 0]
click at [292, 51] on ul "3° contato Vácuo Verde - GM" at bounding box center [221, 56] width 304 height 20
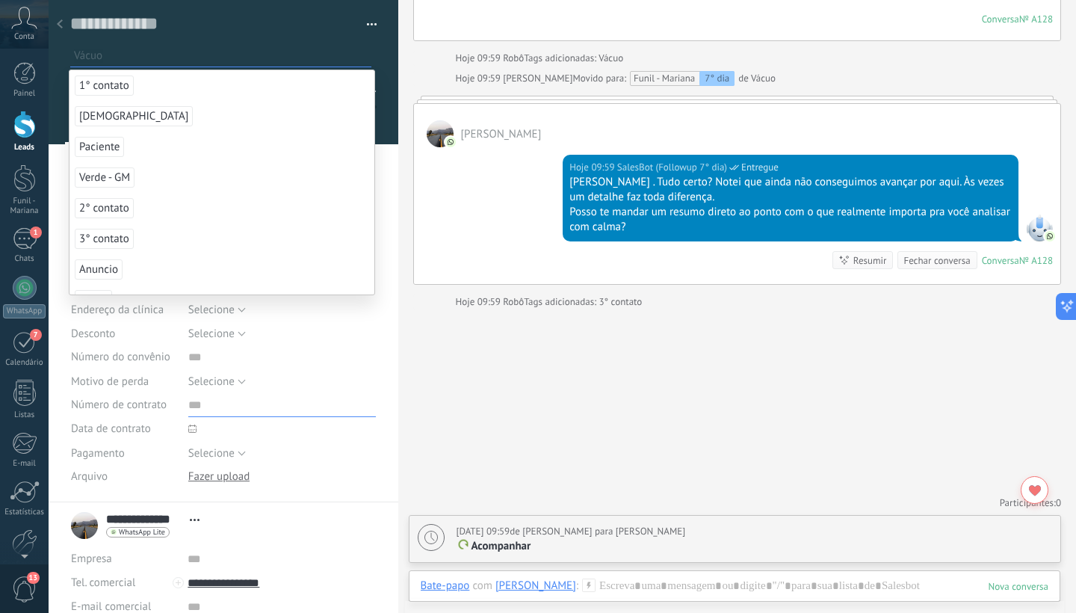
click at [301, 407] on input "text" at bounding box center [282, 405] width 188 height 24
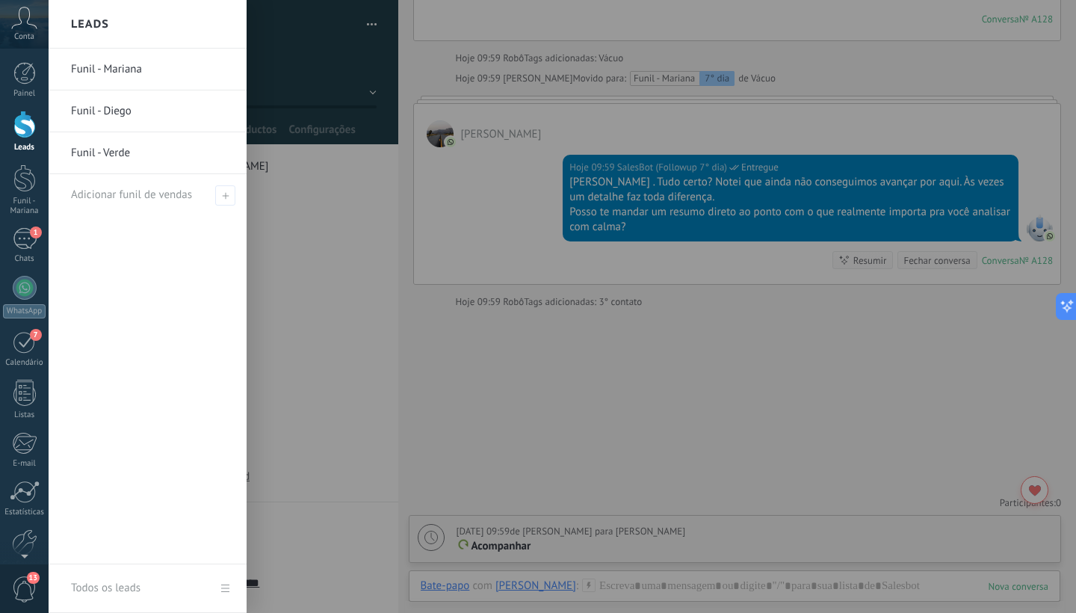
click at [25, 127] on div at bounding box center [24, 125] width 22 height 28
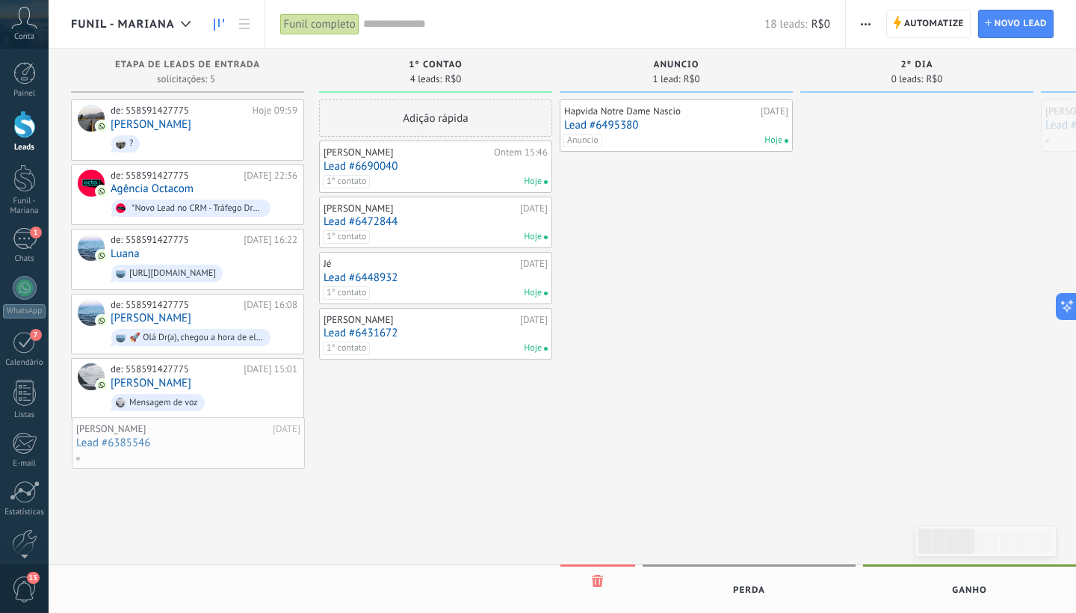
drag, startPoint x: 239, startPoint y: 127, endPoint x: 190, endPoint y: 445, distance: 321.5
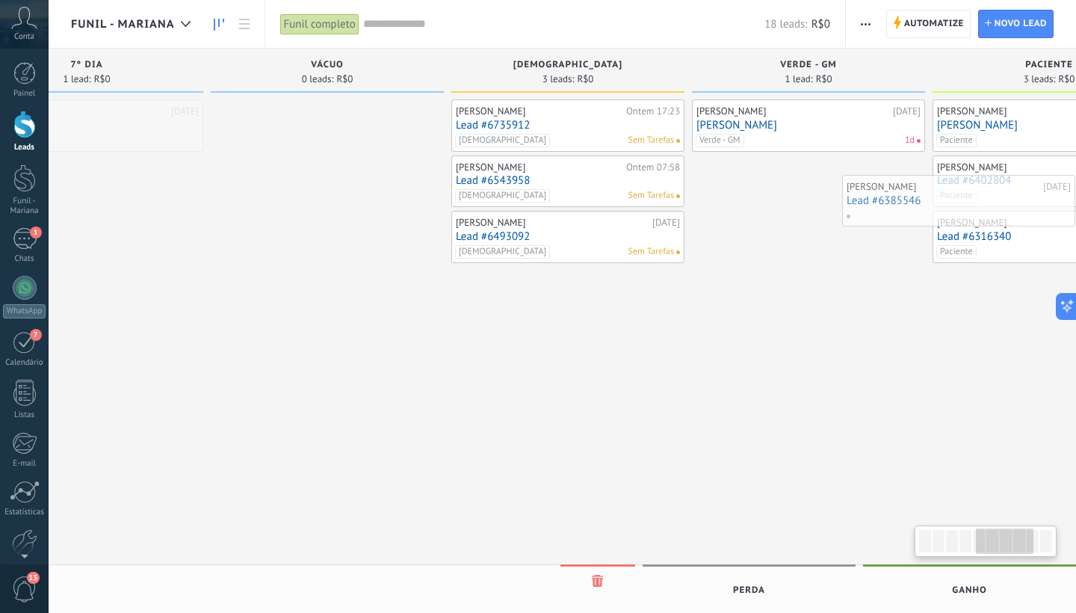
scroll to position [0, 1110]
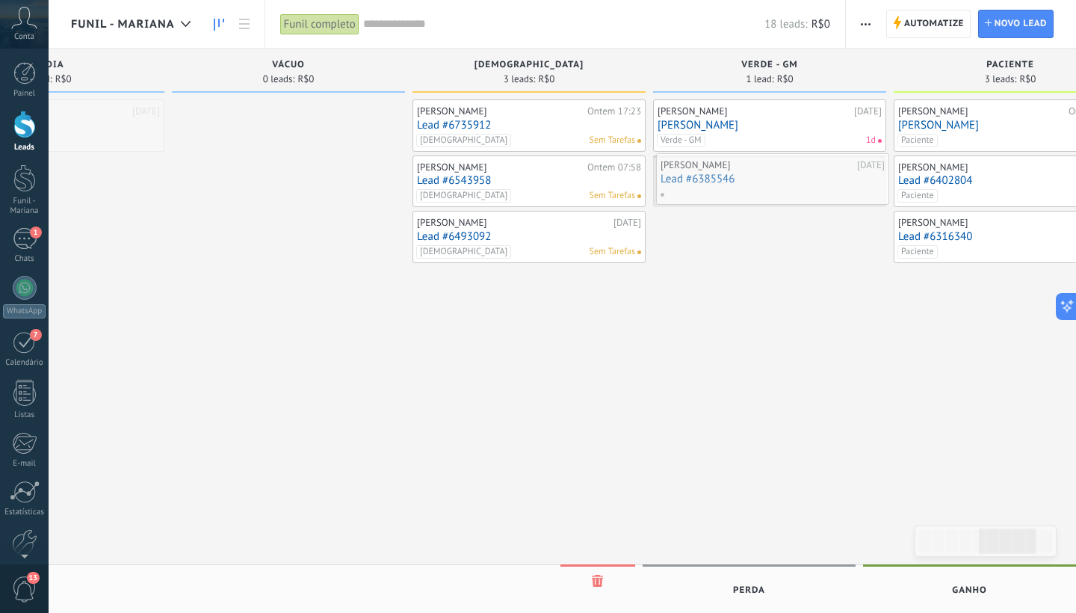
drag, startPoint x: 976, startPoint y: 125, endPoint x: 700, endPoint y: 179, distance: 281.0
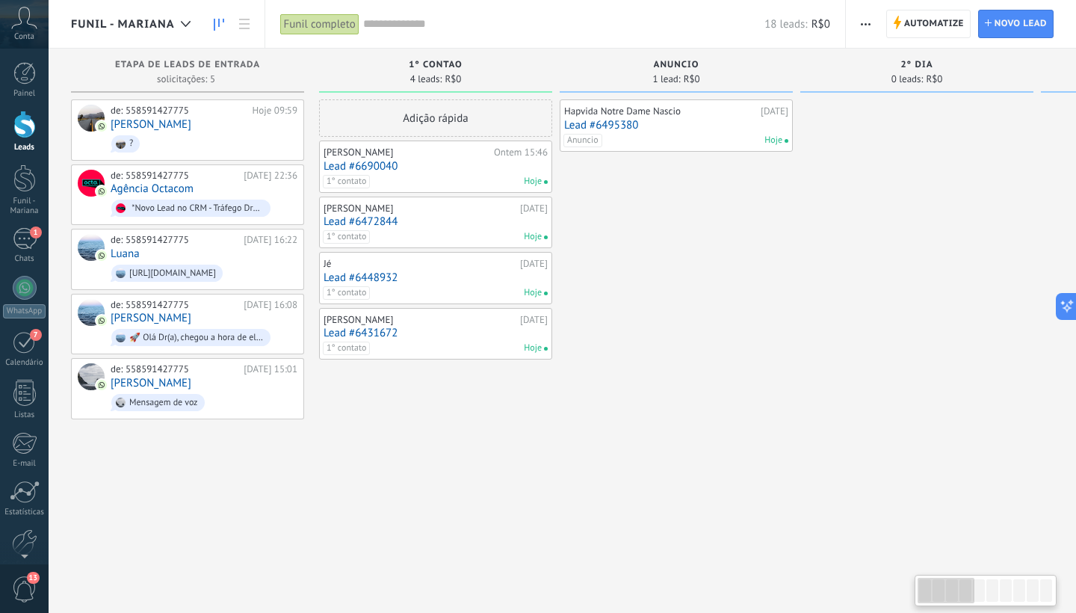
scroll to position [0, 0]
click at [167, 139] on span "?" at bounding box center [204, 143] width 187 height 23
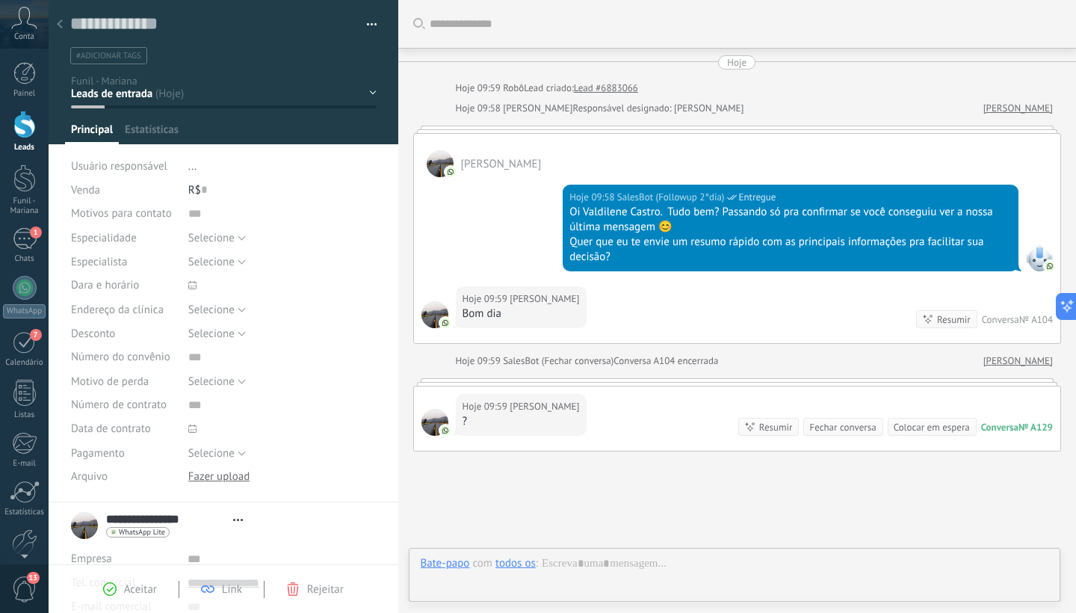
type textarea "**********"
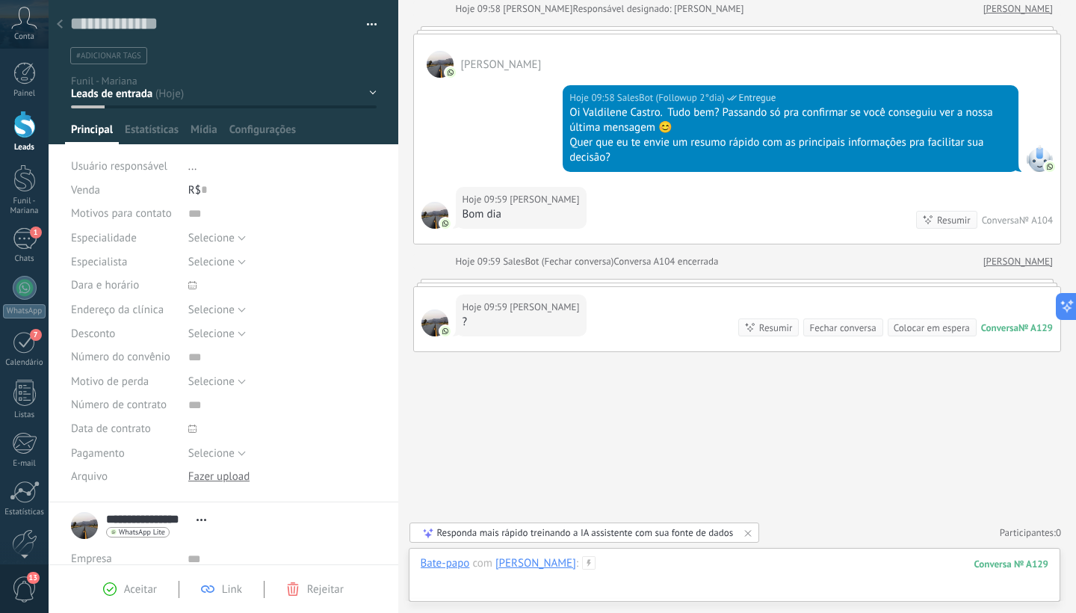
click at [484, 587] on div at bounding box center [735, 578] width 629 height 45
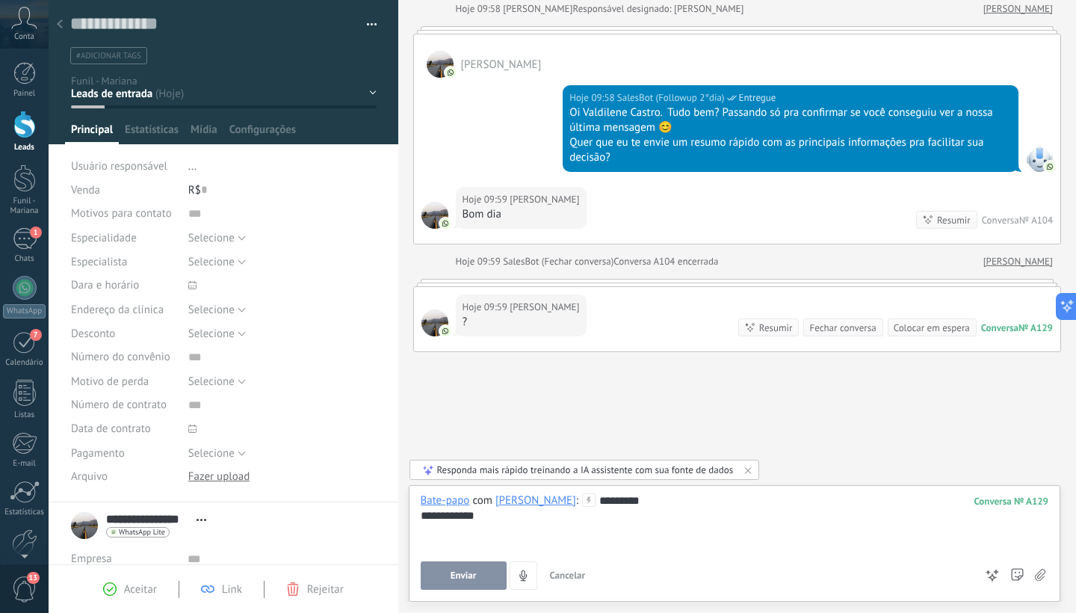
click at [468, 577] on span "Enviar" at bounding box center [464, 575] width 26 height 10
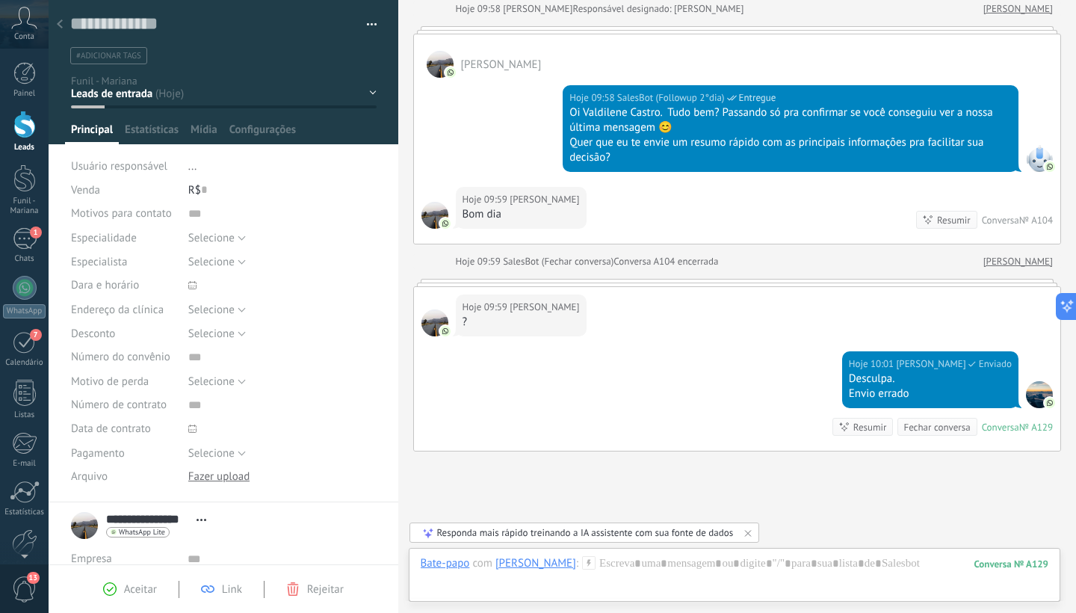
scroll to position [199, 0]
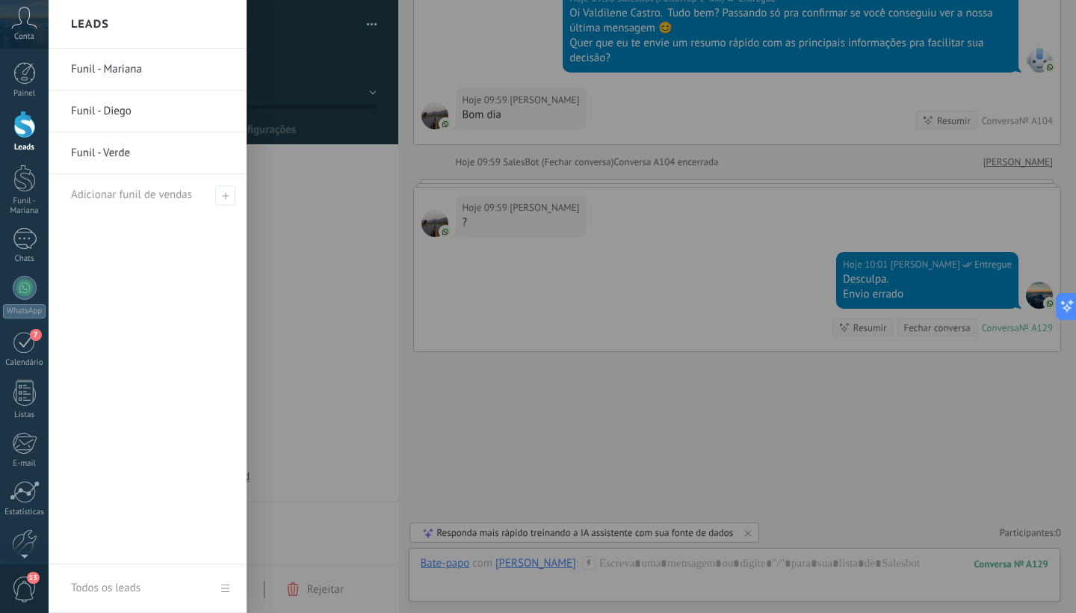
click at [21, 123] on div at bounding box center [24, 125] width 22 height 28
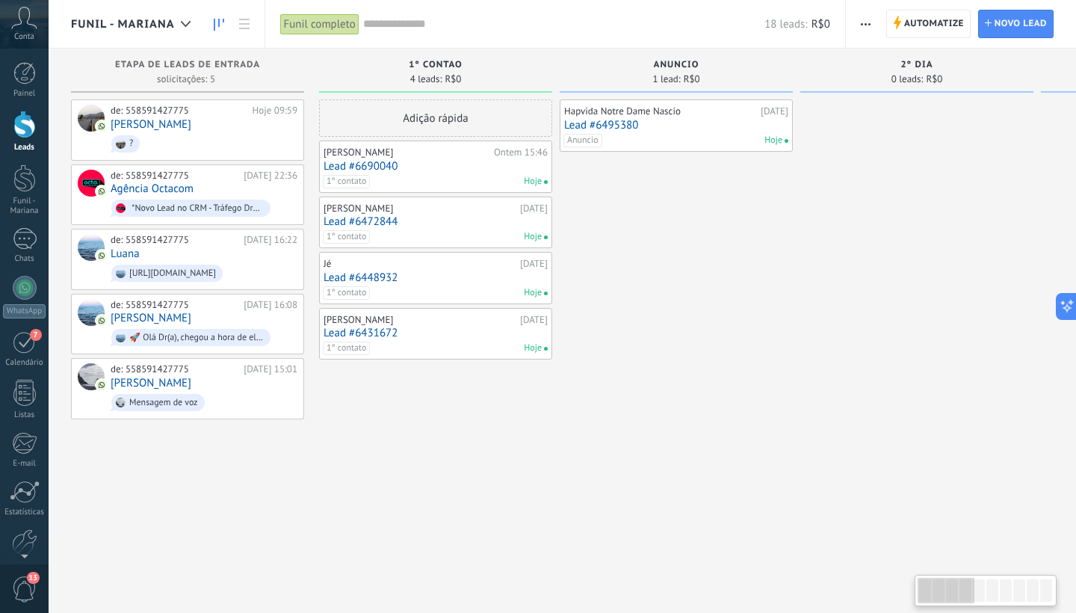
scroll to position [0, 3]
click at [682, 203] on div "Hapvida Notre Dame Nascio 14/08/2025 Lead #6495380 Anuncio Hoje" at bounding box center [673, 308] width 233 height 418
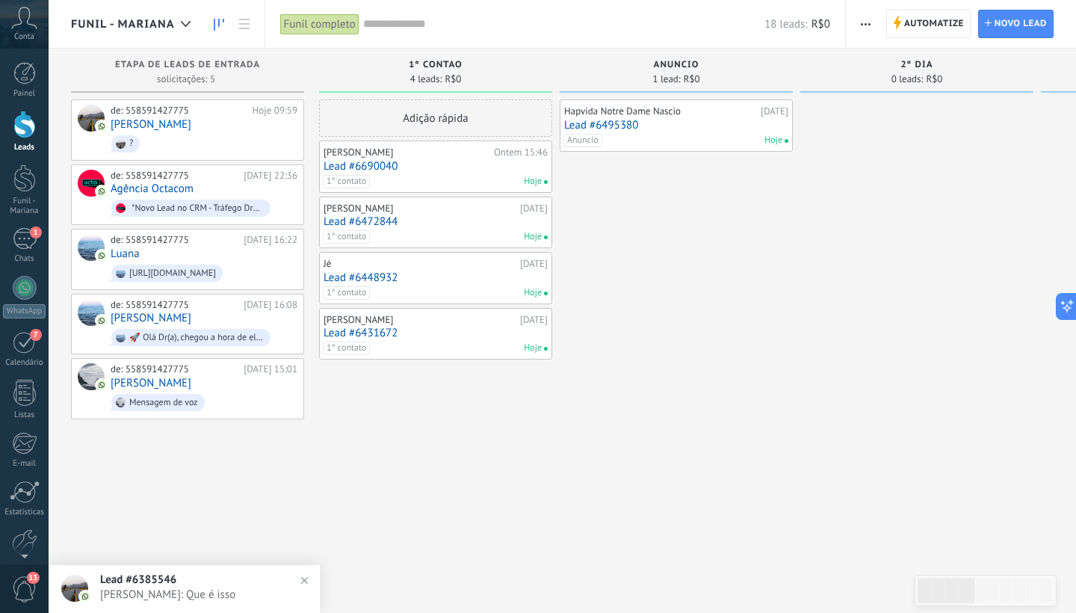
click at [217, 588] on span "Mariana Garcia: Que é isso" at bounding box center [199, 595] width 198 height 14
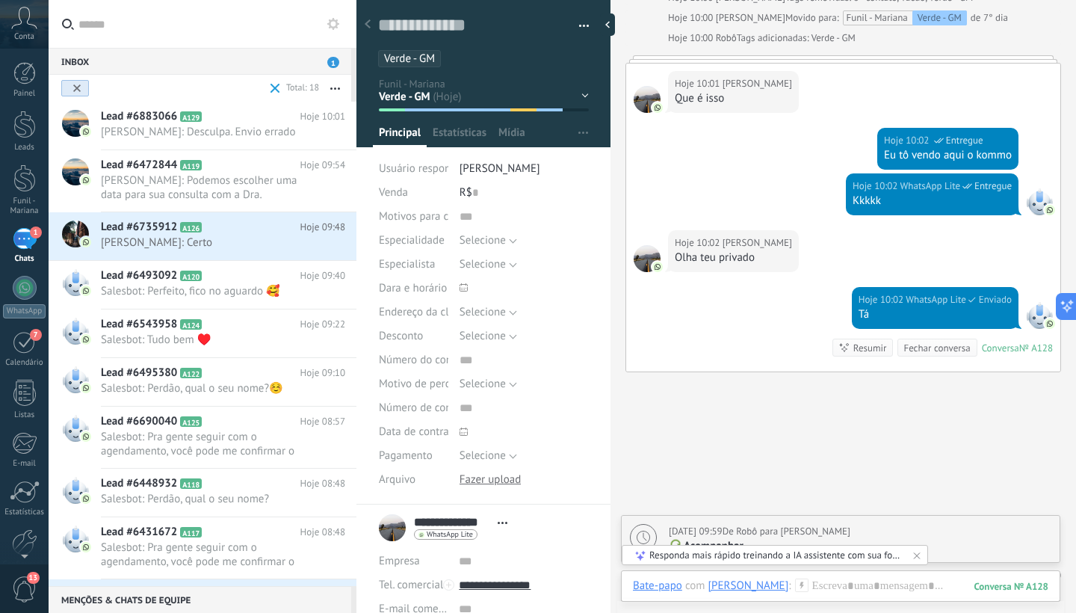
scroll to position [2209, 0]
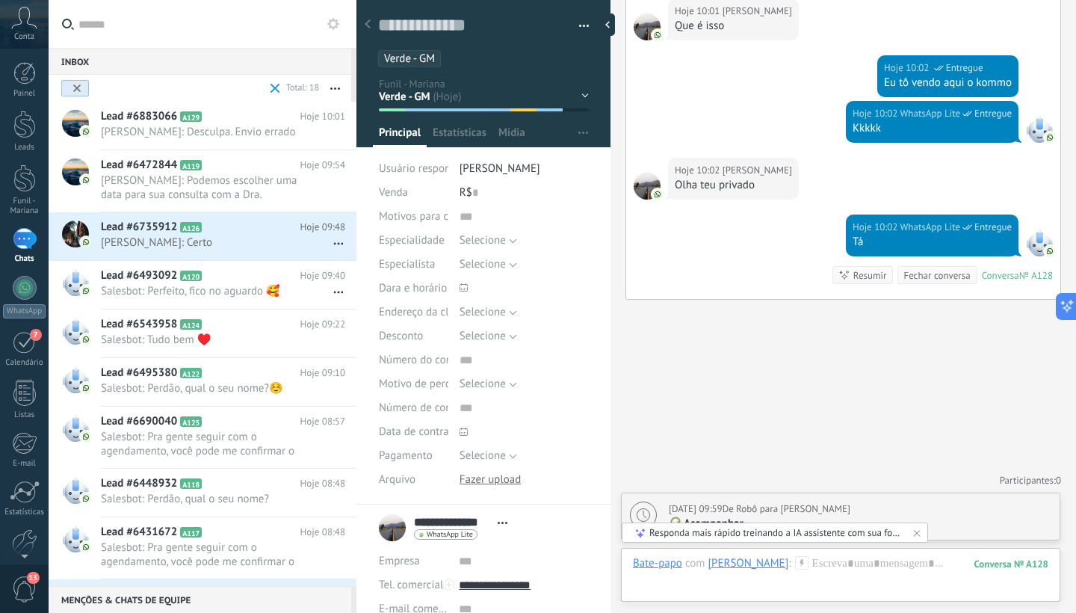
click at [21, 238] on div "1" at bounding box center [25, 239] width 24 height 22
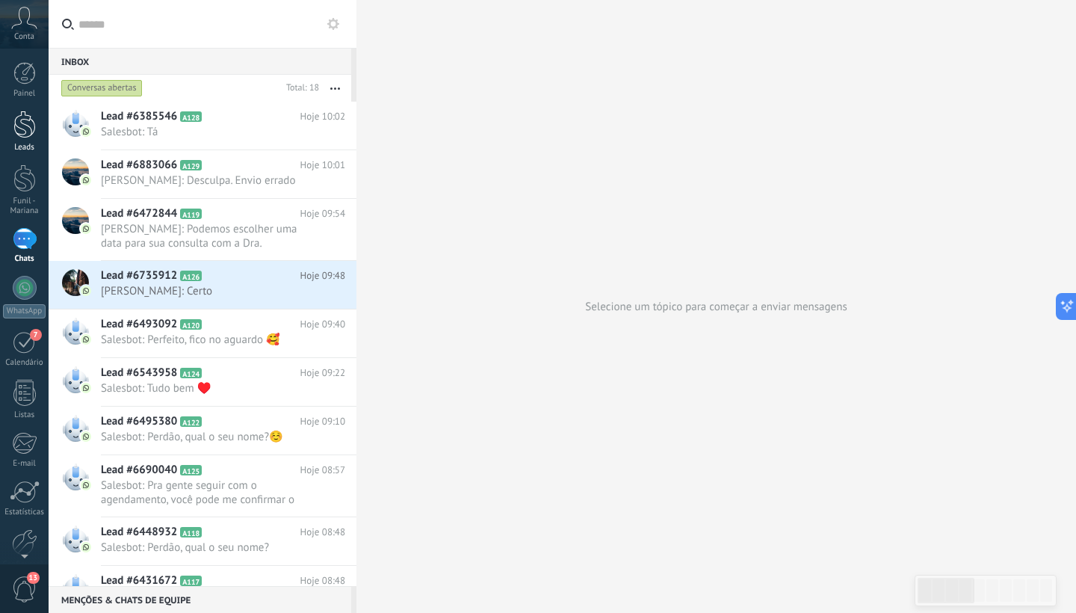
click at [21, 123] on div at bounding box center [24, 125] width 22 height 28
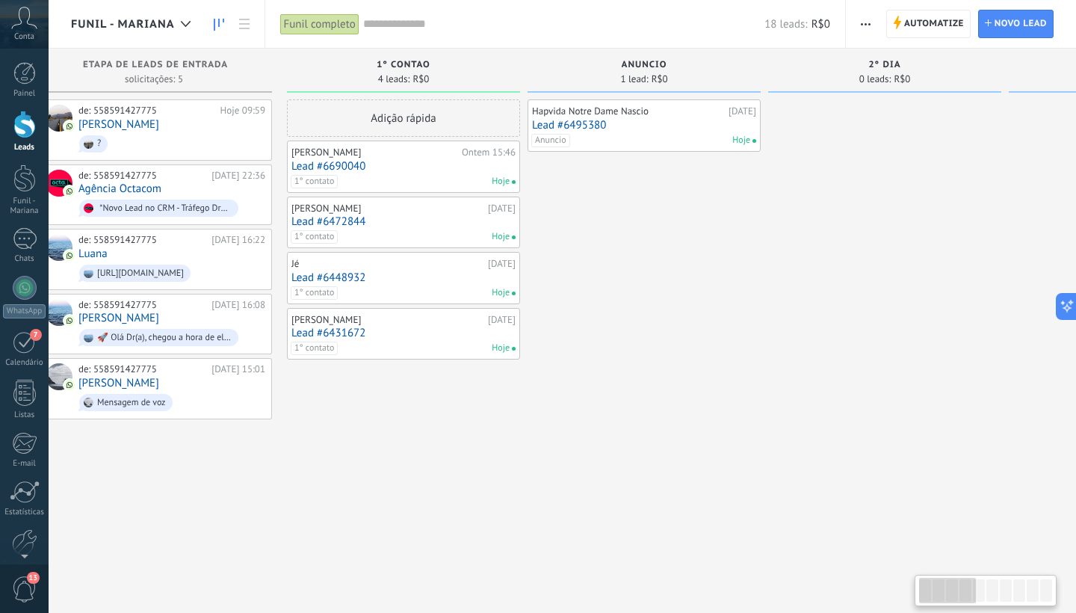
scroll to position [0, 31]
click at [198, 255] on div "de: 558591427775 14/08/2025 16:22 Luana https://payment-link-v3.stone.com.br/pl…" at bounding box center [172, 259] width 187 height 51
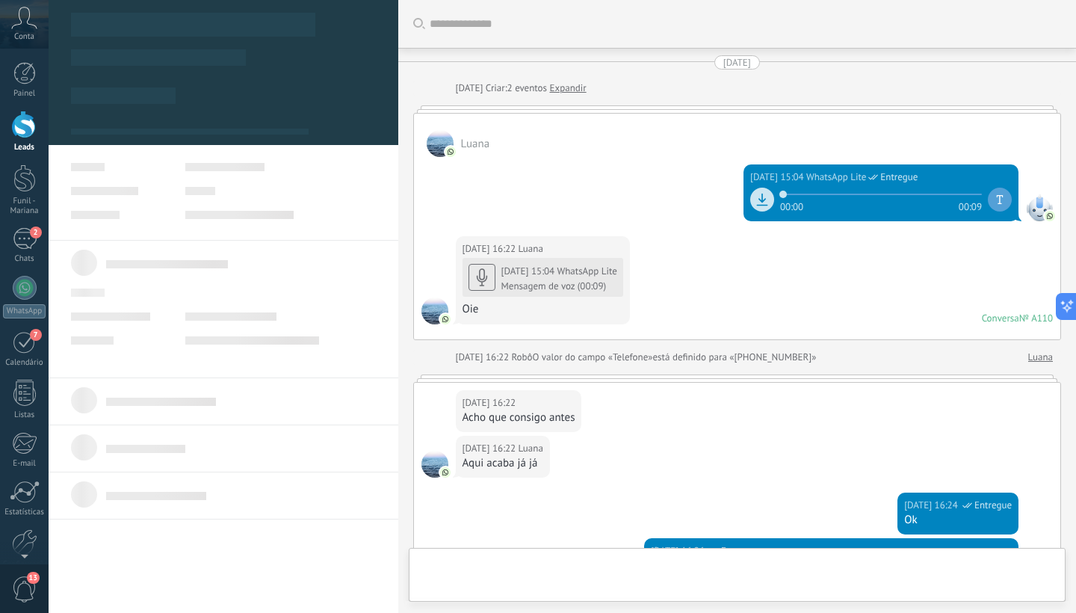
type textarea "**********"
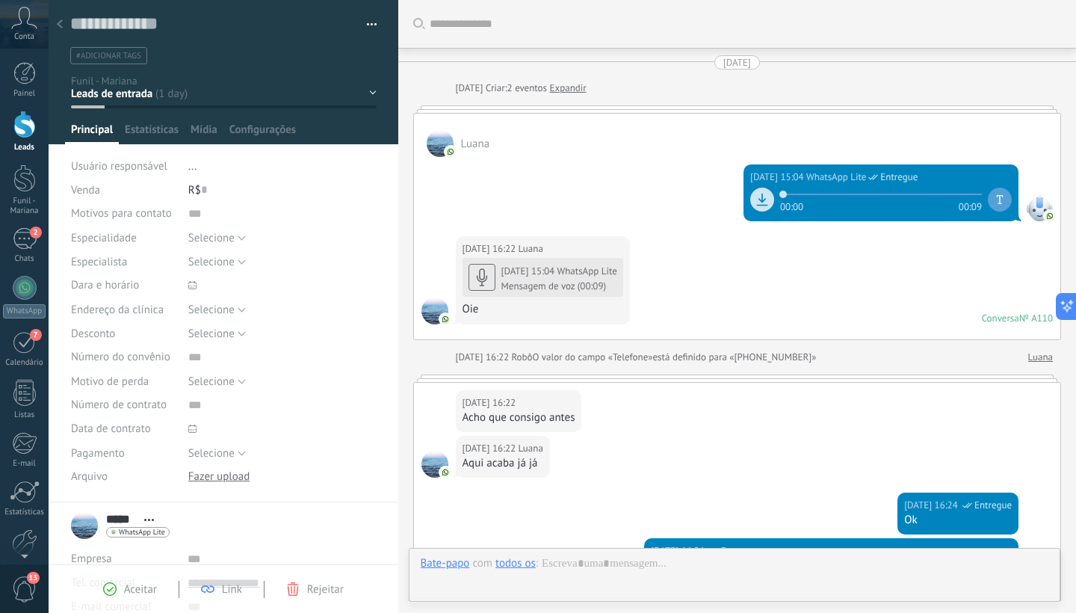
scroll to position [22, 0]
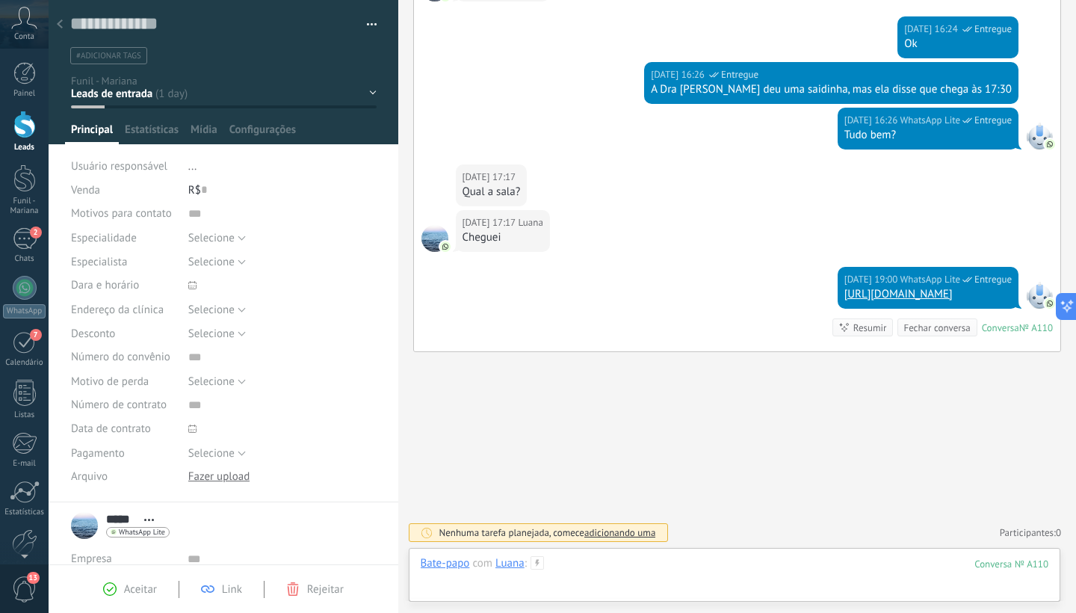
click at [475, 592] on div at bounding box center [735, 578] width 629 height 45
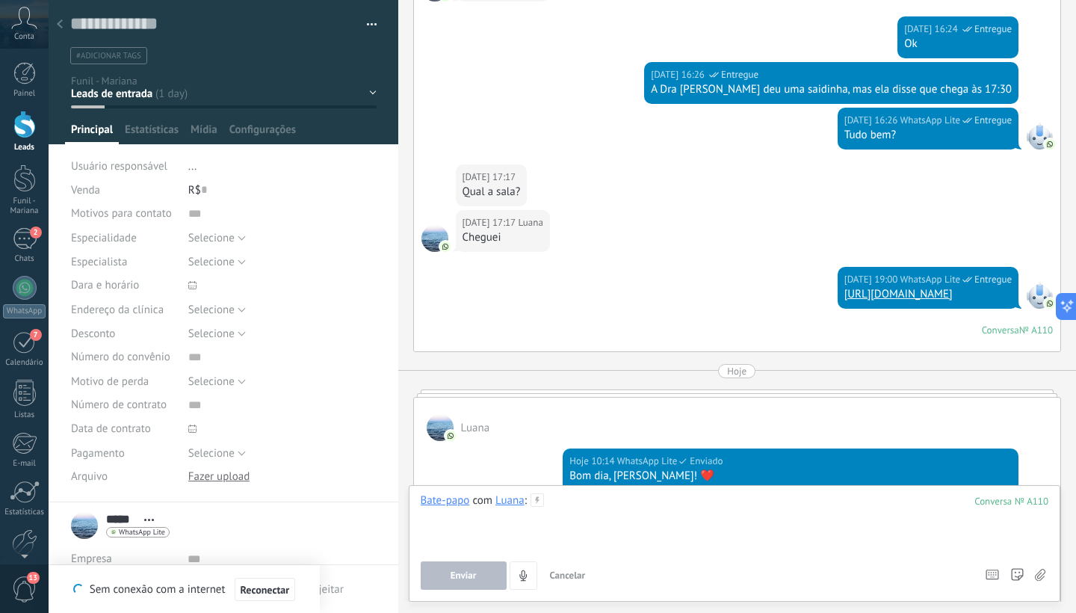
scroll to position [476, 0]
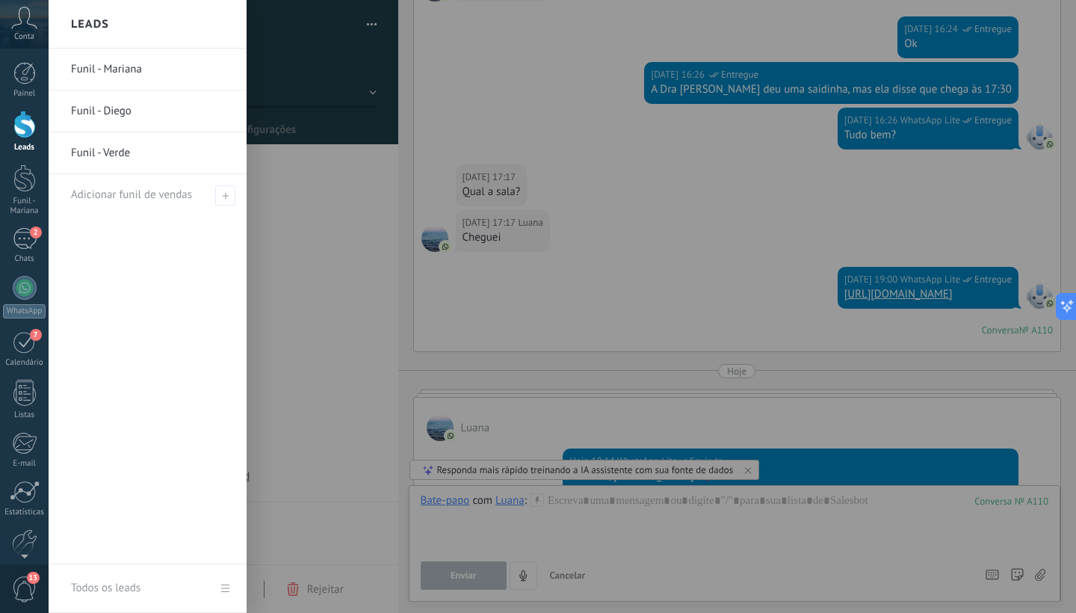
click at [24, 120] on div at bounding box center [24, 125] width 22 height 28
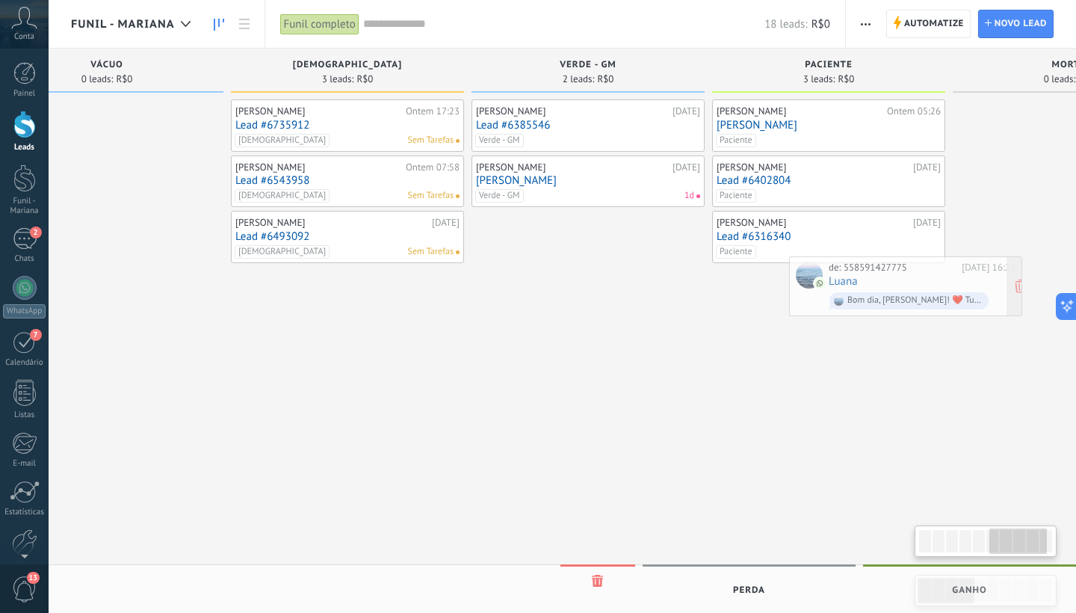
scroll to position [0, 1312]
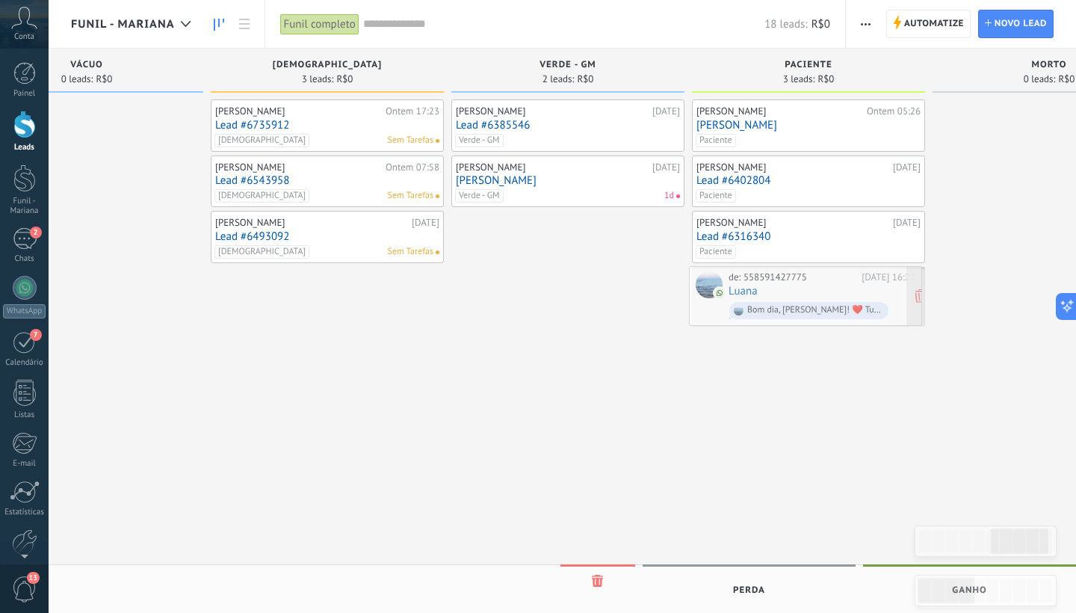
drag, startPoint x: 164, startPoint y: 251, endPoint x: 782, endPoint y: 291, distance: 619.5
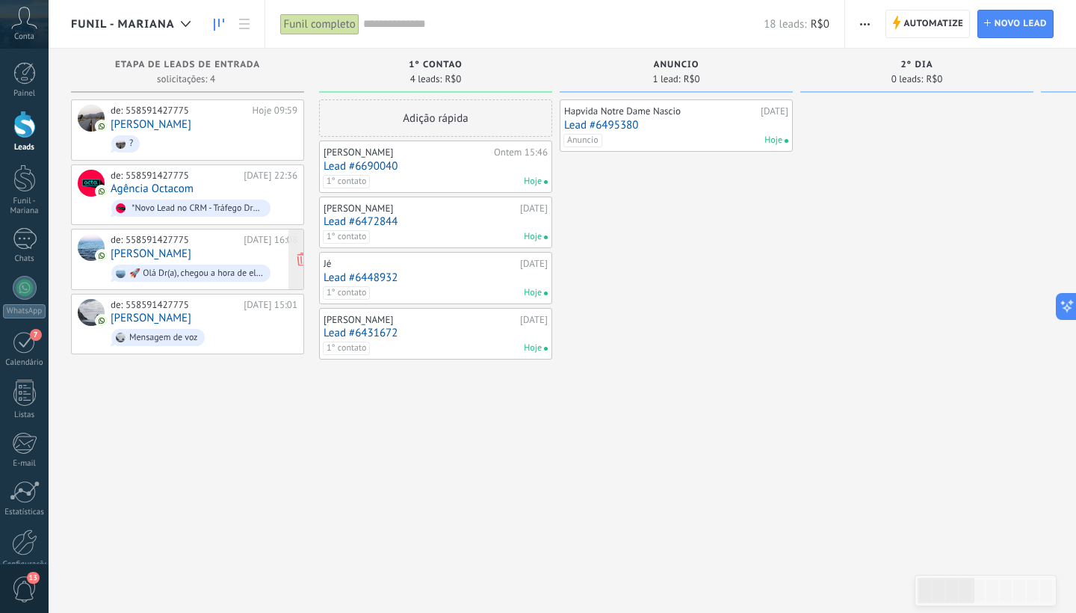
click at [203, 241] on div "de: 558591427775" at bounding box center [175, 240] width 128 height 12
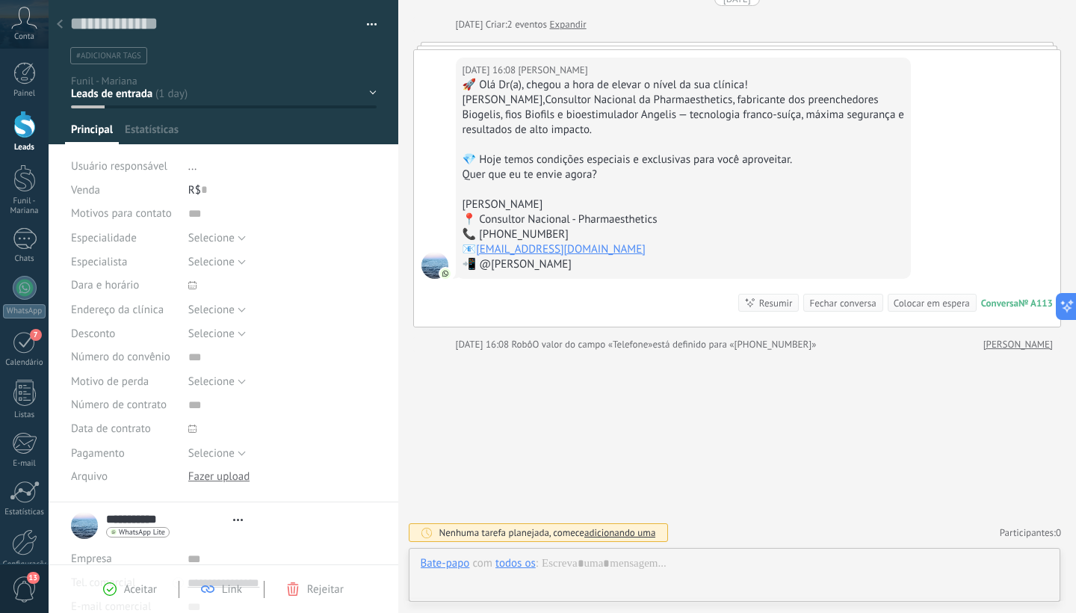
scroll to position [22, 0]
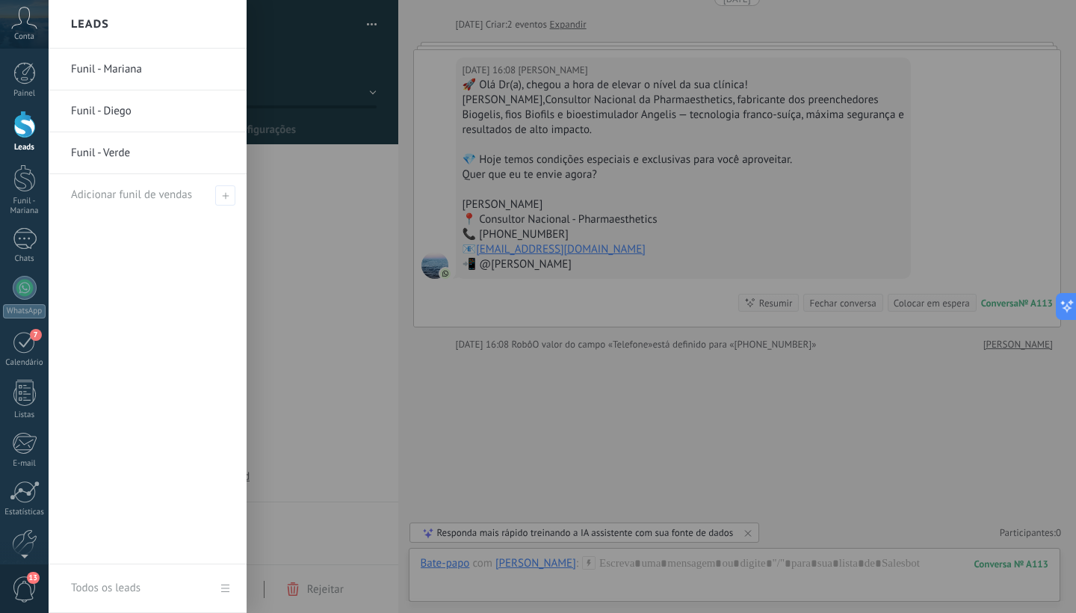
click at [26, 131] on div at bounding box center [24, 125] width 22 height 28
